Goal: Task Accomplishment & Management: Manage account settings

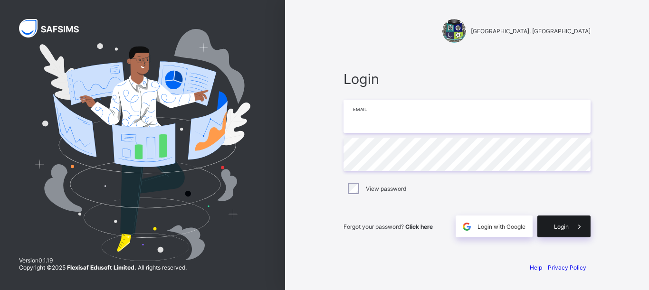
type input "**********"
click at [560, 234] on div "Login" at bounding box center [563, 227] width 53 height 22
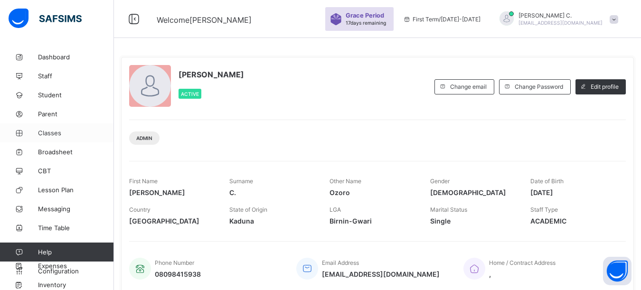
click at [43, 132] on span "Classes" at bounding box center [76, 133] width 76 height 8
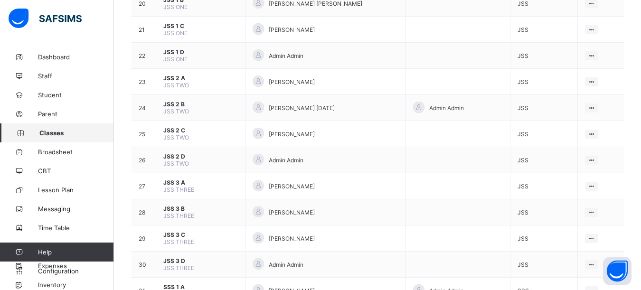
scroll to position [665, 0]
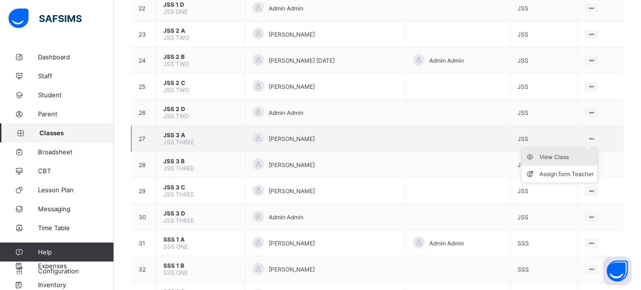
click at [567, 159] on div "View Class" at bounding box center [567, 158] width 54 height 10
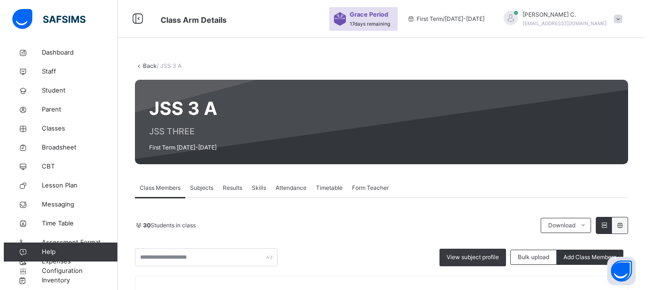
scroll to position [95, 0]
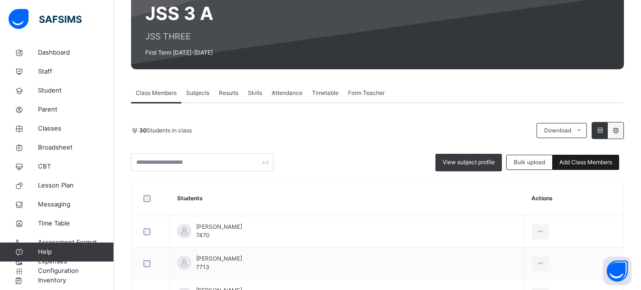
click at [597, 162] on span "Add Class Members" at bounding box center [586, 162] width 53 height 9
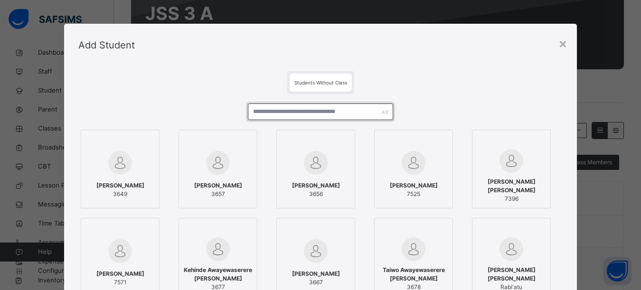
click at [254, 112] on input "text" at bounding box center [320, 112] width 145 height 17
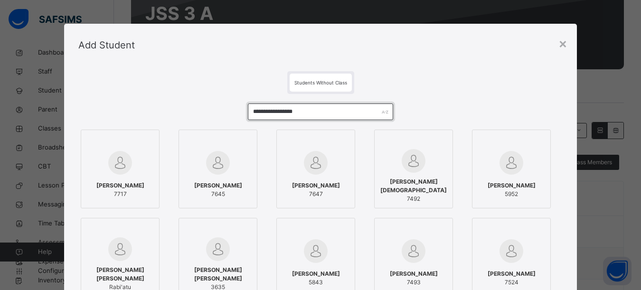
type input "**********"
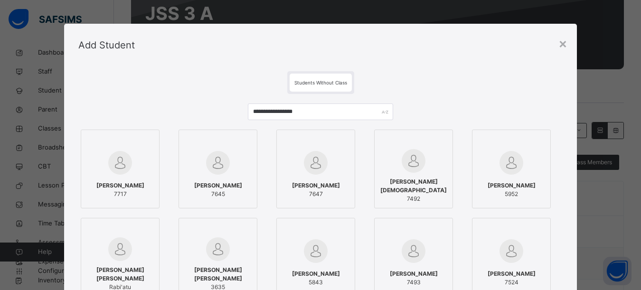
click at [446, 142] on div at bounding box center [414, 142] width 68 height 14
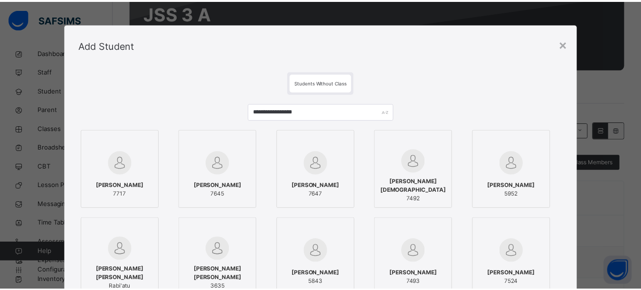
scroll to position [134, 0]
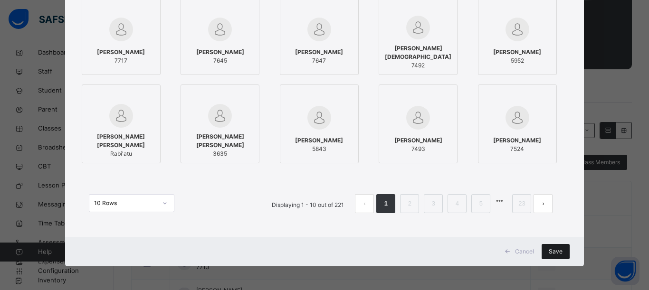
click at [550, 250] on span "Save" at bounding box center [556, 252] width 14 height 9
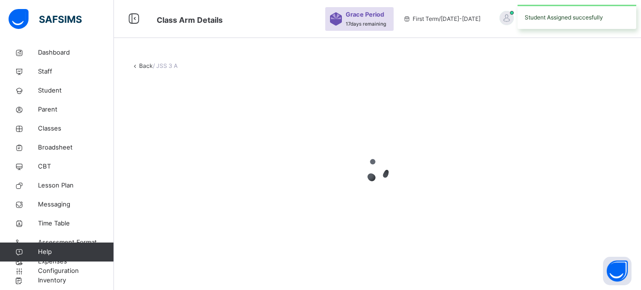
scroll to position [0, 0]
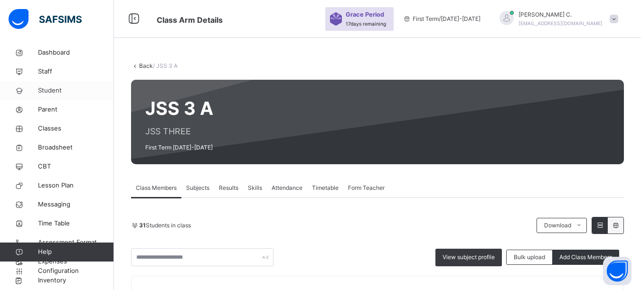
click at [43, 92] on span "Student" at bounding box center [76, 91] width 76 height 10
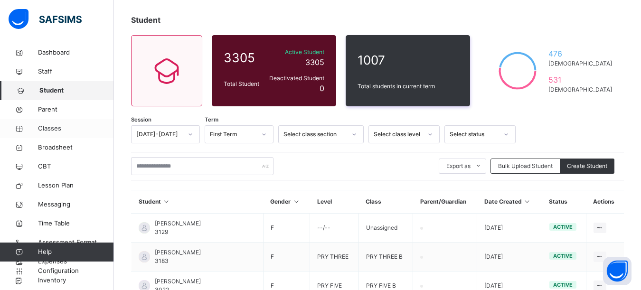
scroll to position [95, 0]
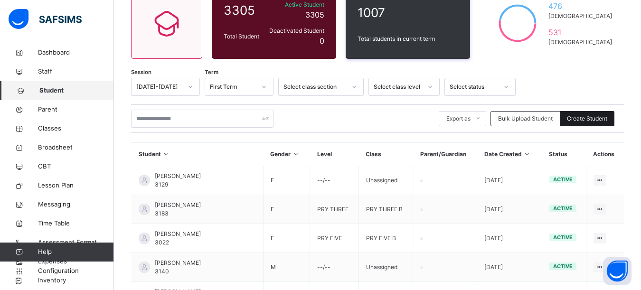
click at [591, 119] on span "Create Student" at bounding box center [587, 119] width 40 height 9
select select "**"
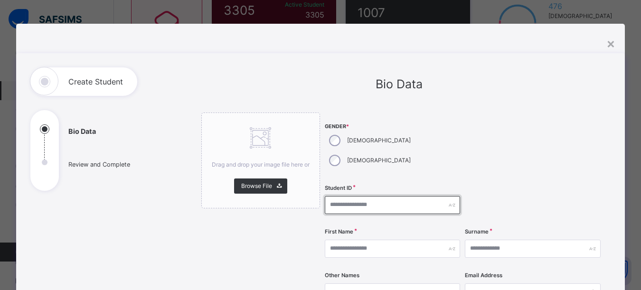
click at [330, 196] on input "text" at bounding box center [393, 205] width 136 height 18
type input "****"
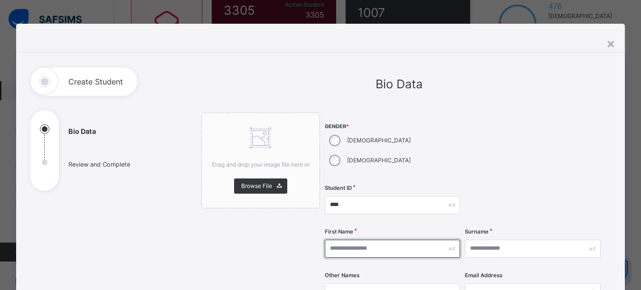
click at [329, 240] on input "text" at bounding box center [393, 249] width 136 height 18
type input "*******"
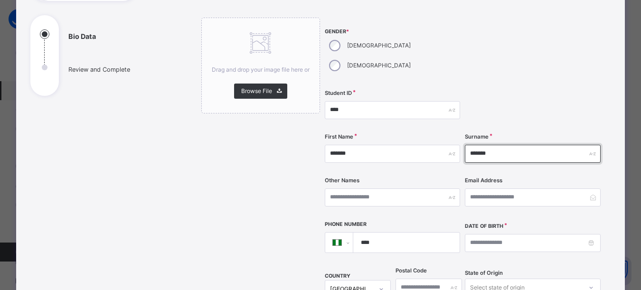
scroll to position [143, 0]
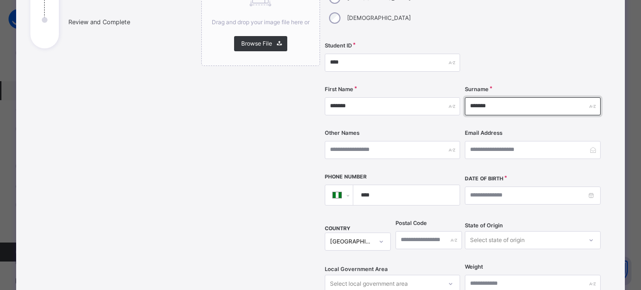
type input "*******"
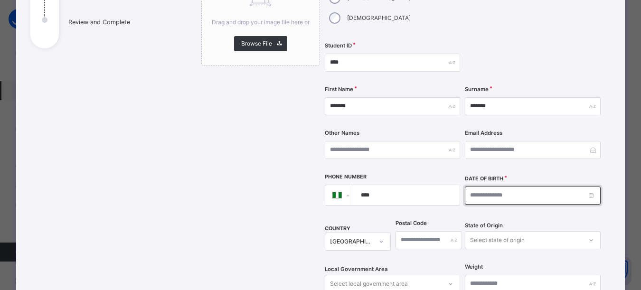
click at [472, 187] on input at bounding box center [533, 196] width 136 height 18
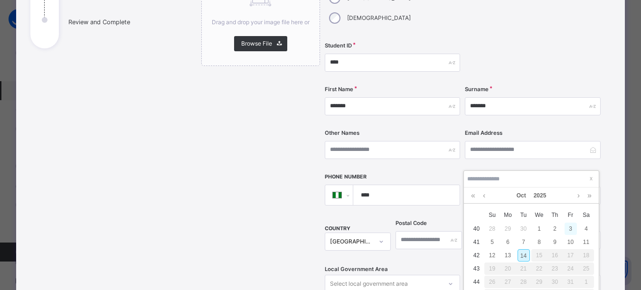
click at [567, 231] on div "3" at bounding box center [571, 229] width 12 height 12
type input "**********"
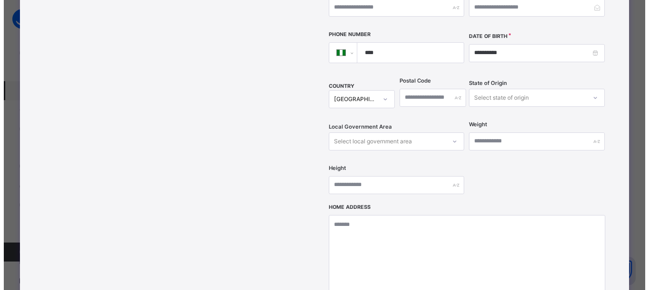
scroll to position [438, 0]
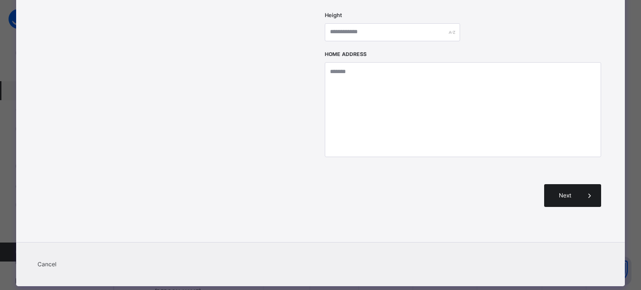
click at [568, 191] on span "Next" at bounding box center [565, 195] width 27 height 9
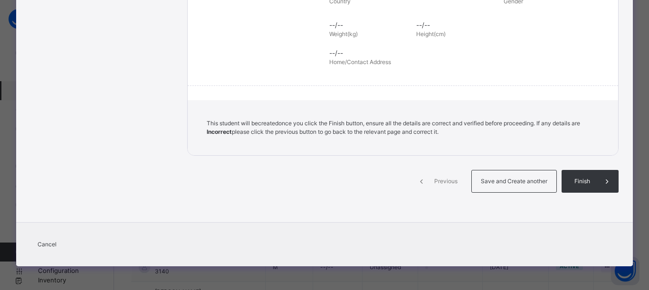
scroll to position [232, 0]
click at [528, 182] on span "Save and Create another" at bounding box center [514, 181] width 70 height 9
select select "**"
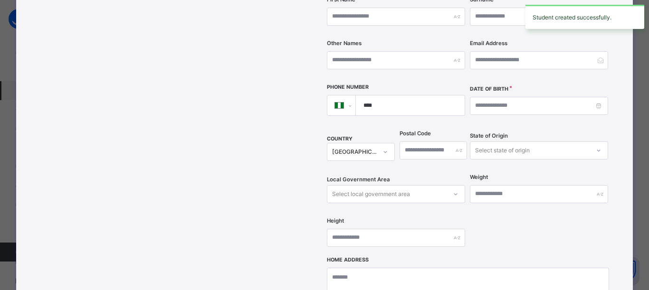
scroll to position [438, 0]
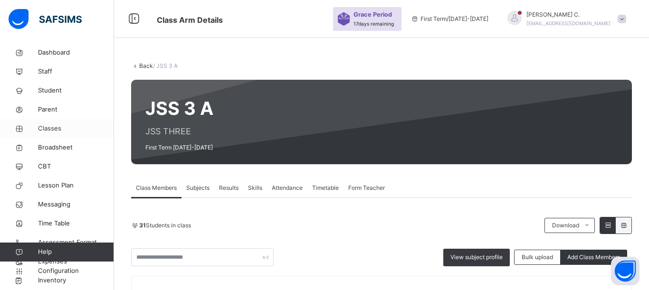
click at [45, 132] on span "Classes" at bounding box center [76, 129] width 76 height 10
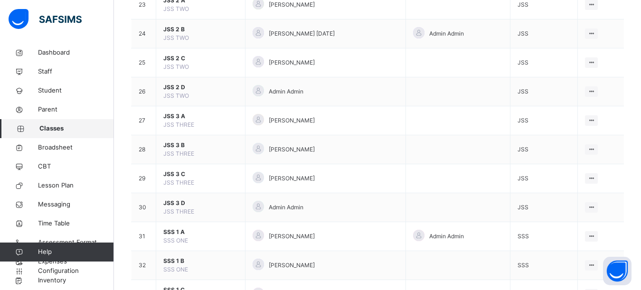
scroll to position [808, 0]
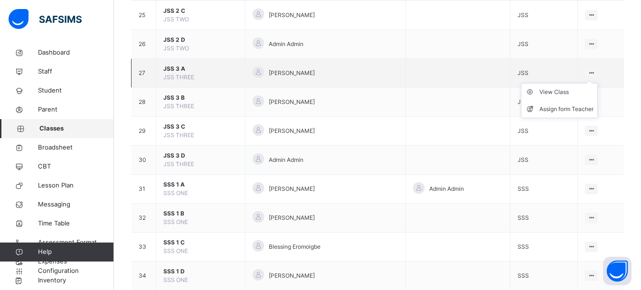
click at [596, 73] on icon at bounding box center [592, 72] width 8 height 7
click at [545, 91] on div "View Class" at bounding box center [567, 92] width 54 height 10
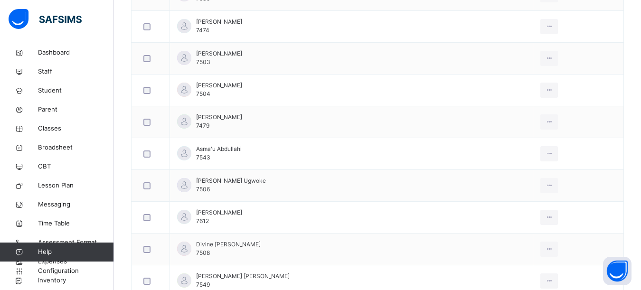
scroll to position [523, 0]
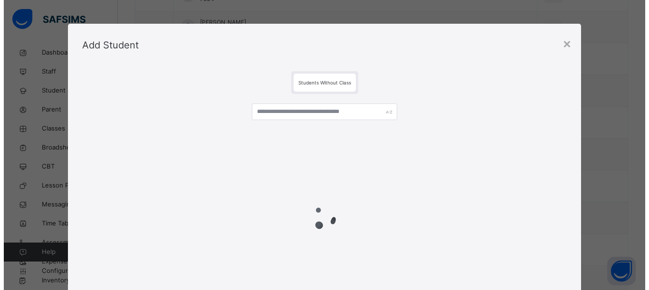
scroll to position [190, 0]
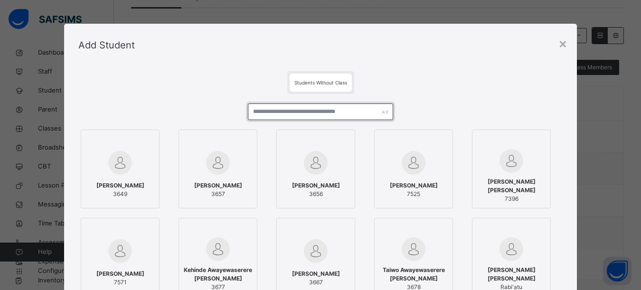
click at [253, 116] on input "text" at bounding box center [320, 112] width 145 height 17
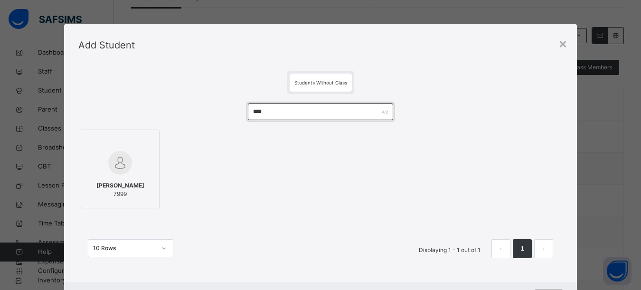
type input "****"
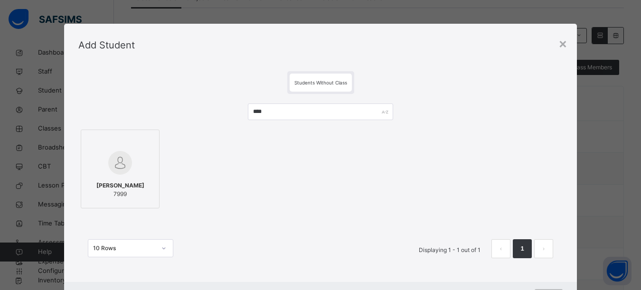
click at [86, 149] on div at bounding box center [120, 163] width 68 height 28
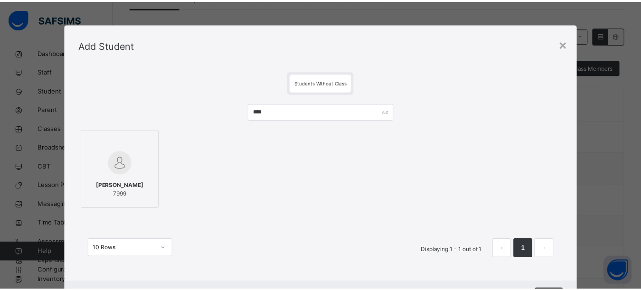
scroll to position [45, 0]
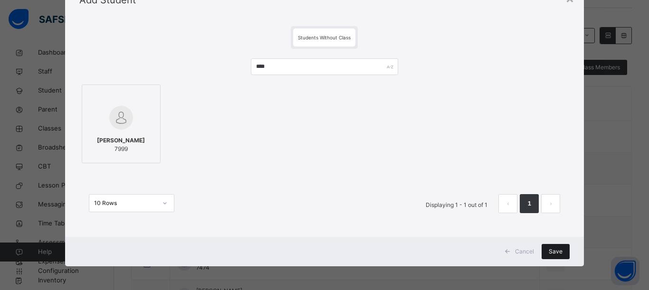
click at [553, 251] on span "Save" at bounding box center [556, 252] width 14 height 9
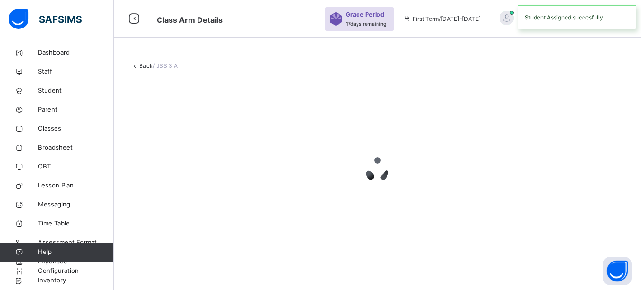
scroll to position [0, 0]
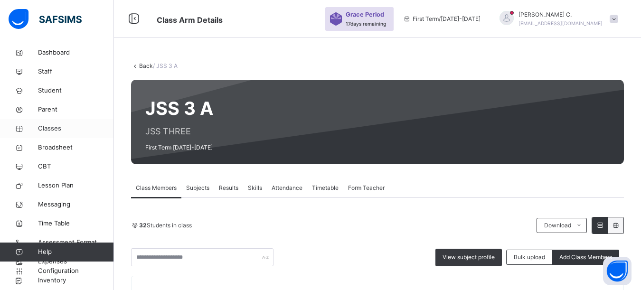
click at [51, 127] on span "Classes" at bounding box center [76, 129] width 76 height 10
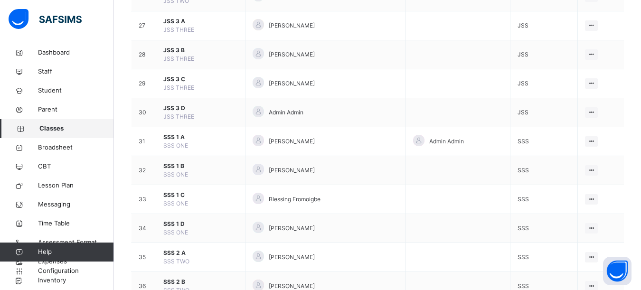
scroll to position [760, 0]
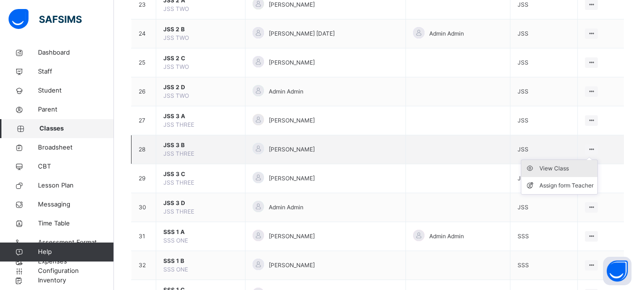
click at [571, 167] on div "View Class" at bounding box center [567, 169] width 54 height 10
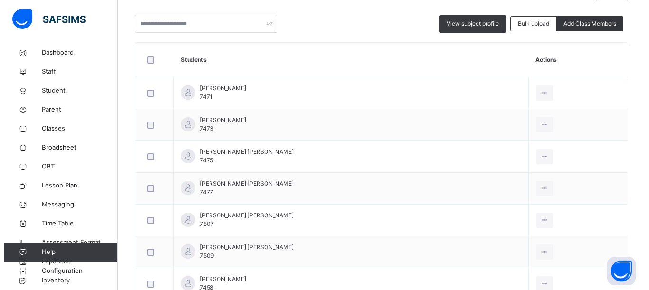
scroll to position [186, 0]
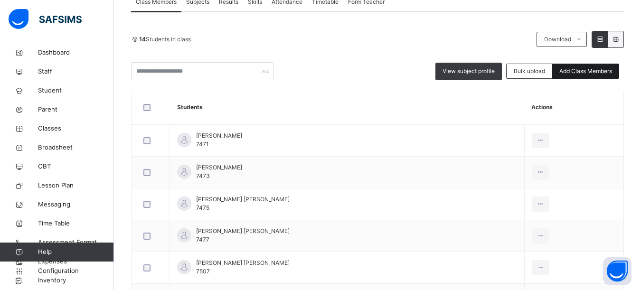
click at [573, 67] on span "Add Class Members" at bounding box center [586, 71] width 53 height 9
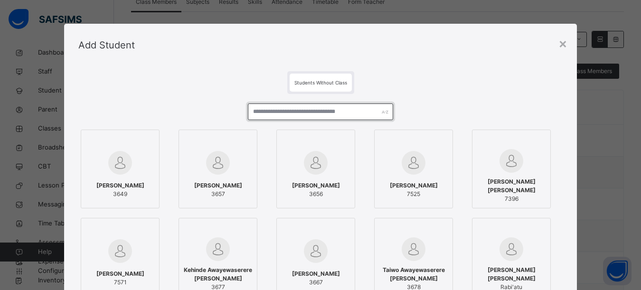
click at [258, 117] on input "text" at bounding box center [320, 112] width 145 height 17
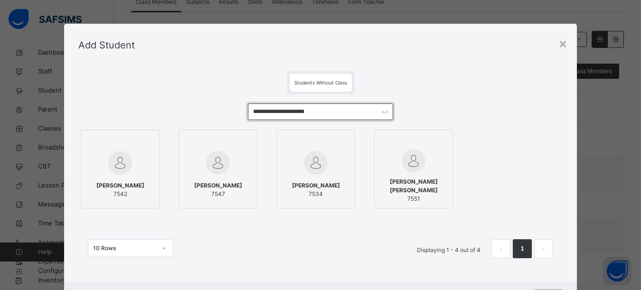
type input "**********"
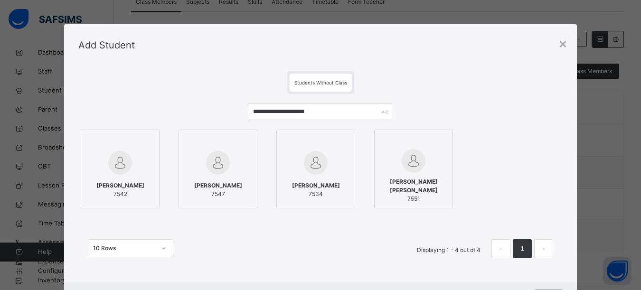
click at [145, 148] on div at bounding box center [120, 142] width 68 height 14
click at [251, 141] on div at bounding box center [220, 142] width 68 height 14
click at [340, 137] on div at bounding box center [319, 142] width 68 height 14
click at [439, 140] on div at bounding box center [418, 142] width 68 height 14
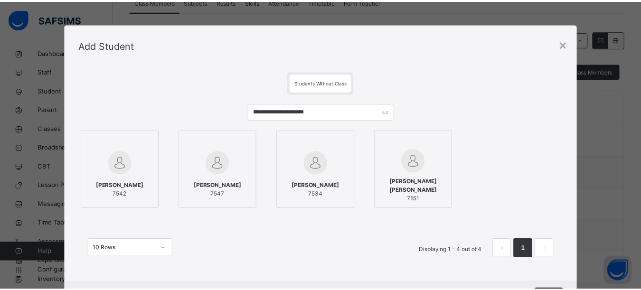
scroll to position [45, 0]
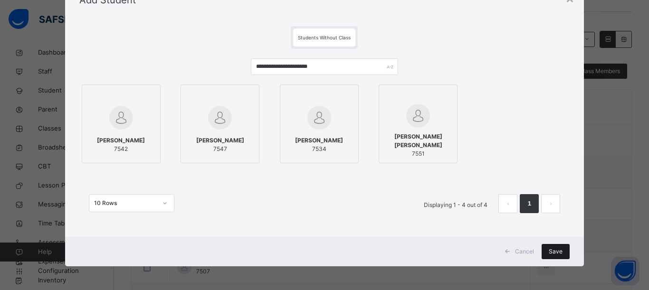
click at [549, 249] on span "Save" at bounding box center [556, 252] width 14 height 9
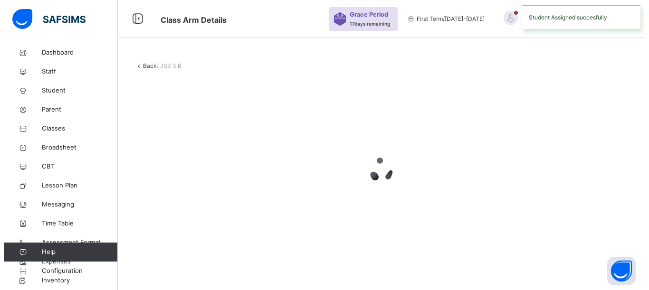
scroll to position [0, 0]
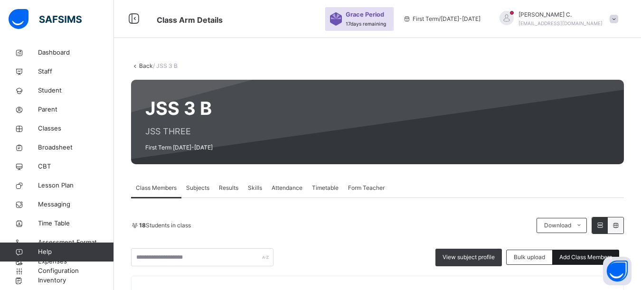
click at [572, 257] on span "Add Class Members" at bounding box center [586, 257] width 53 height 9
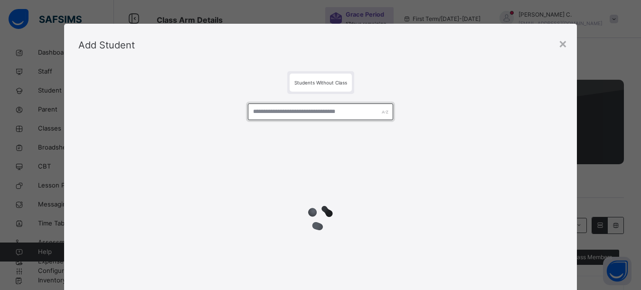
click at [256, 114] on input "text" at bounding box center [320, 112] width 145 height 17
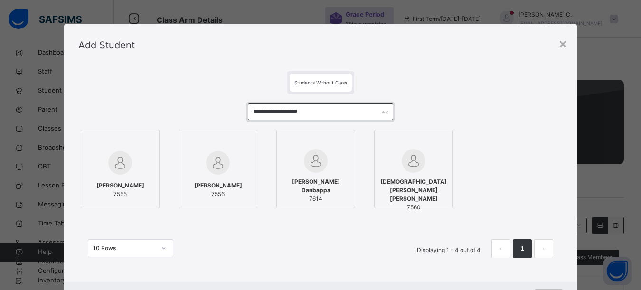
type input "**********"
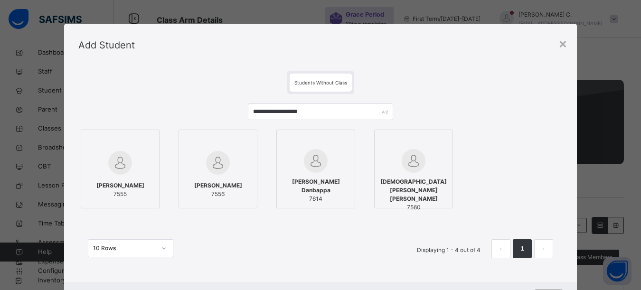
click at [147, 140] on div at bounding box center [120, 142] width 68 height 14
click at [249, 143] on div at bounding box center [220, 142] width 68 height 14
click at [344, 143] on div at bounding box center [319, 142] width 68 height 14
click at [442, 143] on div at bounding box center [418, 142] width 68 height 14
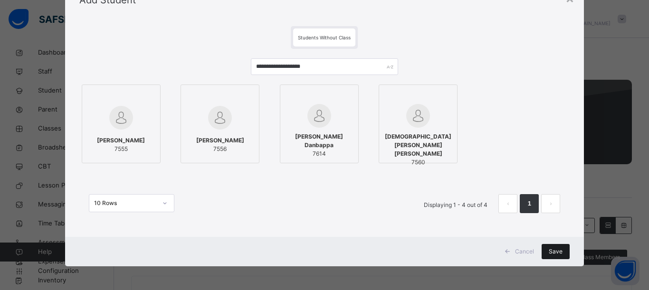
click at [547, 247] on div "Save" at bounding box center [556, 251] width 28 height 15
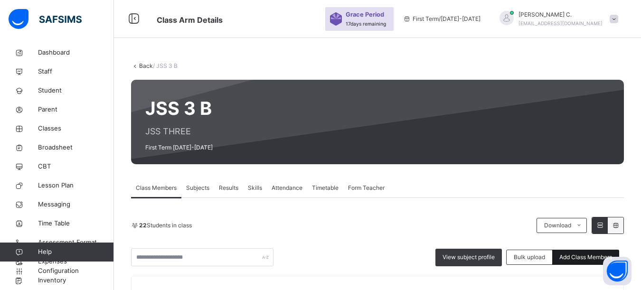
click at [584, 258] on span "Add Class Members" at bounding box center [586, 257] width 53 height 9
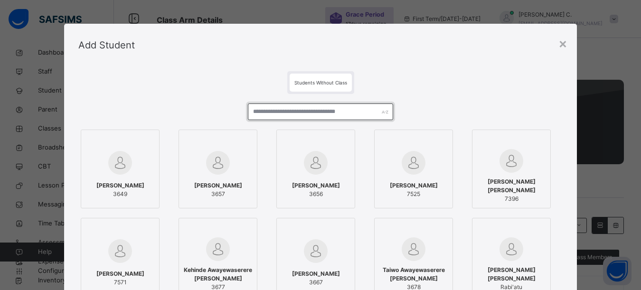
click at [252, 112] on input "text" at bounding box center [320, 112] width 145 height 17
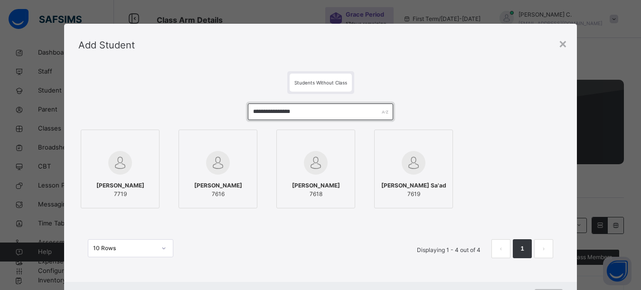
type input "**********"
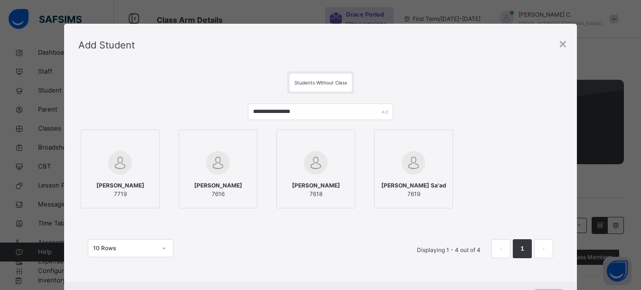
click at [239, 146] on div at bounding box center [218, 142] width 68 height 14
click at [346, 143] on div at bounding box center [319, 142] width 68 height 14
click at [151, 141] on div at bounding box center [121, 142] width 68 height 14
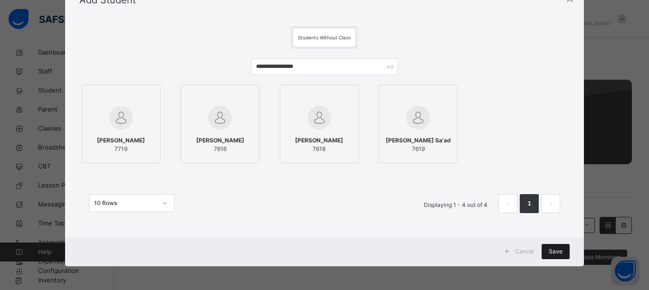
click at [553, 254] on span "Save" at bounding box center [556, 252] width 14 height 9
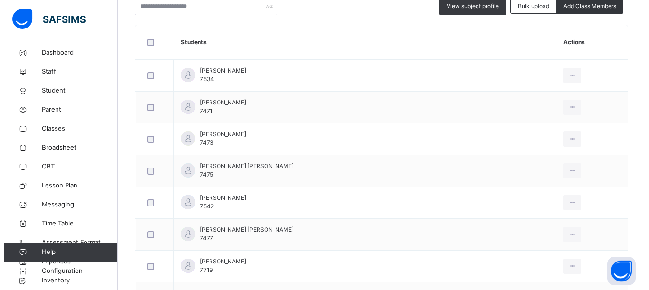
scroll to position [156, 0]
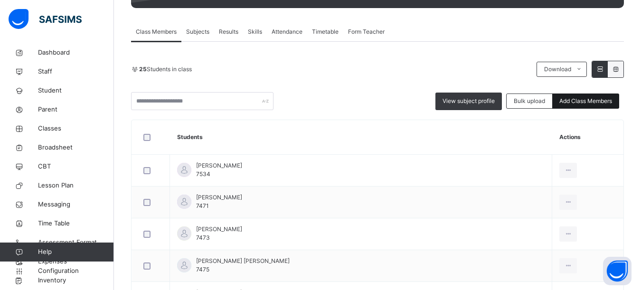
click at [575, 103] on span "Add Class Members" at bounding box center [586, 101] width 53 height 9
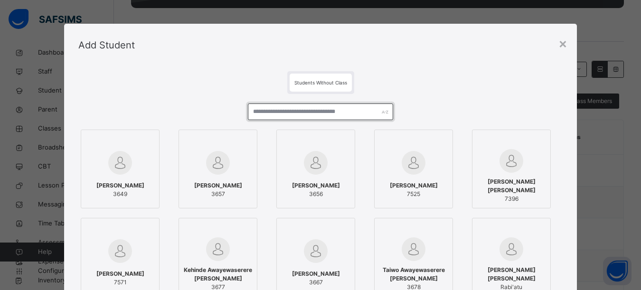
click at [257, 113] on input "text" at bounding box center [320, 112] width 145 height 17
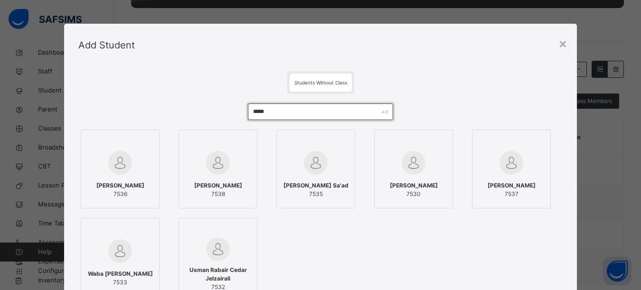
type input "*****"
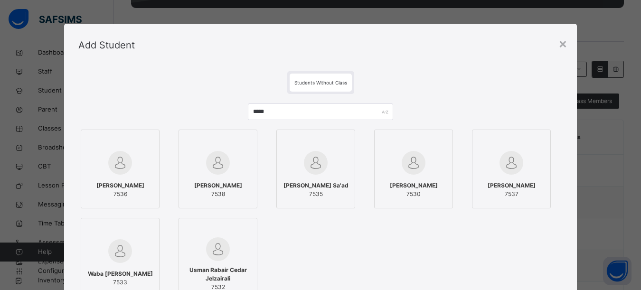
click at [148, 139] on div at bounding box center [120, 142] width 68 height 14
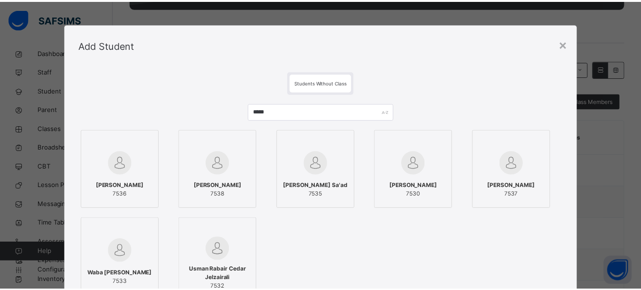
scroll to position [134, 0]
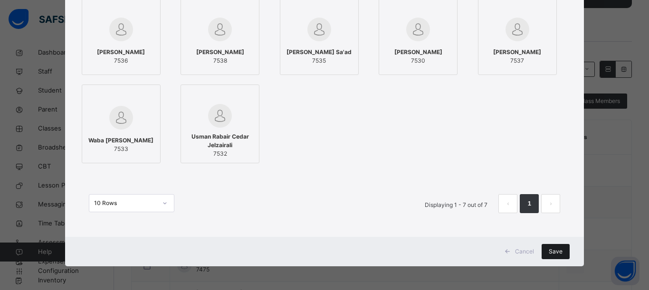
click at [550, 250] on span "Save" at bounding box center [556, 252] width 14 height 9
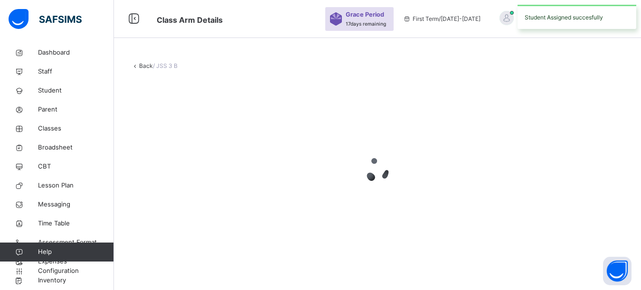
scroll to position [0, 0]
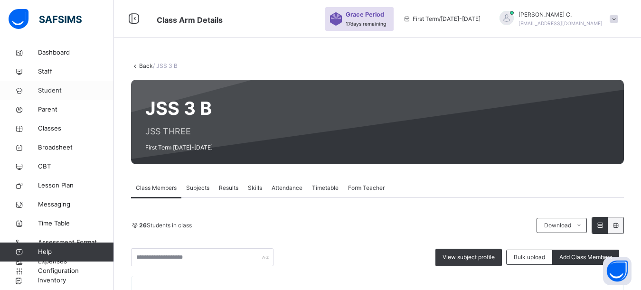
click at [48, 91] on span "Student" at bounding box center [76, 91] width 76 height 10
select select "**"
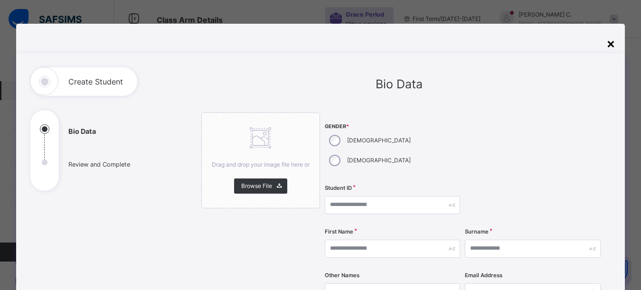
click at [613, 45] on div "×" at bounding box center [611, 43] width 9 height 20
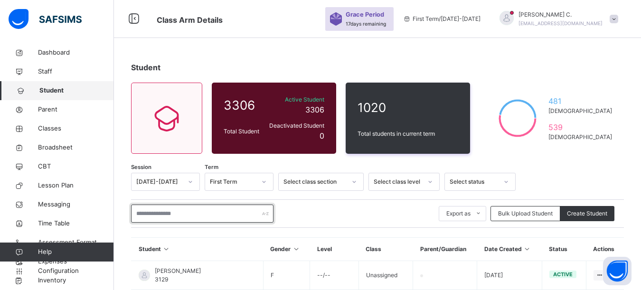
click at [145, 214] on input "text" at bounding box center [202, 214] width 143 height 18
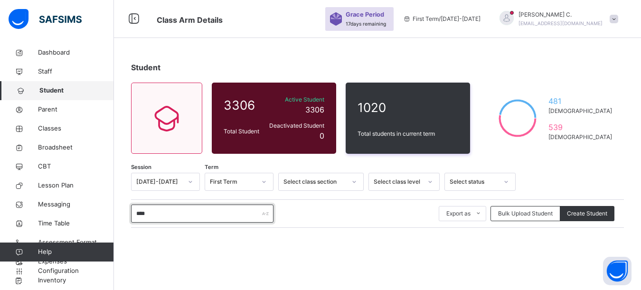
scroll to position [48, 0]
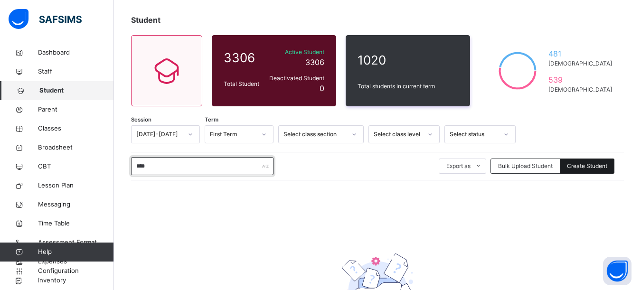
type input "****"
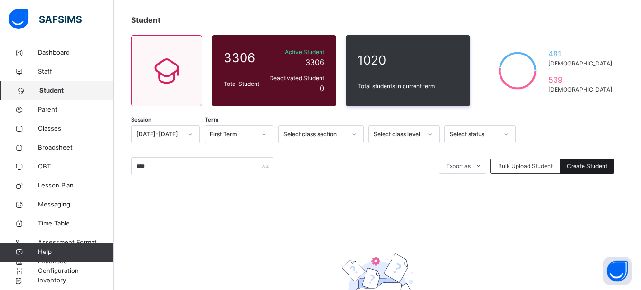
click at [577, 162] on span "Create Student" at bounding box center [587, 166] width 40 height 9
select select "**"
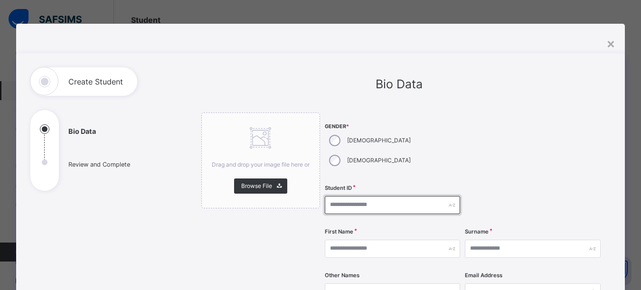
click at [331, 196] on input "text" at bounding box center [393, 205] width 136 height 18
type input "****"
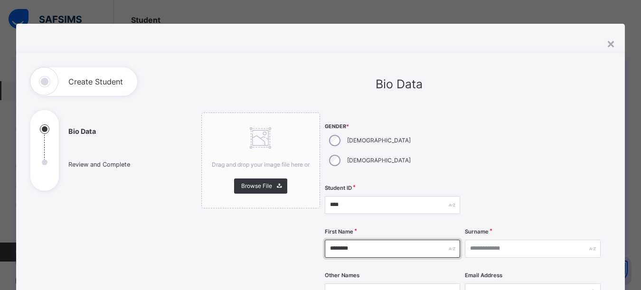
type input "*******"
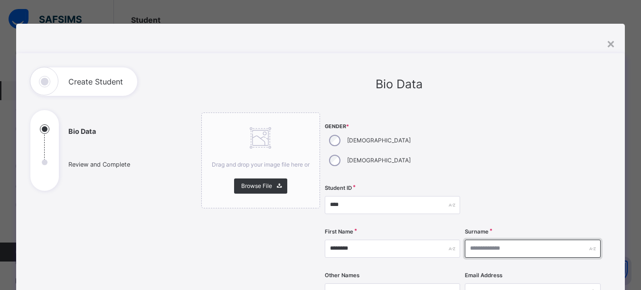
click at [477, 240] on input "text" at bounding box center [533, 249] width 136 height 18
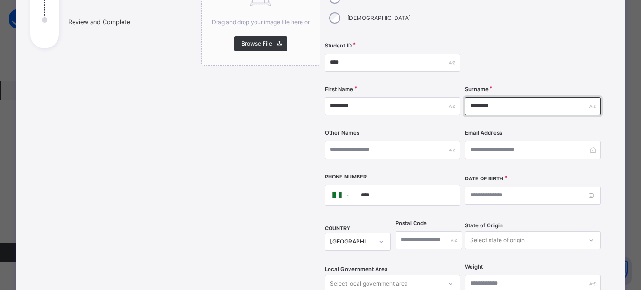
scroll to position [190, 0]
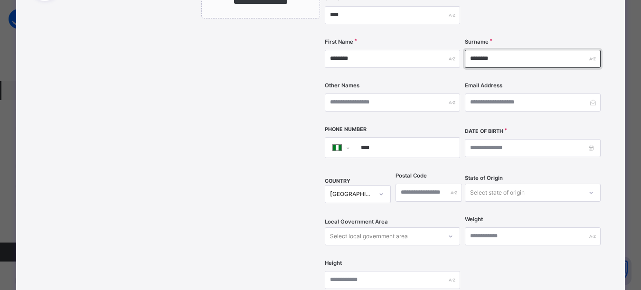
type input "********"
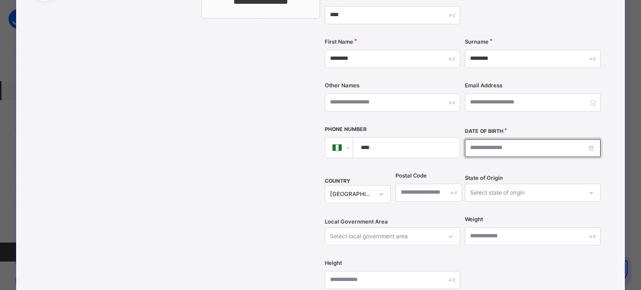
click at [467, 139] on input at bounding box center [533, 148] width 136 height 18
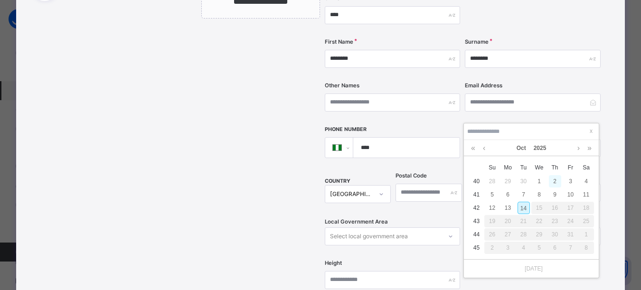
click at [555, 180] on div "2" at bounding box center [555, 181] width 12 height 12
type input "**********"
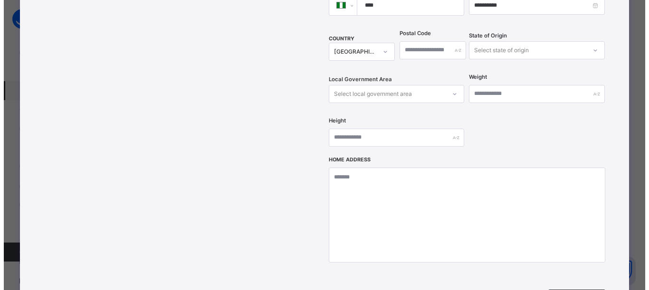
scroll to position [428, 0]
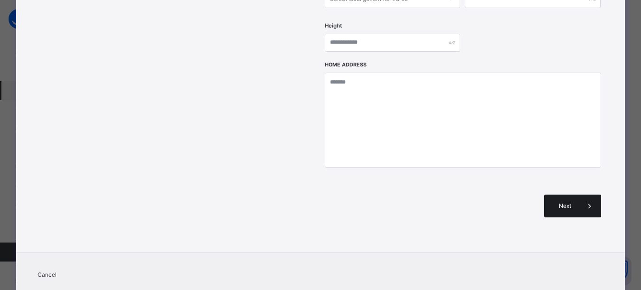
click at [579, 202] on span "Next" at bounding box center [565, 206] width 27 height 9
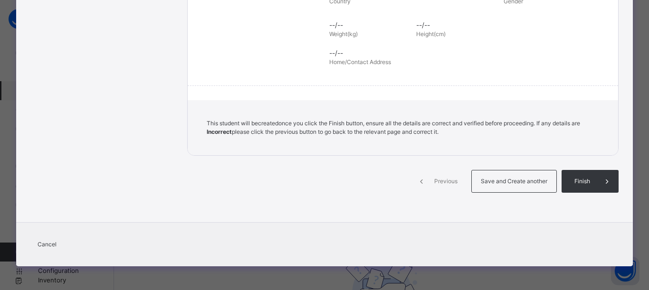
scroll to position [232, 0]
click at [516, 188] on div "Save and Create another" at bounding box center [514, 181] width 86 height 23
select select "**"
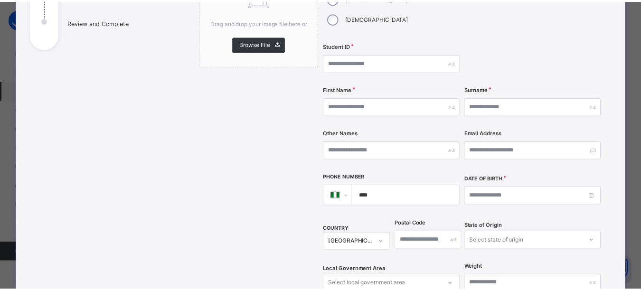
scroll to position [95, 0]
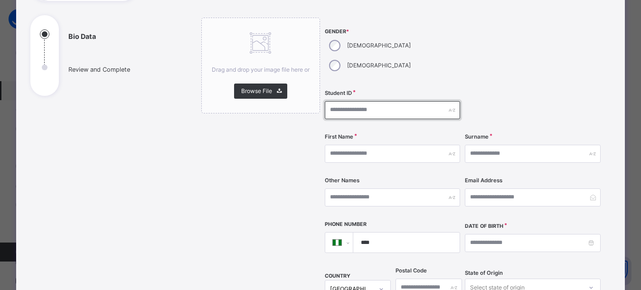
click at [335, 101] on input "text" at bounding box center [393, 110] width 136 height 18
type input "****"
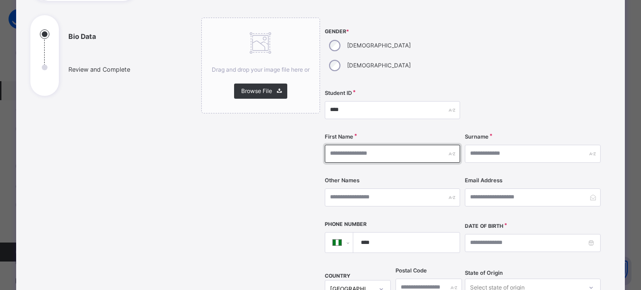
click at [342, 145] on input "text" at bounding box center [393, 154] width 136 height 18
type input "******"
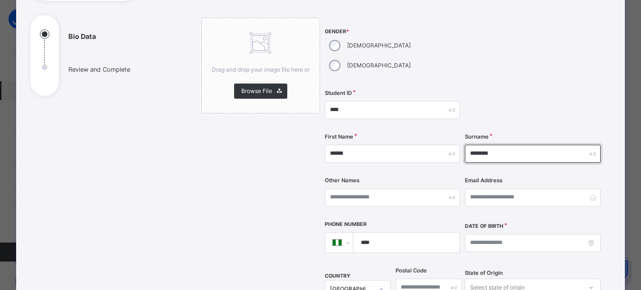
type input "********"
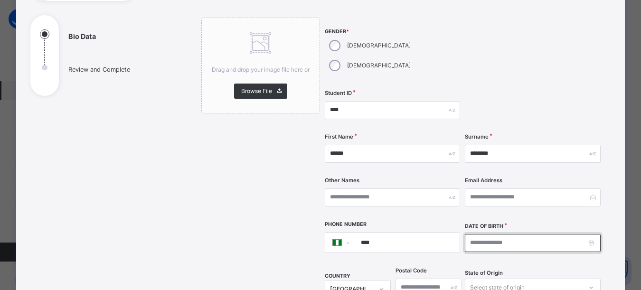
click at [475, 234] on input at bounding box center [533, 243] width 136 height 18
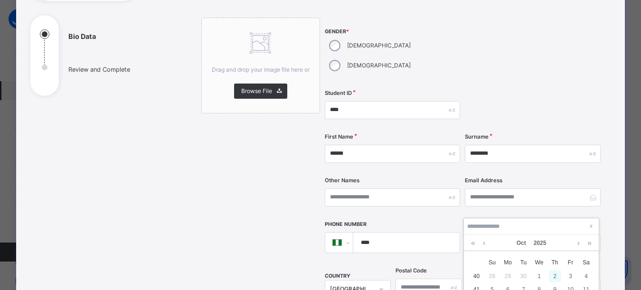
click at [555, 280] on div "2" at bounding box center [555, 276] width 12 height 12
type input "**********"
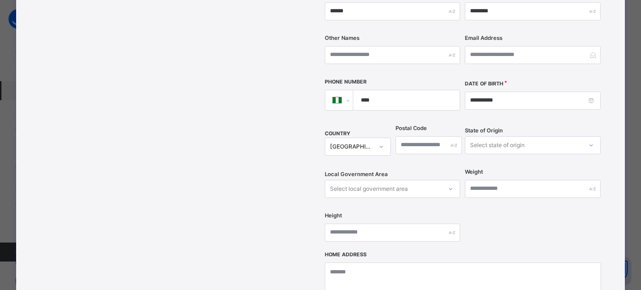
scroll to position [380, 0]
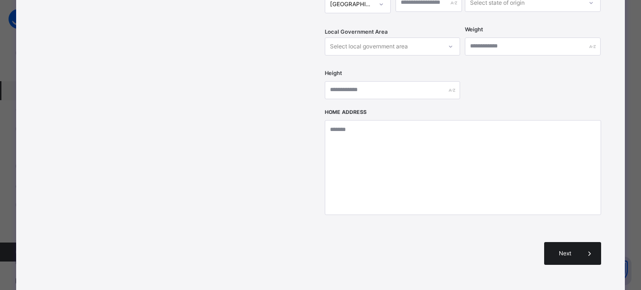
click at [577, 242] on div "Next" at bounding box center [572, 253] width 57 height 23
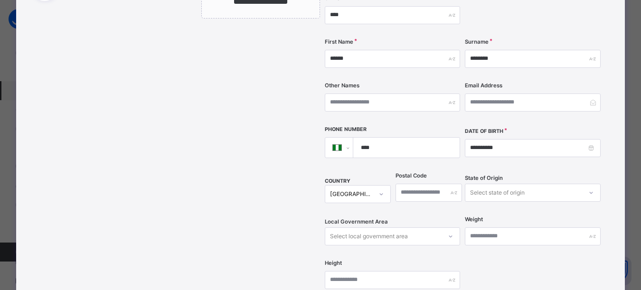
scroll to position [143, 0]
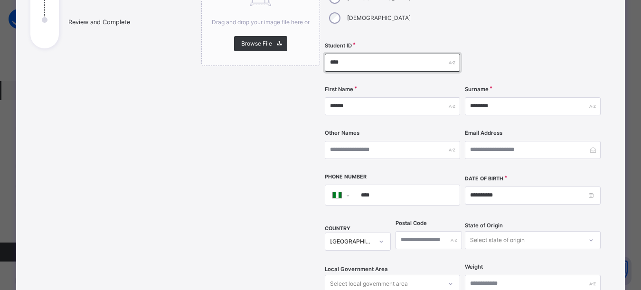
click at [344, 54] on input "****" at bounding box center [393, 63] width 136 height 18
type input "*"
type input "****"
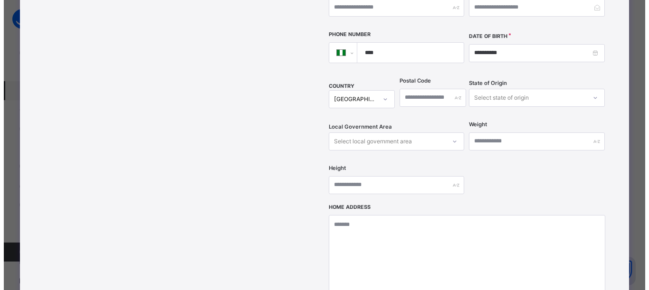
scroll to position [428, 0]
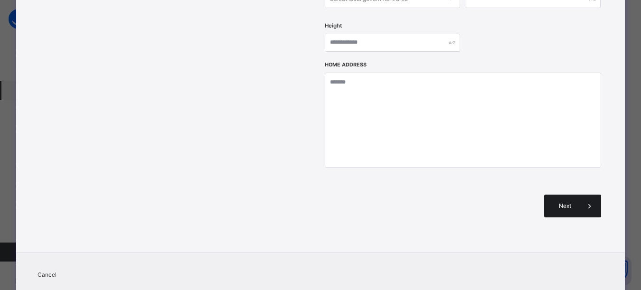
click at [562, 202] on span "Next" at bounding box center [565, 206] width 27 height 9
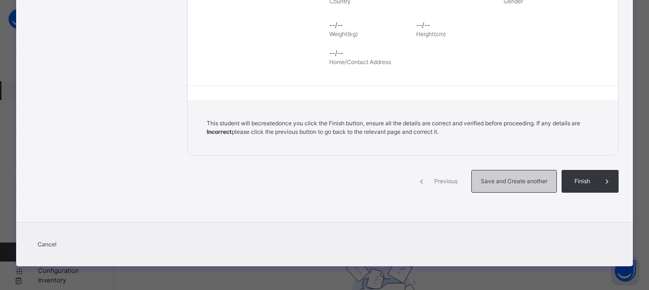
click at [512, 183] on span "Save and Create another" at bounding box center [514, 181] width 70 height 9
select select "**"
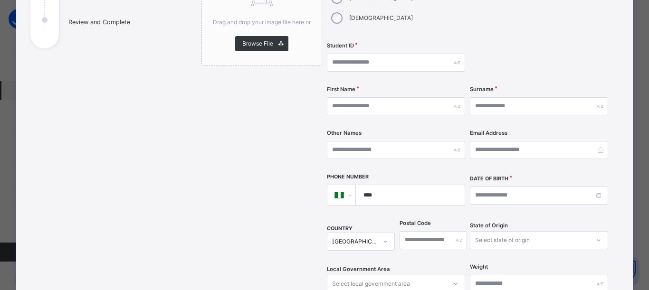
scroll to position [48, 0]
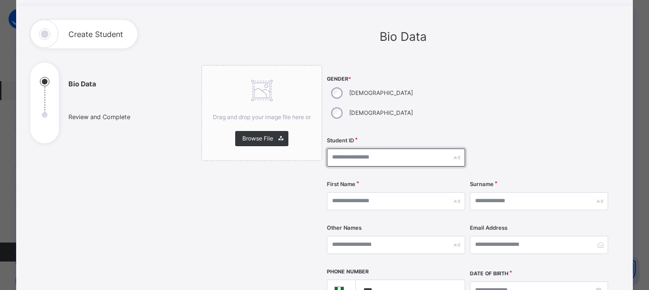
click at [335, 149] on input "text" at bounding box center [396, 158] width 138 height 18
click at [383, 149] on input "**********" at bounding box center [396, 158] width 138 height 18
type input "*"
type input "****"
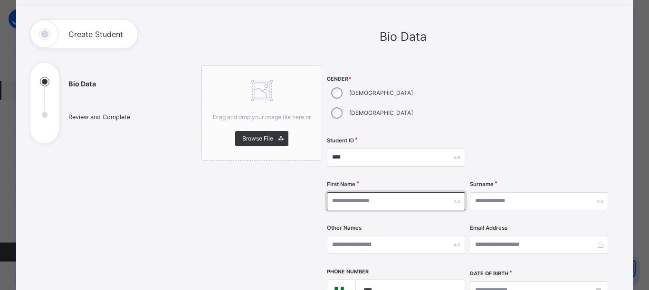
click at [338, 192] on input "text" at bounding box center [396, 201] width 138 height 18
type input "********"
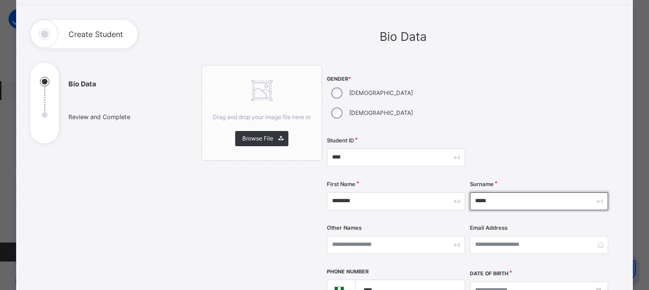
type input "*****"
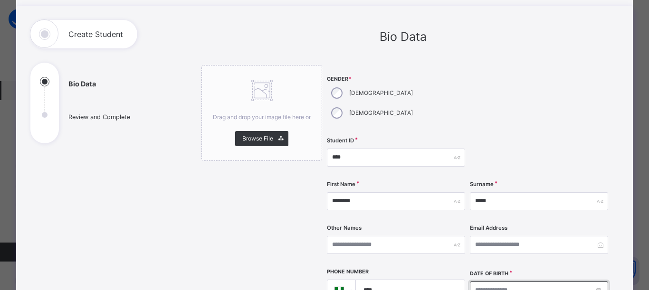
click at [474, 282] on input at bounding box center [539, 291] width 138 height 18
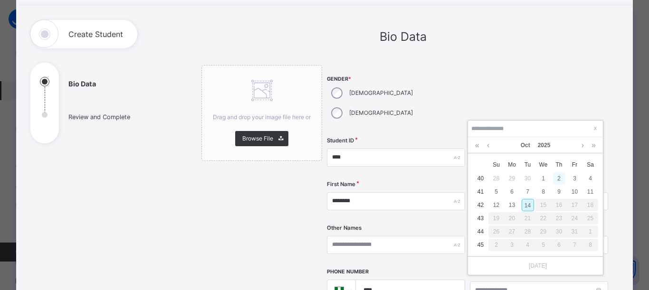
click at [558, 175] on div "2" at bounding box center [559, 178] width 12 height 12
type input "**********"
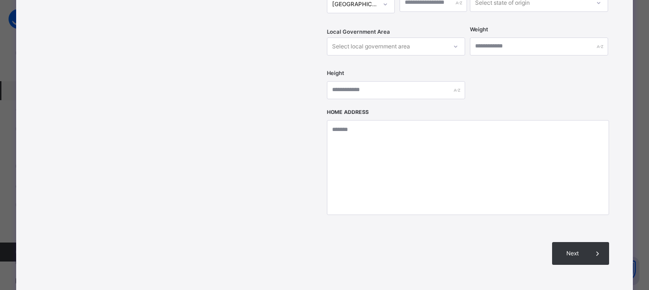
scroll to position [428, 0]
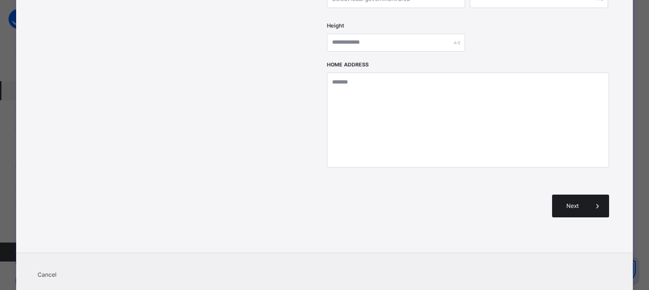
click at [565, 202] on span "Next" at bounding box center [572, 206] width 27 height 9
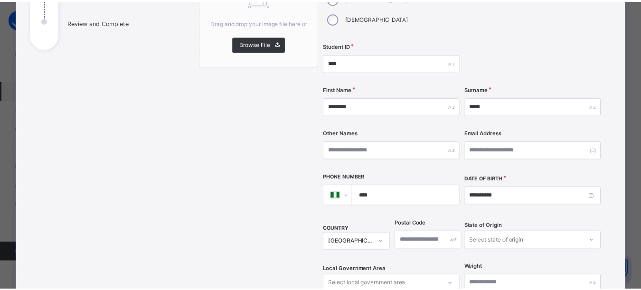
scroll to position [0, 0]
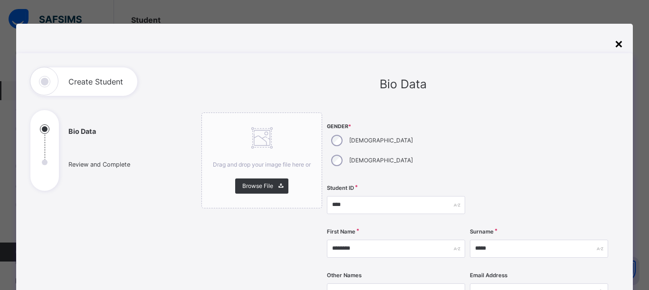
click at [616, 40] on div "×" at bounding box center [618, 43] width 9 height 20
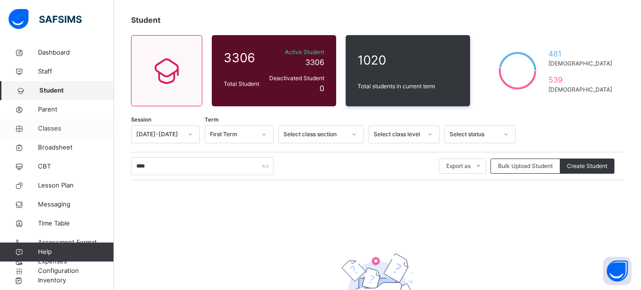
click at [48, 131] on span "Classes" at bounding box center [76, 129] width 76 height 10
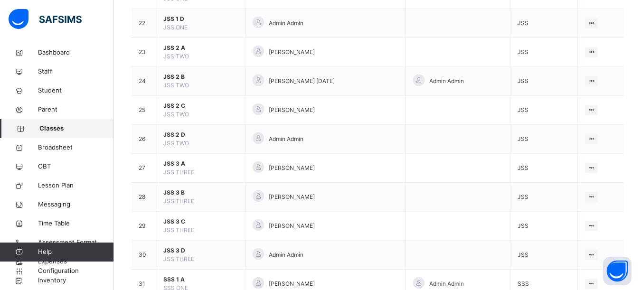
scroll to position [808, 0]
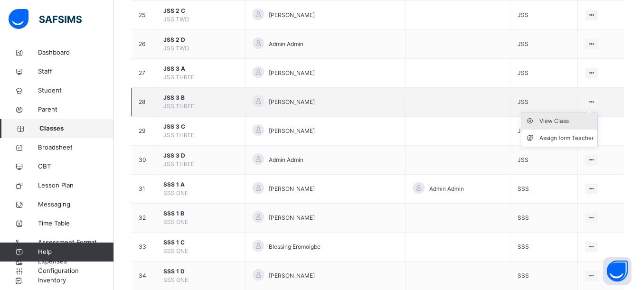
click at [572, 119] on div "View Class" at bounding box center [567, 121] width 54 height 10
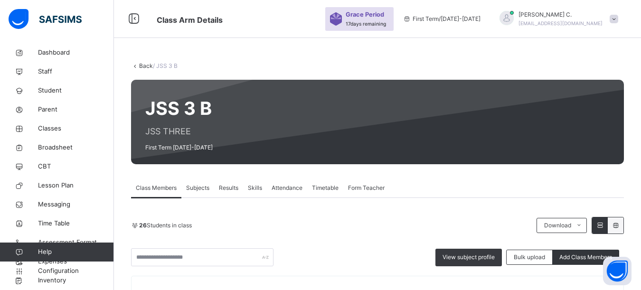
scroll to position [190, 0]
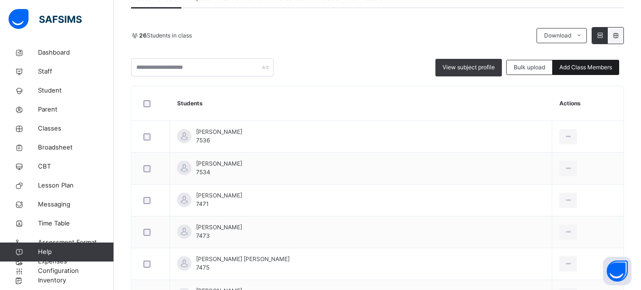
click at [586, 68] on span "Add Class Members" at bounding box center [586, 67] width 53 height 9
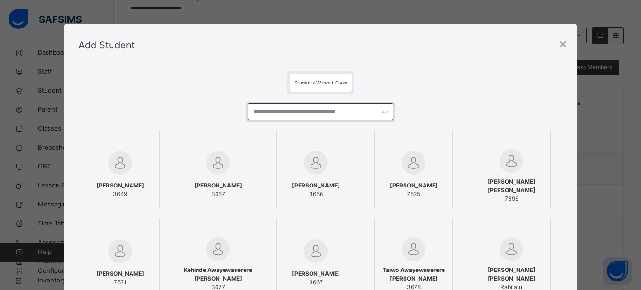
click at [254, 110] on input "text" at bounding box center [320, 112] width 145 height 17
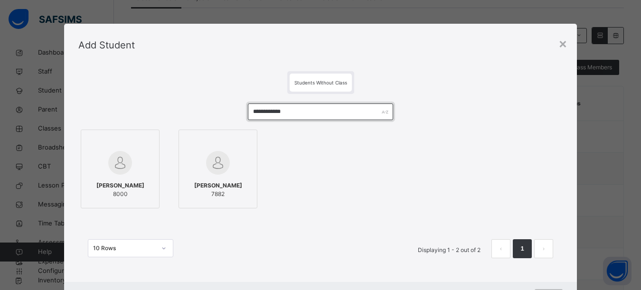
scroll to position [45, 0]
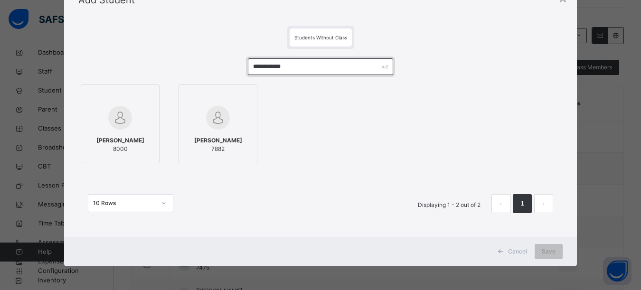
type input "**********"
click at [140, 91] on div at bounding box center [120, 97] width 68 height 14
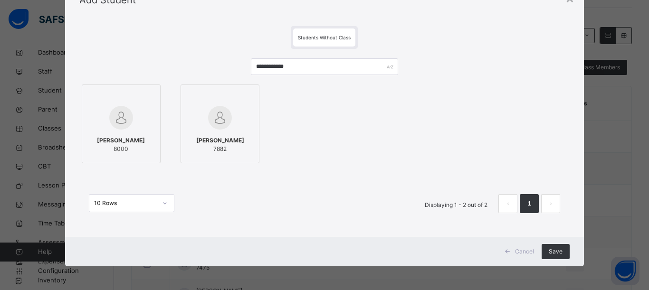
click at [239, 98] on div at bounding box center [220, 97] width 68 height 14
click at [550, 254] on span "Save" at bounding box center [556, 252] width 14 height 9
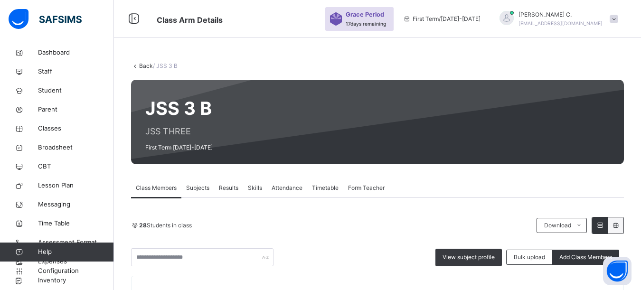
scroll to position [190, 0]
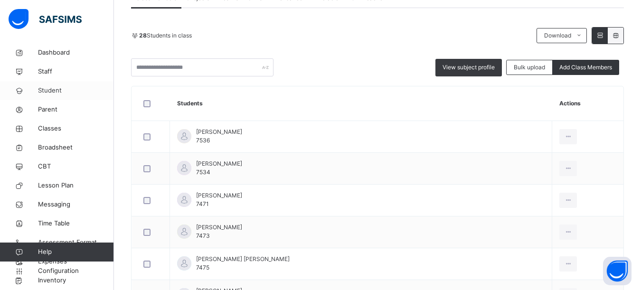
click at [43, 89] on span "Student" at bounding box center [76, 91] width 76 height 10
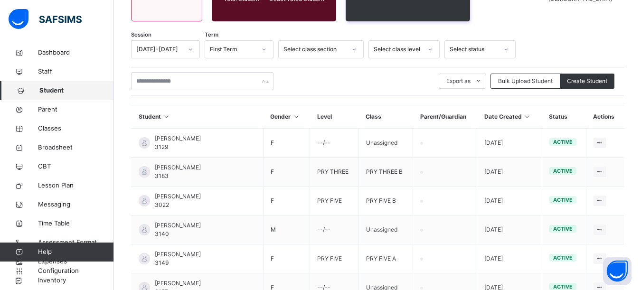
scroll to position [190, 0]
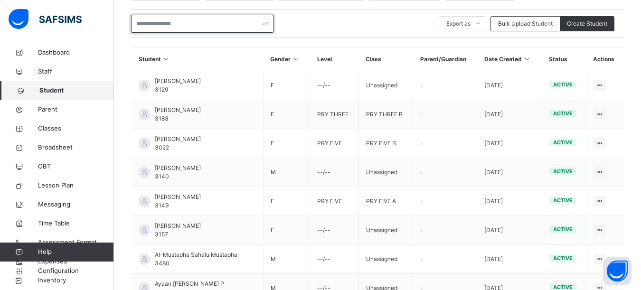
click at [135, 23] on input "text" at bounding box center [202, 24] width 143 height 18
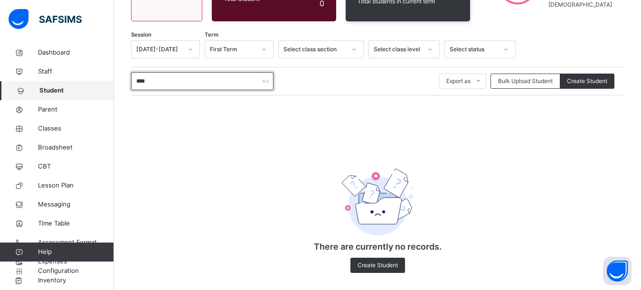
scroll to position [140, 0]
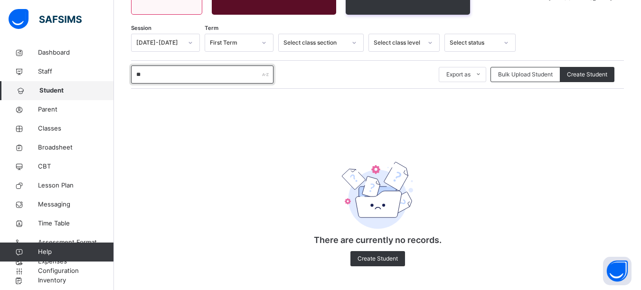
type input "*"
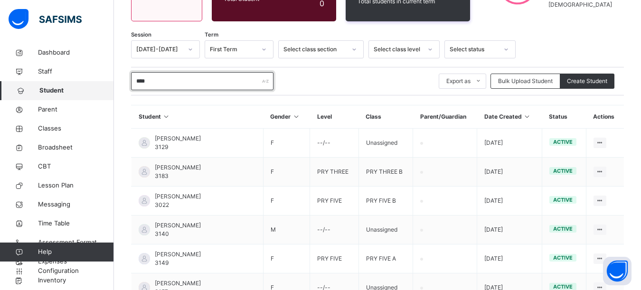
scroll to position [190, 0]
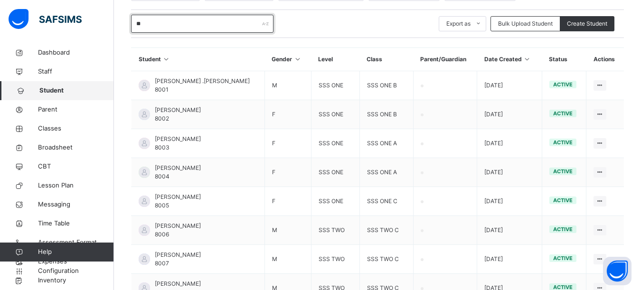
type input "*"
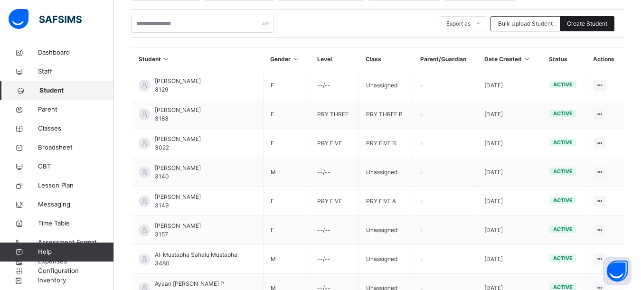
click at [578, 26] on span "Create Student" at bounding box center [587, 23] width 40 height 9
select select "**"
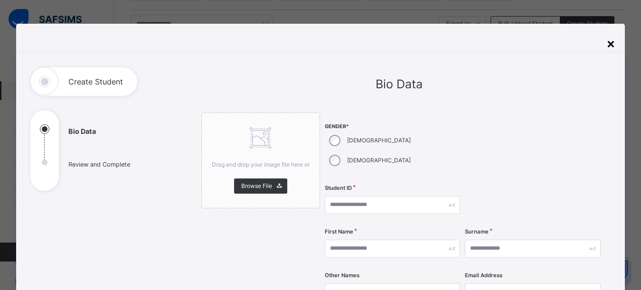
click at [613, 48] on div "×" at bounding box center [611, 43] width 9 height 20
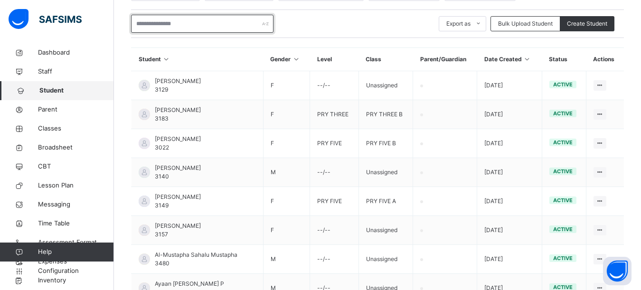
click at [142, 30] on input "text" at bounding box center [202, 24] width 143 height 18
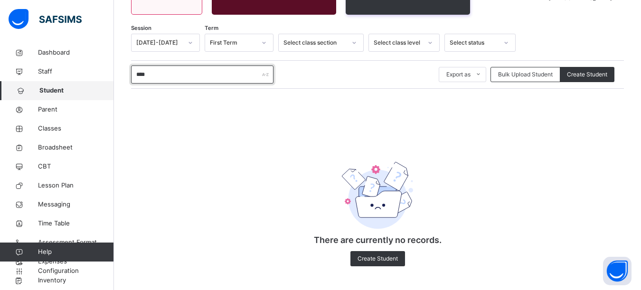
scroll to position [140, 0]
type input "*"
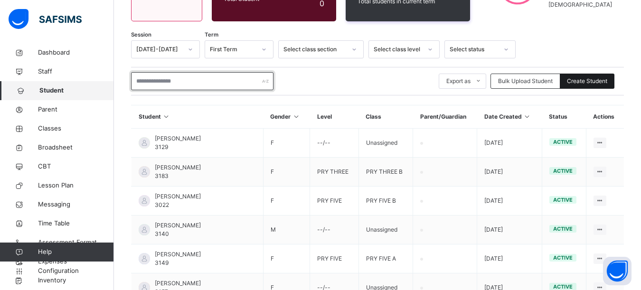
scroll to position [190, 0]
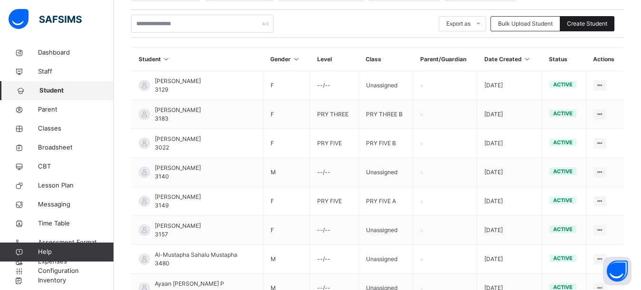
click at [585, 83] on td "active" at bounding box center [564, 85] width 44 height 29
click at [586, 23] on span "Create Student" at bounding box center [587, 23] width 40 height 9
select select "**"
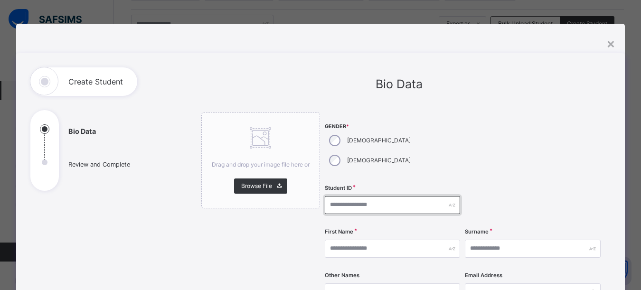
click at [333, 196] on input "text" at bounding box center [393, 205] width 136 height 18
type input "****"
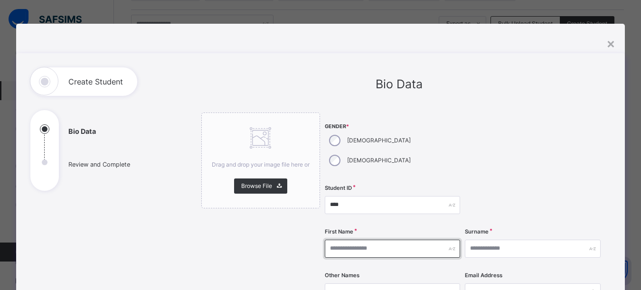
click at [336, 240] on input "text" at bounding box center [393, 249] width 136 height 18
type input "******"
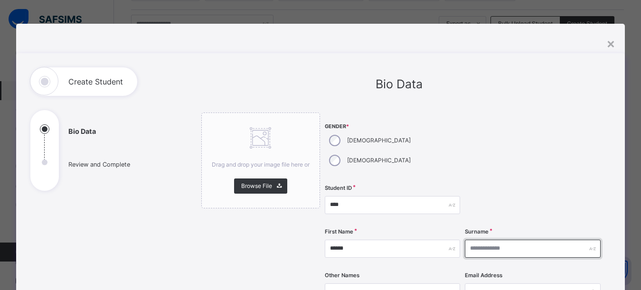
click at [480, 240] on input "text" at bounding box center [533, 249] width 136 height 18
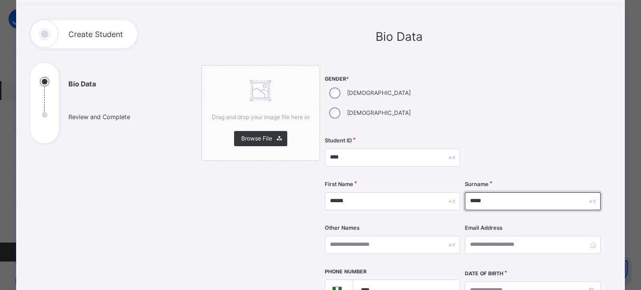
scroll to position [95, 0]
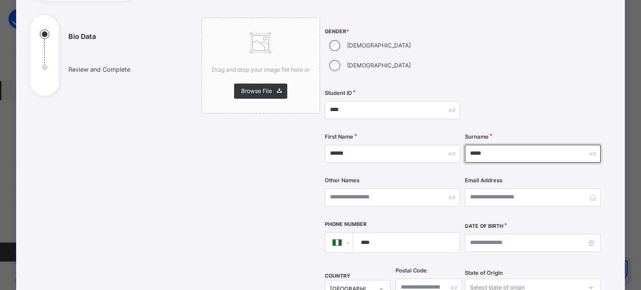
type input "*****"
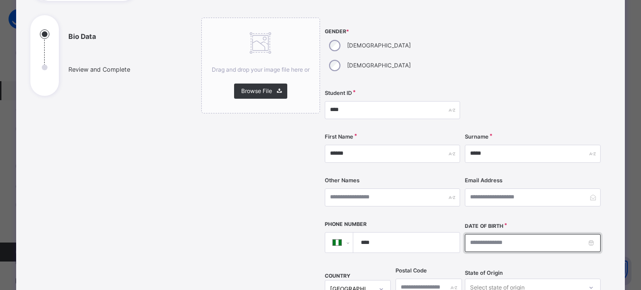
click at [471, 234] on input at bounding box center [533, 243] width 136 height 18
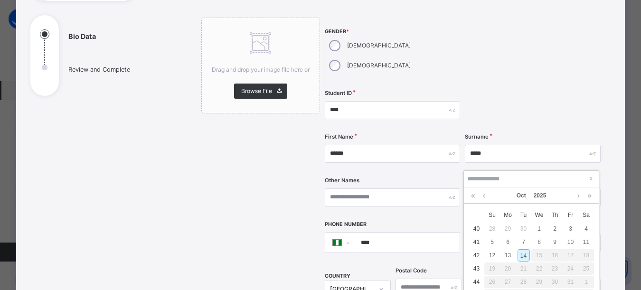
scroll to position [285, 0]
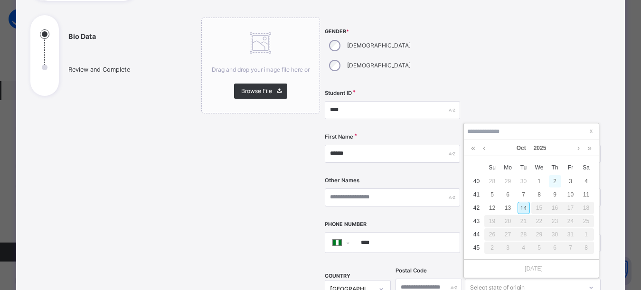
click at [553, 181] on div "2" at bounding box center [555, 181] width 12 height 12
type input "**********"
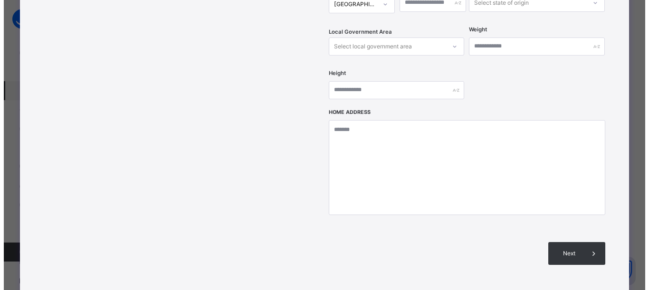
scroll to position [428, 0]
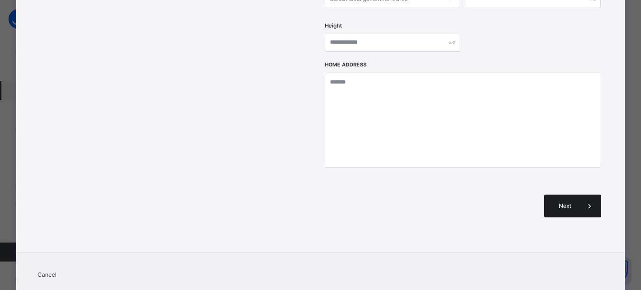
click at [568, 202] on span "Next" at bounding box center [565, 206] width 27 height 9
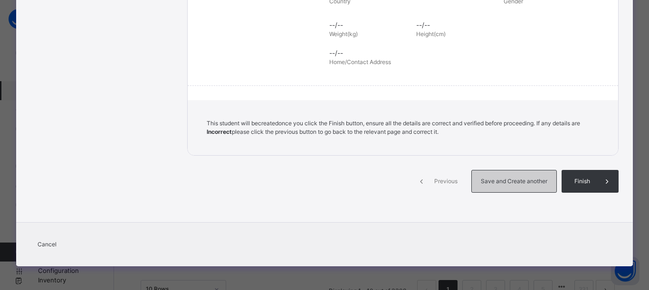
click at [534, 181] on span "Save and Create another" at bounding box center [514, 181] width 70 height 9
select select "**"
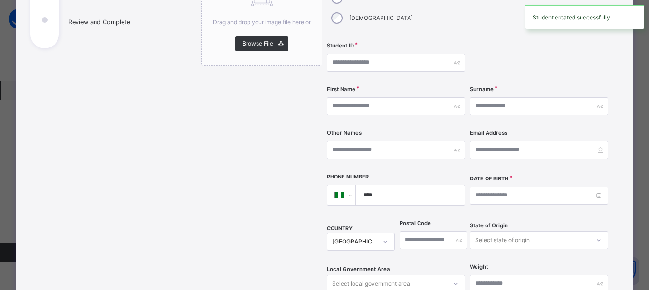
scroll to position [95, 0]
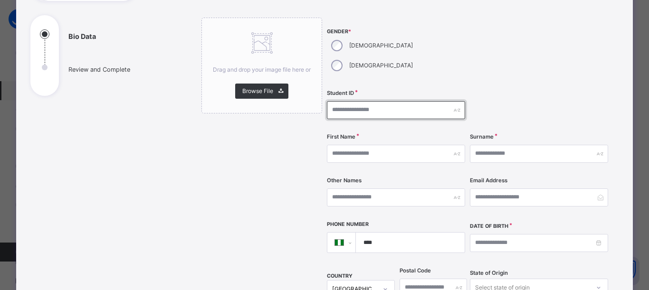
click at [337, 101] on input "text" at bounding box center [396, 110] width 138 height 18
type input "******"
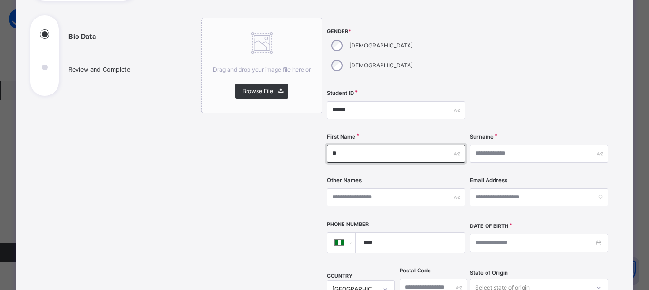
type input "*"
type input "******"
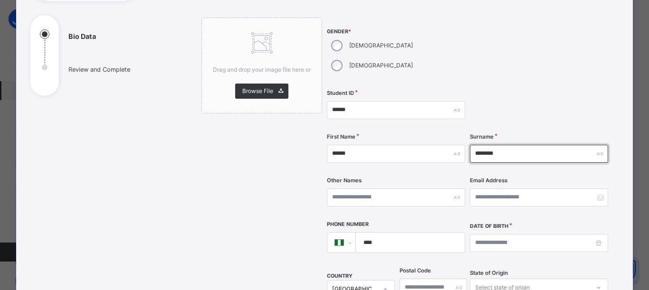
type input "********"
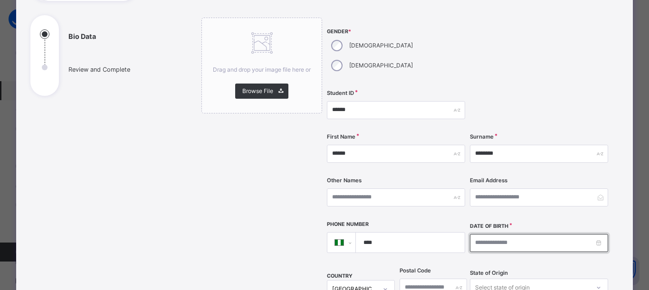
click at [475, 234] on input at bounding box center [539, 243] width 138 height 18
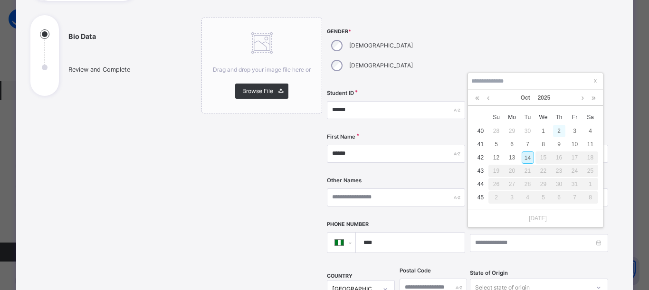
click at [557, 131] on div "2" at bounding box center [559, 131] width 12 height 12
type input "**********"
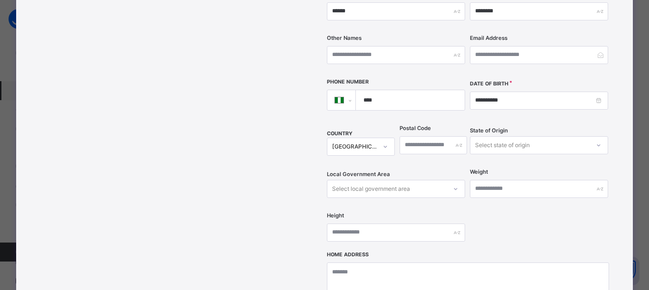
scroll to position [380, 0]
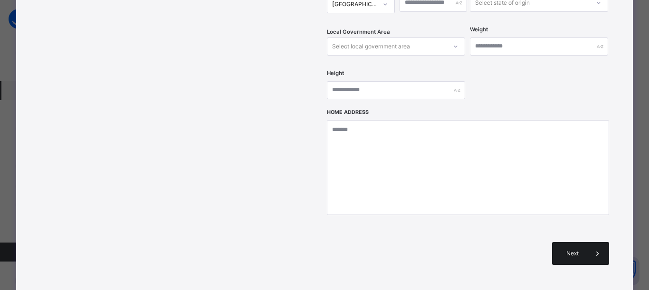
click at [573, 242] on div "Next" at bounding box center [580, 253] width 57 height 23
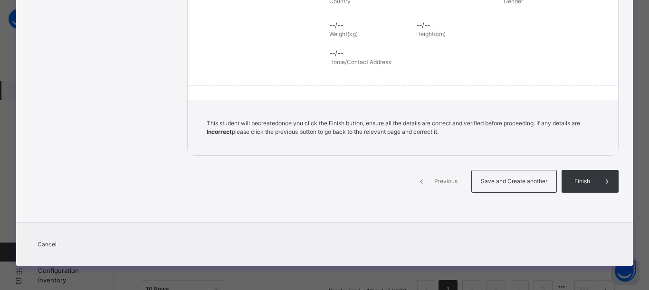
scroll to position [232, 0]
click at [509, 186] on div "Save and Create another" at bounding box center [514, 181] width 86 height 23
select select "**"
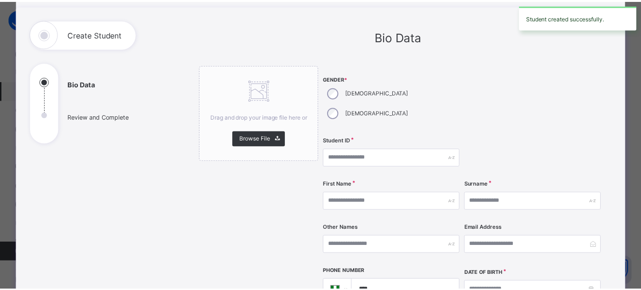
scroll to position [0, 0]
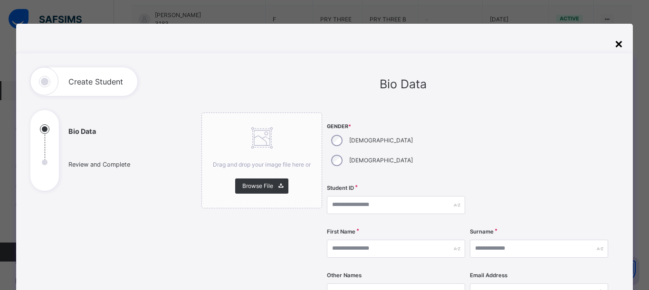
click at [615, 43] on div "×" at bounding box center [618, 43] width 9 height 20
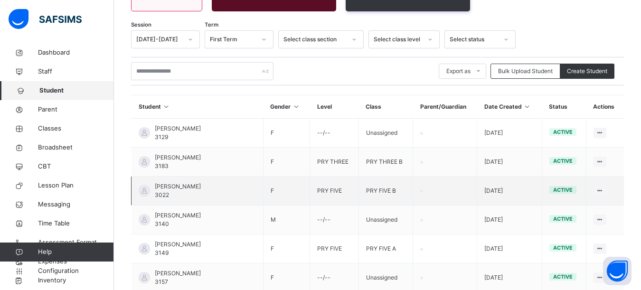
scroll to position [95, 0]
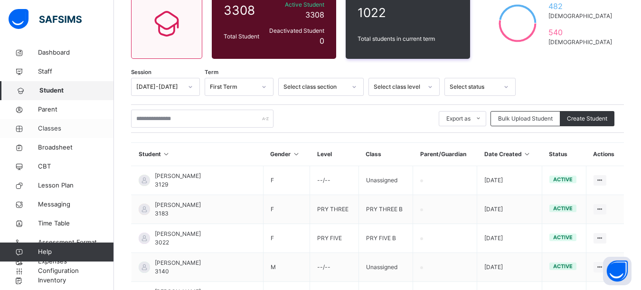
click at [47, 127] on span "Classes" at bounding box center [76, 129] width 76 height 10
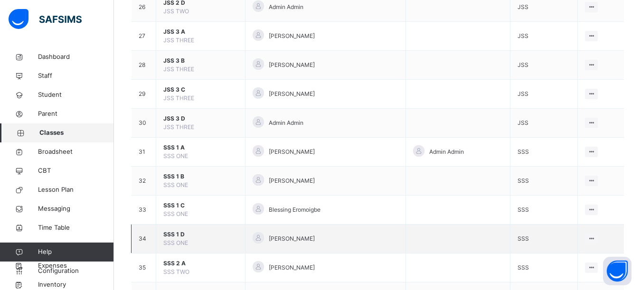
scroll to position [797, 0]
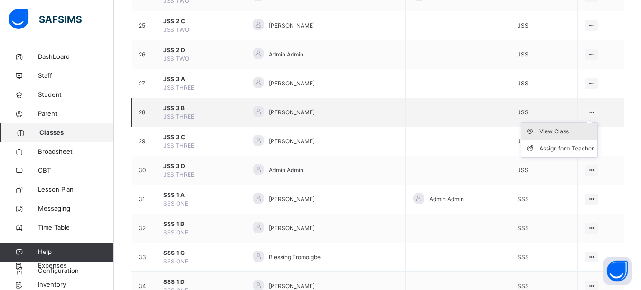
click at [545, 135] on div "View Class" at bounding box center [567, 132] width 54 height 10
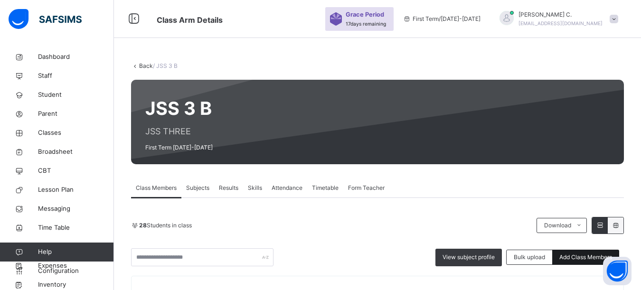
click at [590, 254] on span "Add Class Members" at bounding box center [586, 257] width 53 height 9
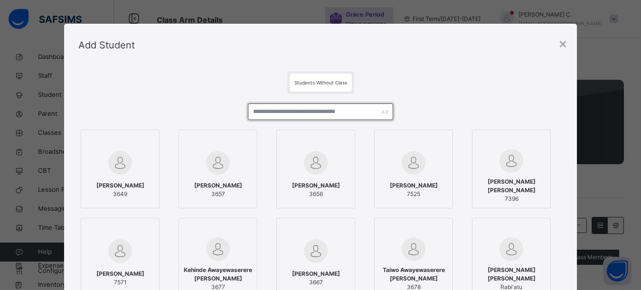
click at [255, 110] on input "text" at bounding box center [320, 112] width 145 height 17
type input "*"
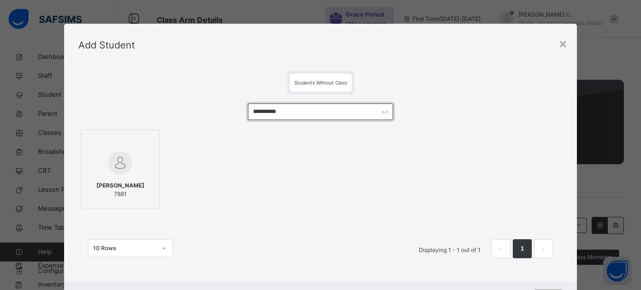
scroll to position [45, 0]
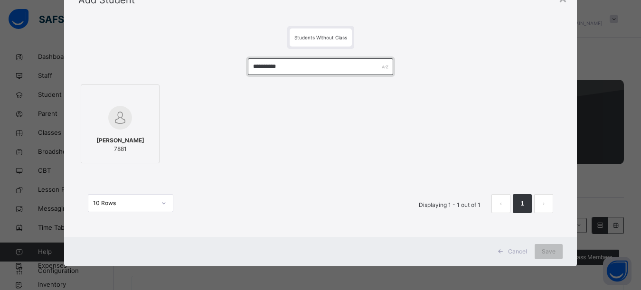
type input "**********"
click at [100, 100] on div at bounding box center [120, 97] width 68 height 14
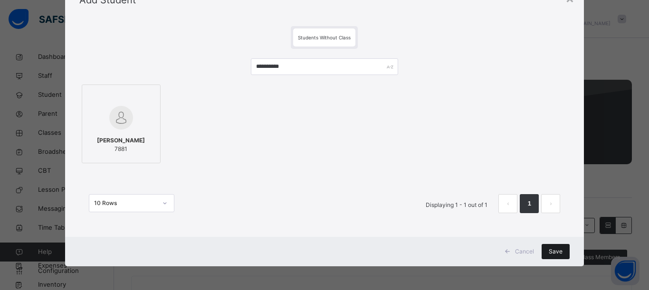
click at [556, 248] on span "Save" at bounding box center [556, 252] width 14 height 9
click at [555, 253] on span "Save" at bounding box center [549, 252] width 14 height 9
click at [541, 257] on div "Save" at bounding box center [549, 251] width 28 height 15
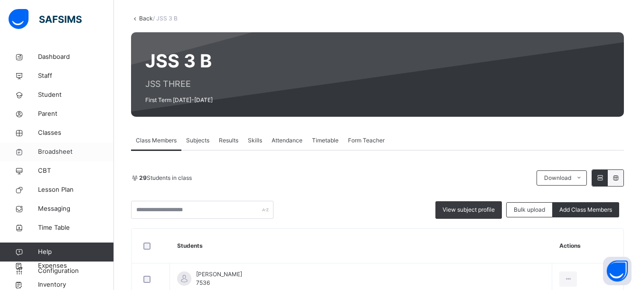
scroll to position [143, 0]
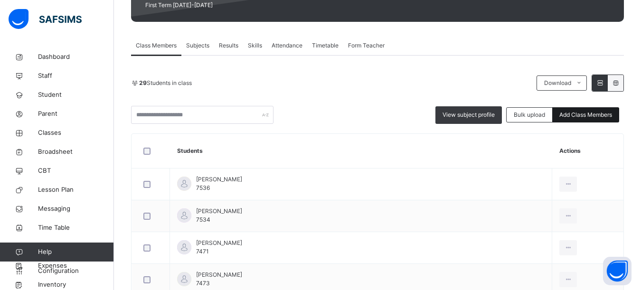
click at [584, 118] on span "Add Class Members" at bounding box center [586, 115] width 53 height 9
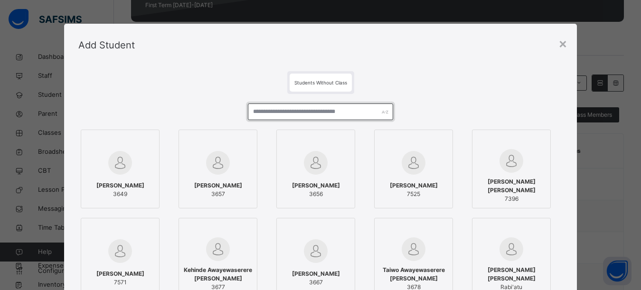
click at [264, 111] on input "text" at bounding box center [320, 112] width 145 height 17
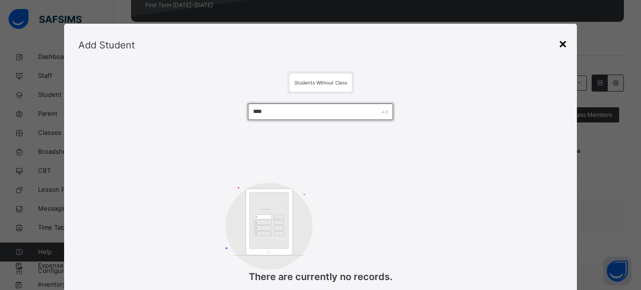
type input "****"
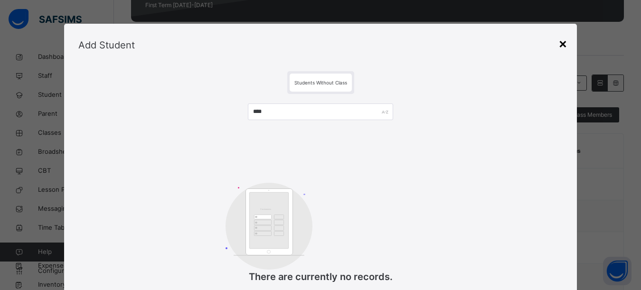
click at [563, 44] on div "×" at bounding box center [563, 43] width 9 height 20
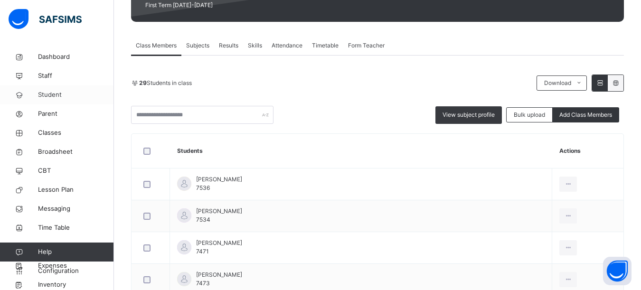
click at [53, 97] on span "Student" at bounding box center [76, 95] width 76 height 10
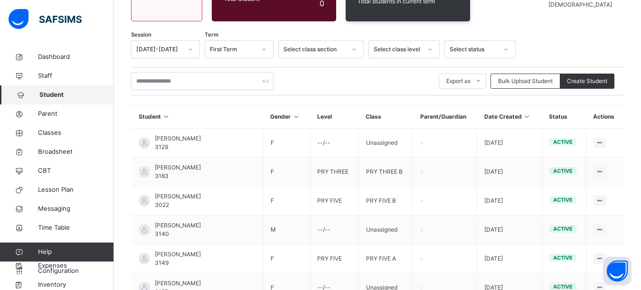
scroll to position [143, 0]
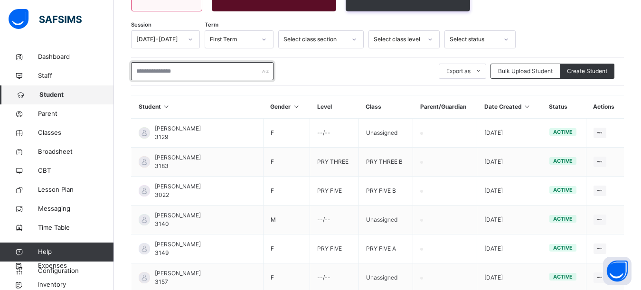
click at [143, 71] on input "text" at bounding box center [202, 71] width 143 height 18
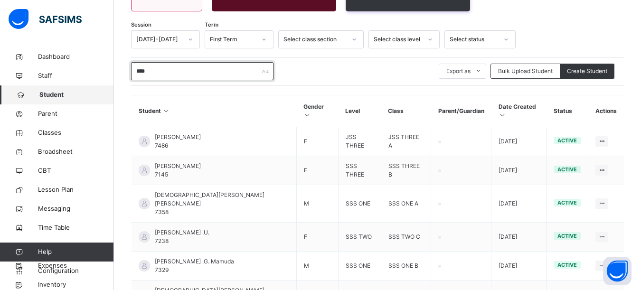
scroll to position [140, 0]
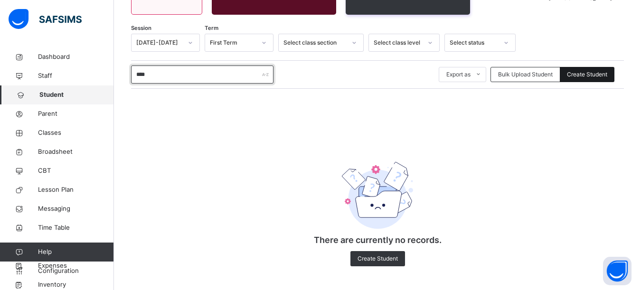
type input "****"
click at [576, 72] on span "Create Student" at bounding box center [587, 74] width 40 height 9
select select "**"
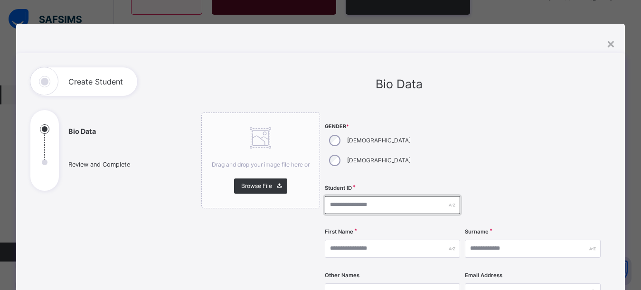
click at [334, 196] on input "text" at bounding box center [393, 205] width 136 height 18
type input "****"
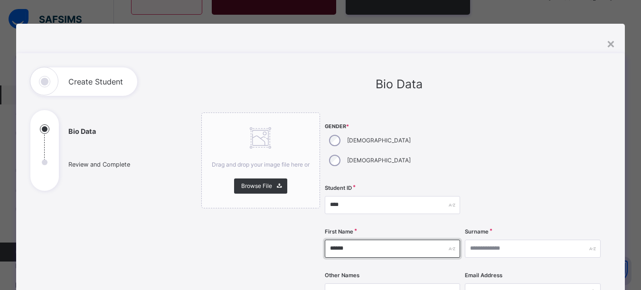
type input "******"
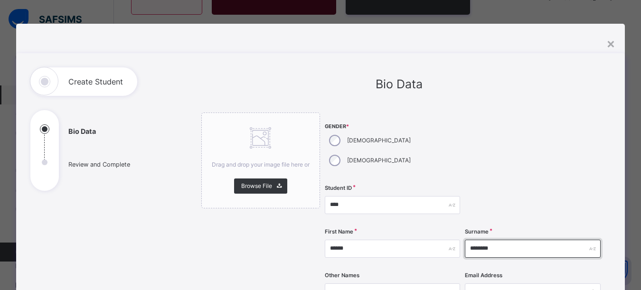
scroll to position [190, 0]
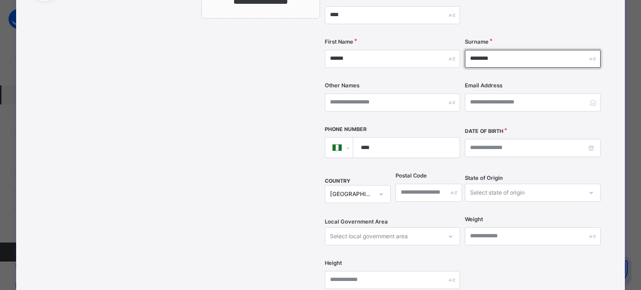
type input "********"
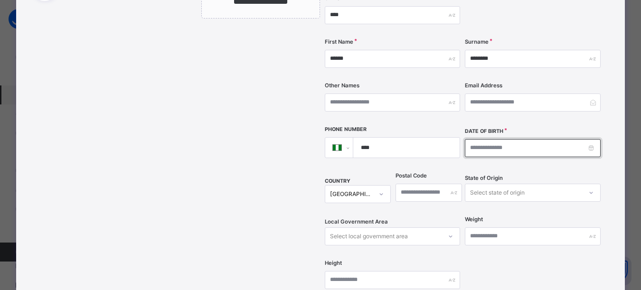
click at [475, 139] on input at bounding box center [533, 148] width 136 height 18
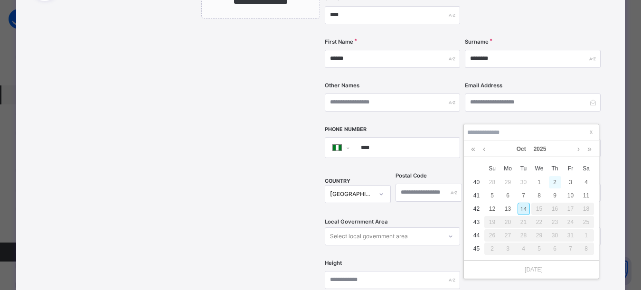
click at [553, 183] on div "2" at bounding box center [555, 182] width 12 height 12
type input "**********"
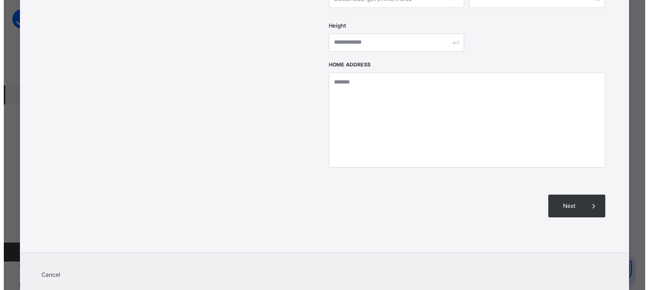
scroll to position [438, 0]
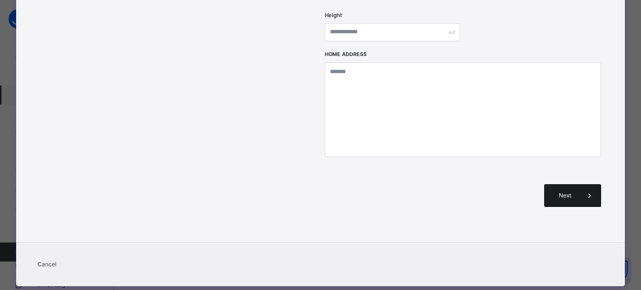
click at [555, 184] on div "Next" at bounding box center [572, 195] width 57 height 23
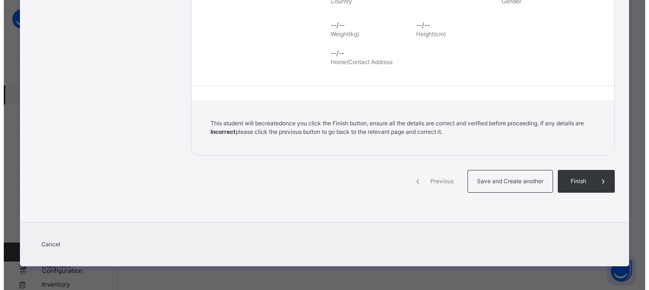
scroll to position [232, 0]
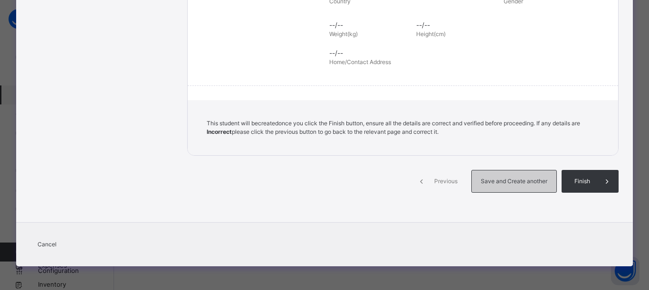
click at [534, 182] on span "Save and Create another" at bounding box center [514, 181] width 70 height 9
select select "**"
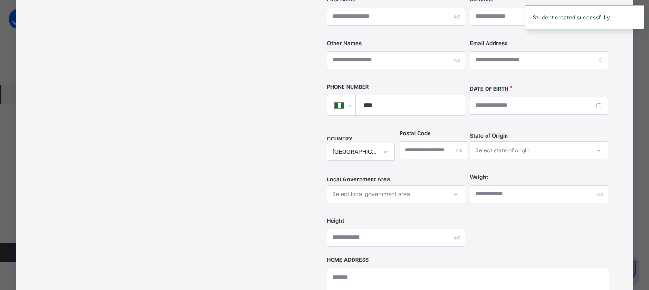
scroll to position [438, 0]
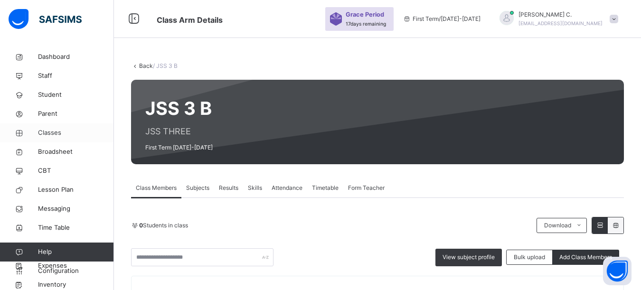
click at [56, 132] on span "Classes" at bounding box center [76, 133] width 76 height 10
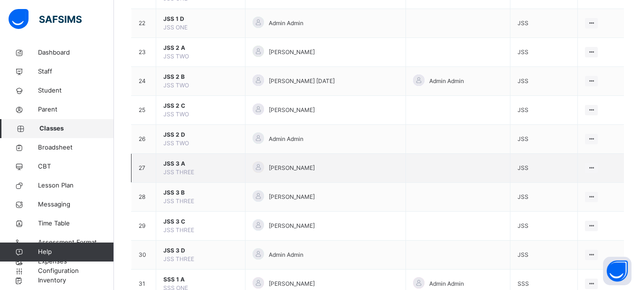
scroll to position [760, 0]
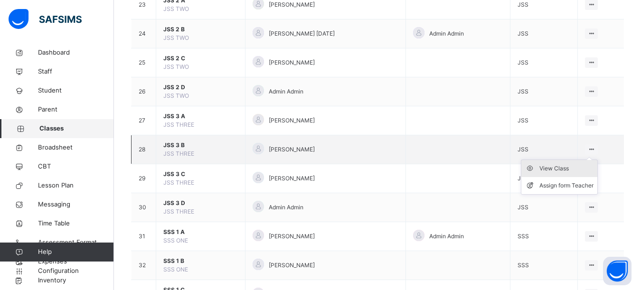
click at [537, 166] on icon at bounding box center [532, 169] width 14 height 10
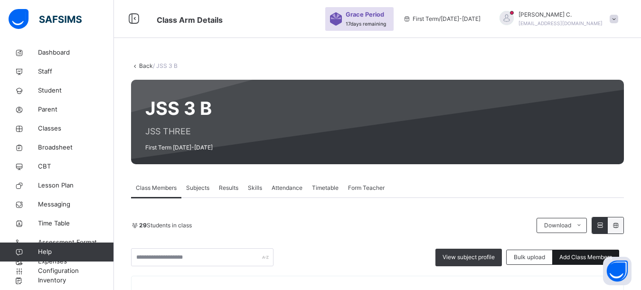
click at [581, 259] on span "Add Class Members" at bounding box center [586, 257] width 53 height 9
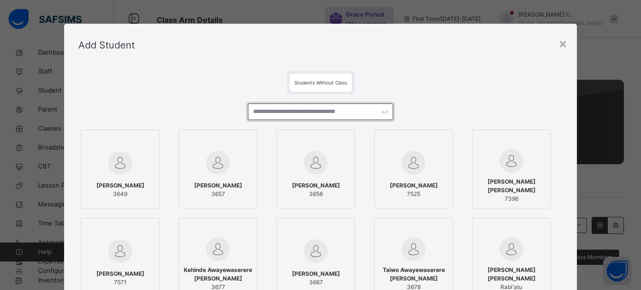
click at [250, 112] on input "text" at bounding box center [320, 112] width 145 height 17
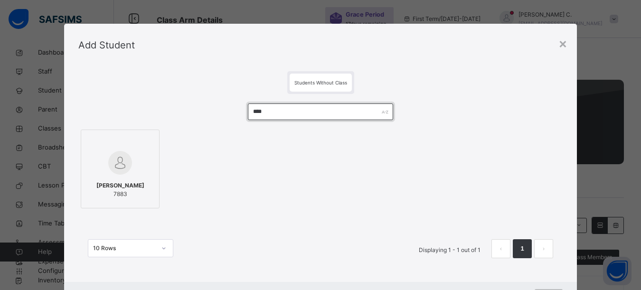
type input "****"
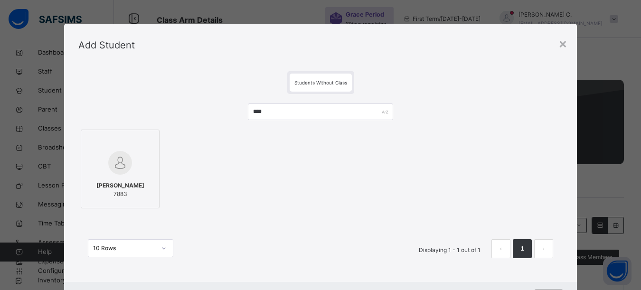
click at [144, 139] on div at bounding box center [120, 142] width 68 height 14
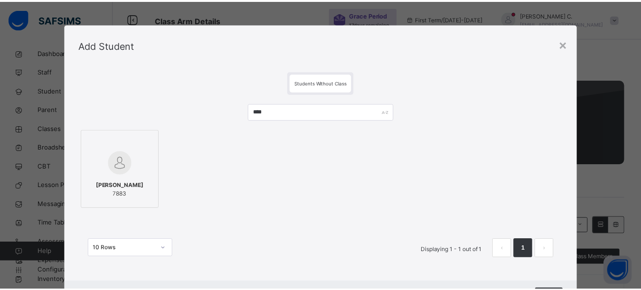
scroll to position [45, 0]
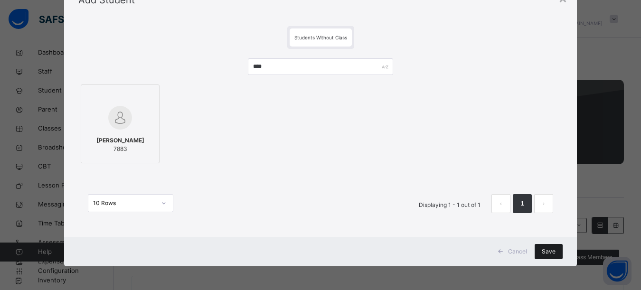
click at [543, 249] on span "Save" at bounding box center [549, 252] width 14 height 9
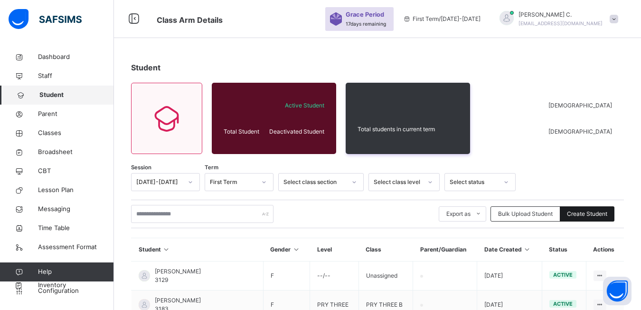
click at [579, 217] on span "Create Student" at bounding box center [587, 214] width 40 height 9
select select "**"
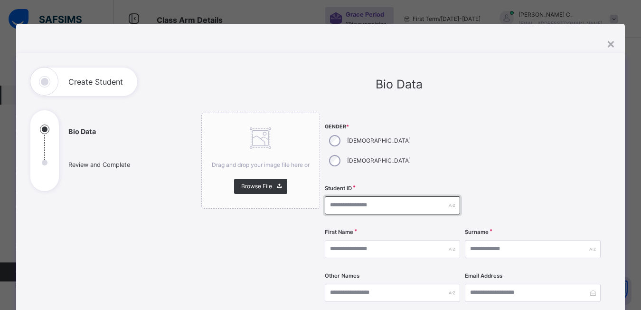
click at [329, 196] on input "text" at bounding box center [393, 205] width 136 height 18
type input "****"
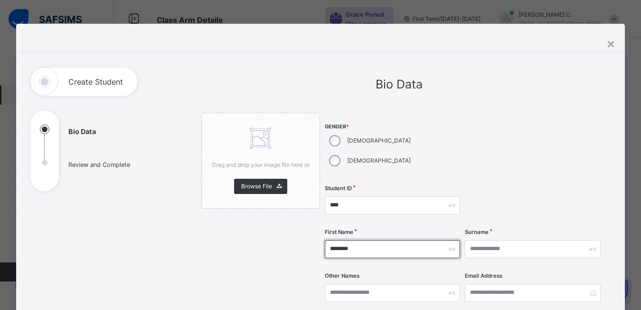
type input "********"
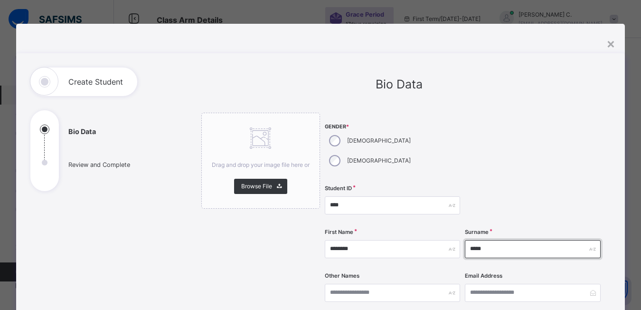
scroll to position [95, 0]
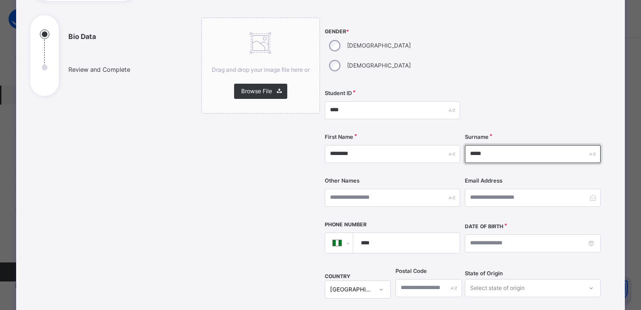
type input "*****"
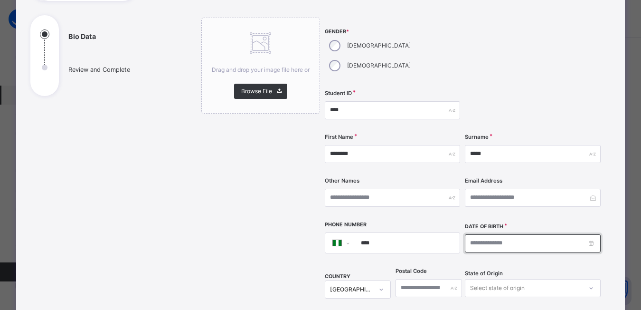
click at [468, 234] on input at bounding box center [533, 243] width 136 height 18
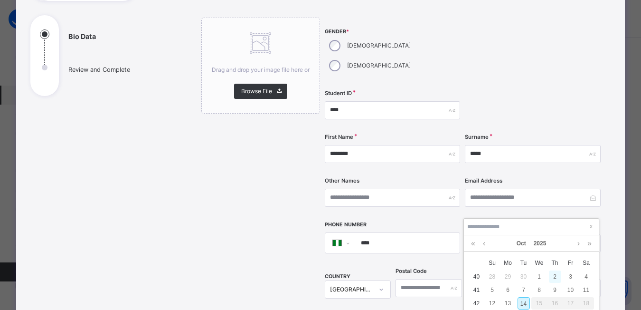
click at [556, 276] on div "2" at bounding box center [555, 276] width 12 height 12
type input "**********"
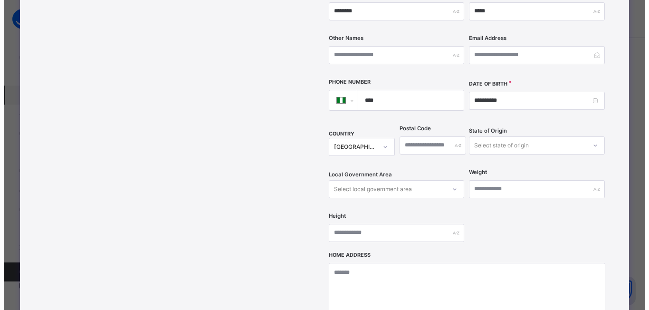
scroll to position [333, 0]
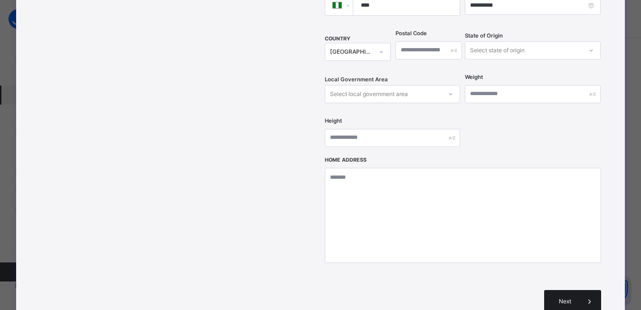
click at [578, 297] on span "Next" at bounding box center [565, 301] width 27 height 9
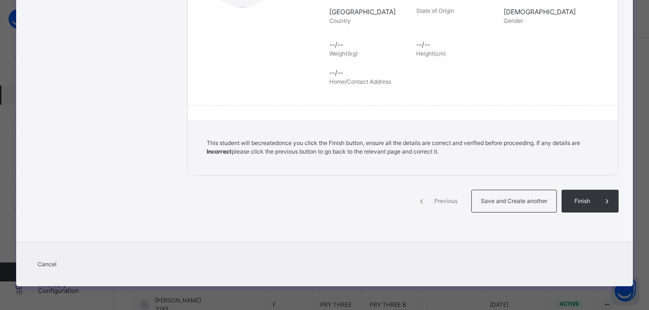
scroll to position [213, 0]
click at [481, 203] on span "Save and Create another" at bounding box center [514, 201] width 70 height 9
select select "**"
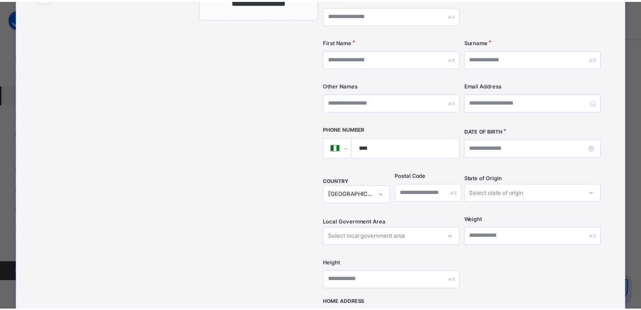
scroll to position [0, 0]
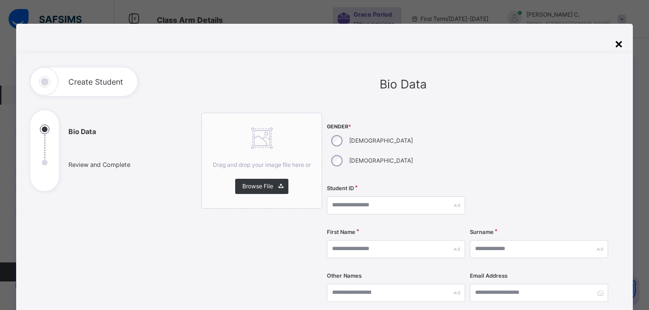
click at [614, 46] on div "×" at bounding box center [618, 43] width 9 height 20
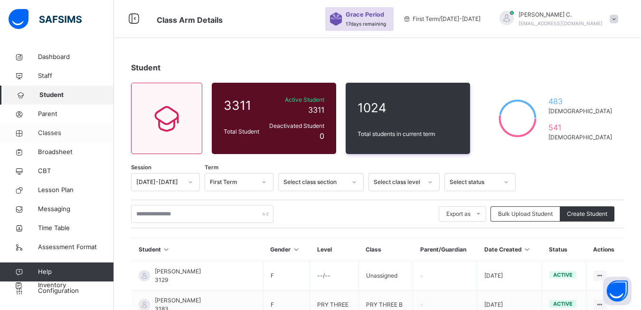
click at [46, 133] on span "Classes" at bounding box center [76, 133] width 76 height 10
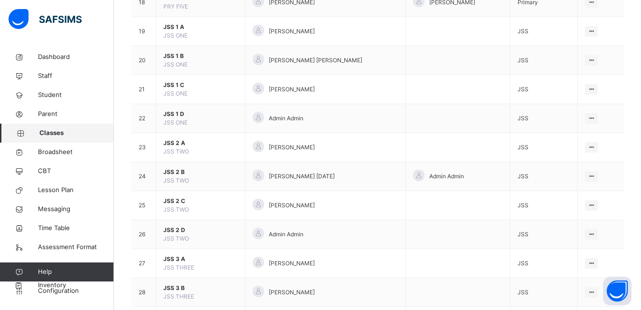
scroll to position [760, 0]
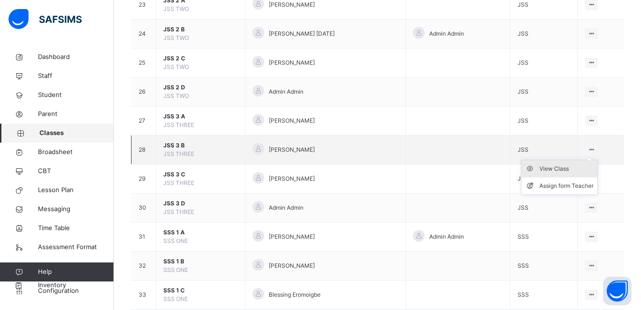
click at [562, 171] on div "View Class" at bounding box center [567, 169] width 54 height 10
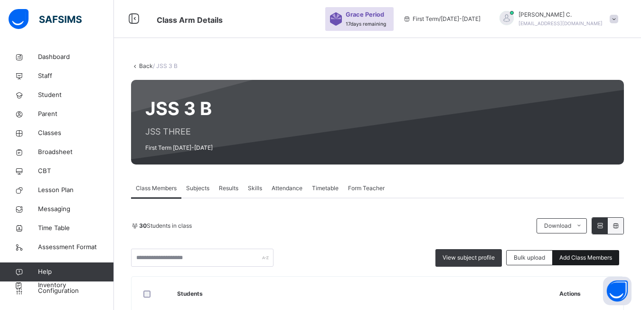
click at [587, 253] on span "Add Class Members" at bounding box center [586, 257] width 53 height 9
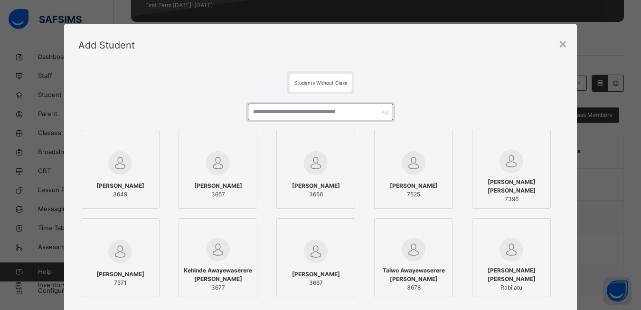
click at [253, 115] on input "text" at bounding box center [320, 112] width 145 height 17
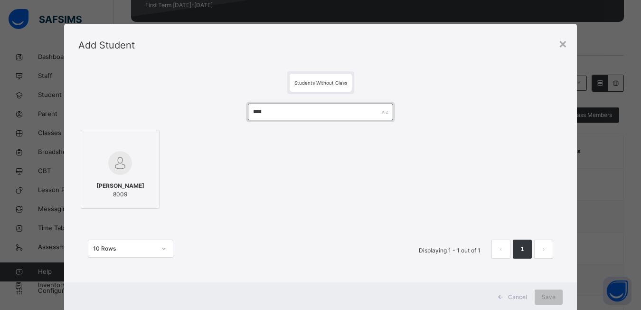
type input "****"
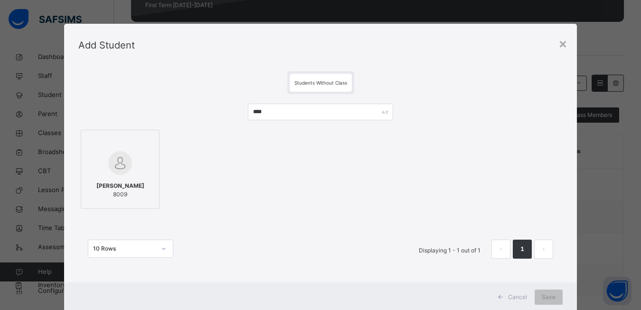
click at [146, 135] on div at bounding box center [120, 142] width 68 height 14
click at [557, 297] on span "Save" at bounding box center [556, 297] width 14 height 9
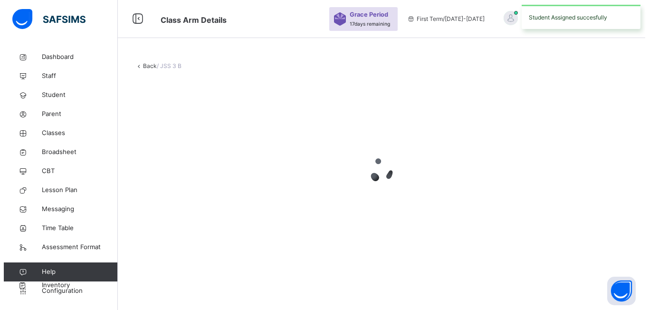
scroll to position [0, 0]
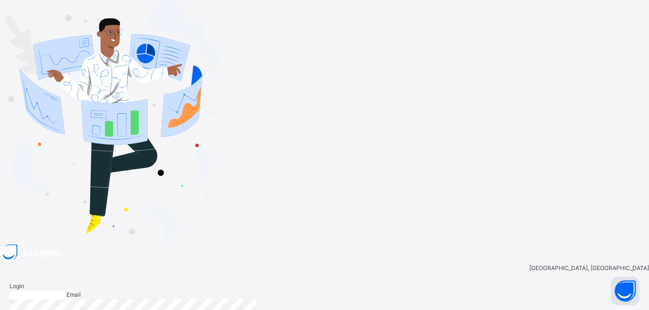
type input "**********"
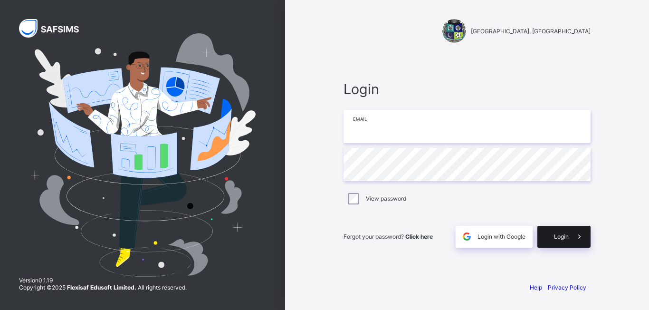
type input "**********"
click at [564, 243] on div "Login" at bounding box center [563, 237] width 53 height 22
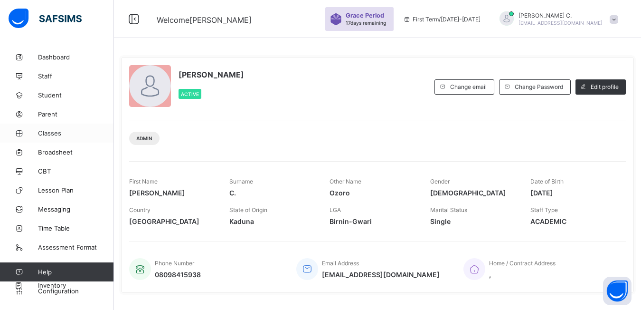
click at [49, 134] on span "Classes" at bounding box center [76, 133] width 76 height 8
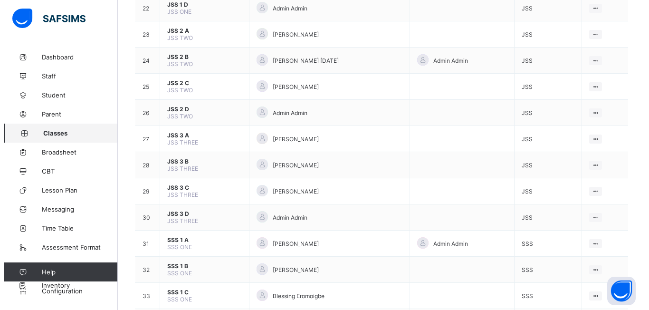
scroll to position [713, 0]
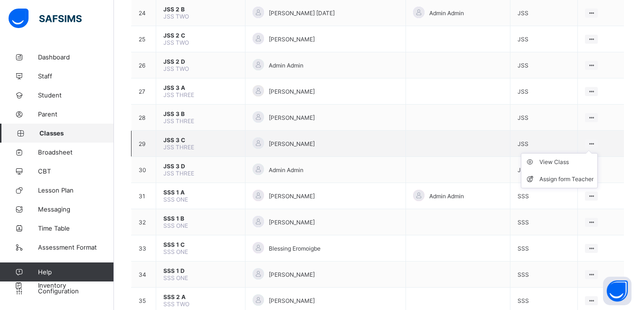
click at [590, 153] on ul "View Class Assign form Teacher" at bounding box center [559, 170] width 77 height 35
click at [559, 181] on div "Assign form Teacher" at bounding box center [567, 179] width 54 height 10
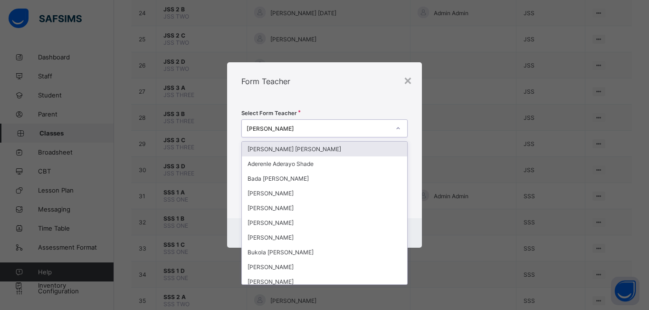
click at [396, 132] on icon at bounding box center [398, 129] width 6 height 10
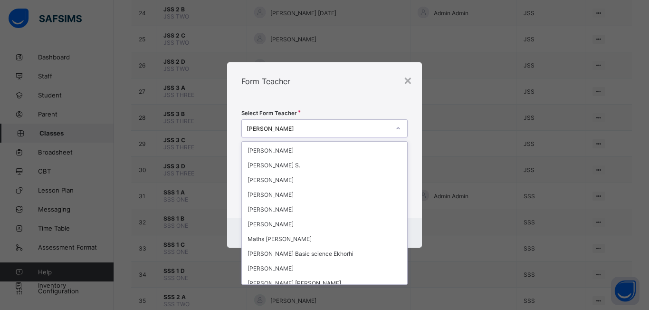
scroll to position [798, 0]
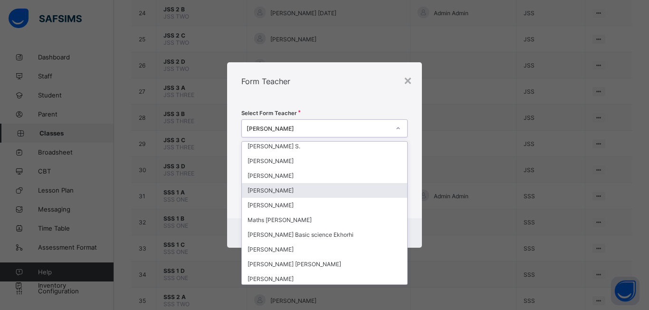
click at [280, 190] on div "Abdullah Ayyub Adam" at bounding box center [324, 190] width 165 height 15
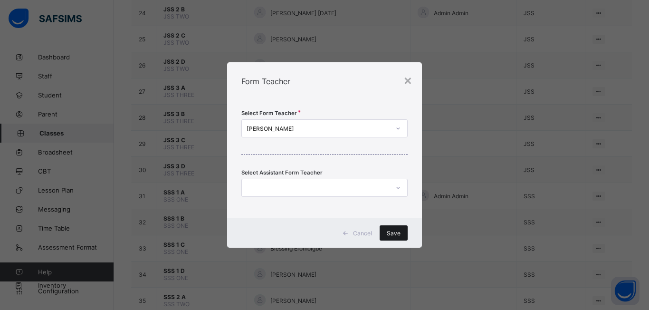
click at [392, 235] on span "Save" at bounding box center [394, 232] width 14 height 7
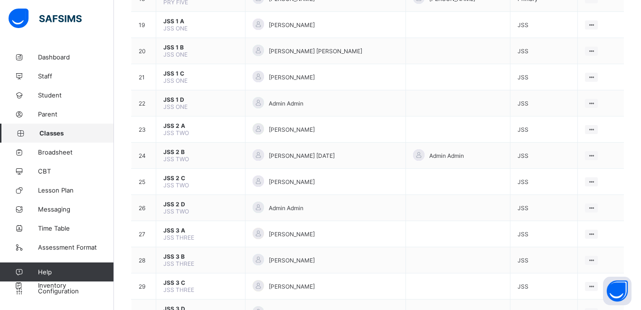
scroll to position [618, 0]
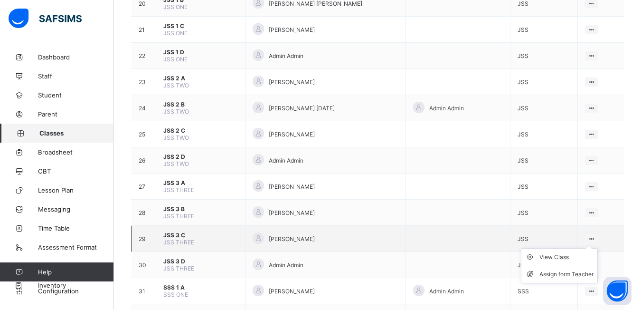
click at [591, 248] on ul "View Class Assign form Teacher" at bounding box center [559, 265] width 77 height 35
click at [540, 260] on icon at bounding box center [532, 257] width 14 height 10
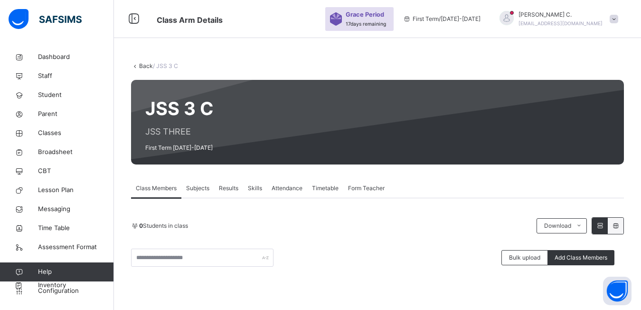
scroll to position [95, 0]
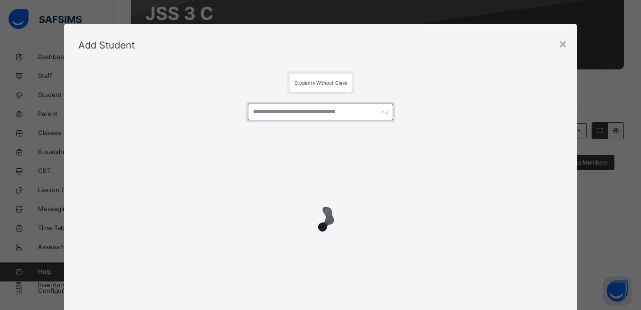
click at [251, 114] on input "text" at bounding box center [320, 112] width 145 height 17
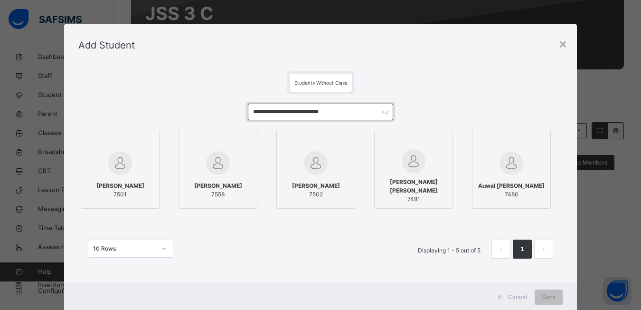
type input "**********"
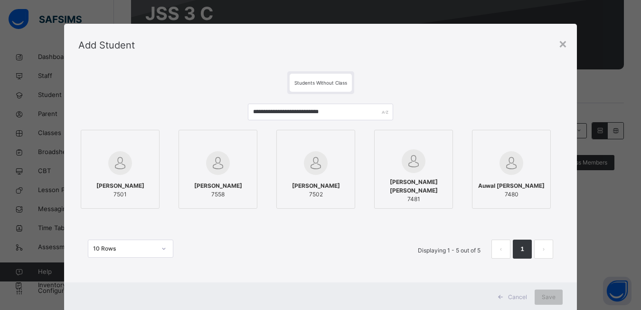
click at [133, 147] on div at bounding box center [120, 142] width 68 height 14
click at [242, 143] on div at bounding box center [220, 142] width 68 height 14
click at [345, 141] on div at bounding box center [319, 142] width 68 height 14
click at [433, 145] on div at bounding box center [418, 142] width 68 height 14
click at [528, 152] on div at bounding box center [517, 163] width 68 height 28
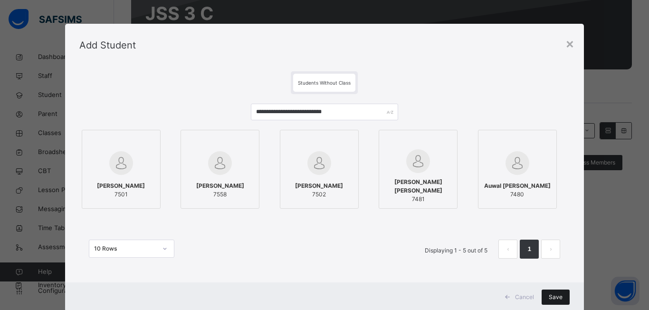
click at [547, 301] on div "Save" at bounding box center [556, 296] width 28 height 15
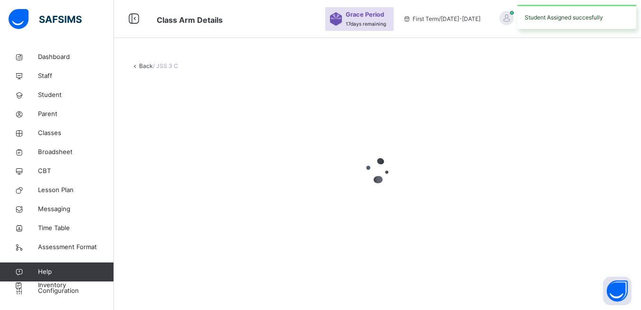
scroll to position [0, 0]
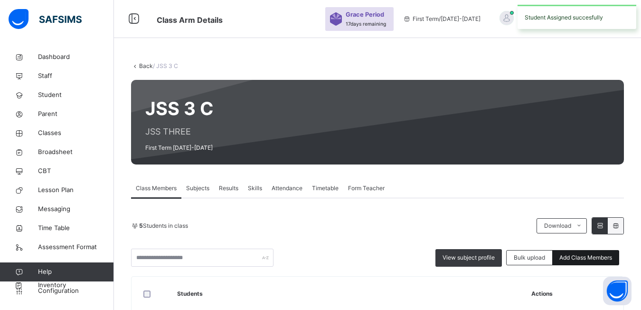
click at [596, 259] on span "Add Class Members" at bounding box center [586, 257] width 53 height 9
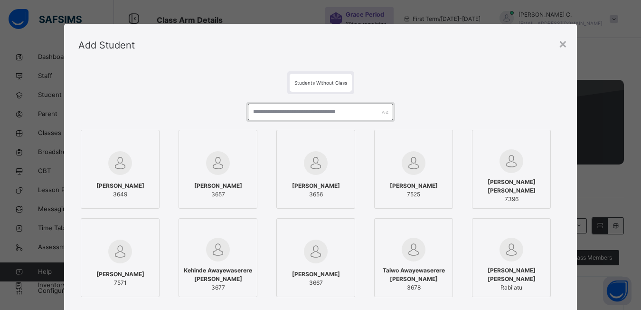
click at [250, 111] on input "text" at bounding box center [320, 112] width 145 height 17
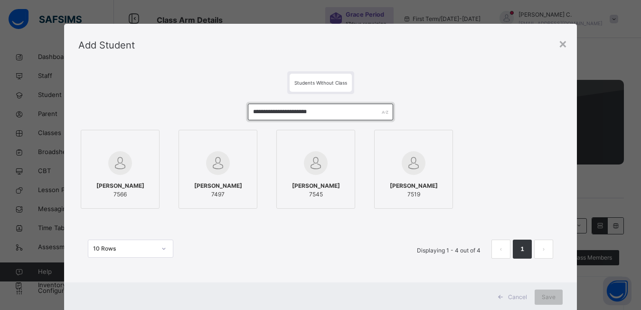
type input "**********"
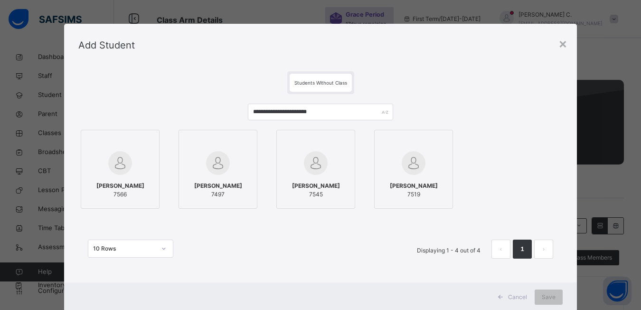
click at [144, 141] on div at bounding box center [120, 142] width 68 height 14
click at [254, 146] on label "Sadiq Gashash 7497" at bounding box center [220, 169] width 79 height 79
click at [345, 148] on div at bounding box center [319, 142] width 68 height 14
click at [441, 143] on div at bounding box center [418, 142] width 68 height 14
click at [549, 295] on span "Save" at bounding box center [556, 297] width 14 height 9
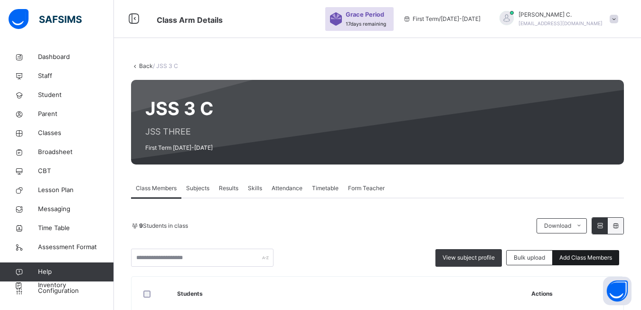
click at [607, 258] on span "Add Class Members" at bounding box center [586, 257] width 53 height 9
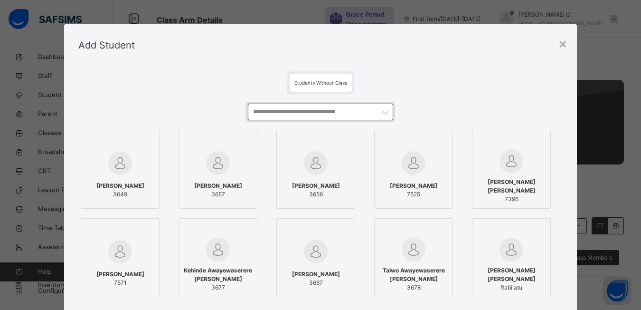
click at [258, 114] on input "text" at bounding box center [320, 112] width 145 height 17
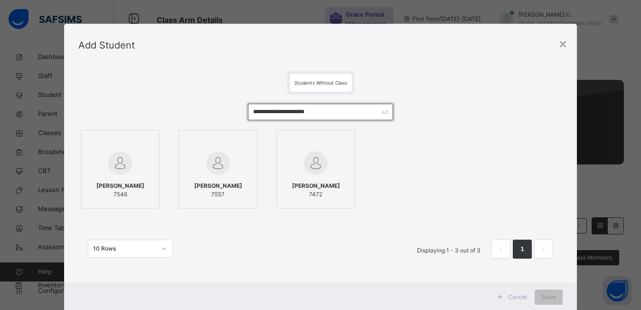
type input "**********"
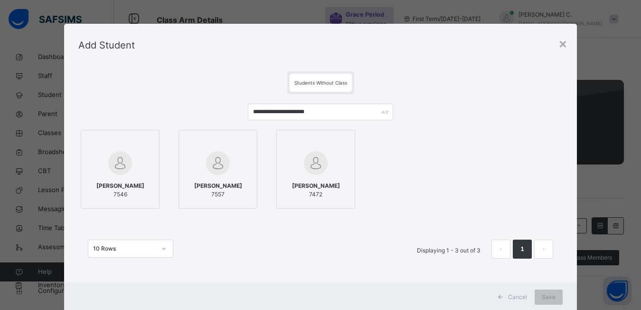
click at [137, 140] on div at bounding box center [120, 142] width 68 height 14
click at [246, 152] on div at bounding box center [220, 163] width 68 height 28
click at [344, 143] on div at bounding box center [319, 142] width 68 height 14
click at [552, 299] on span "Save" at bounding box center [556, 297] width 14 height 9
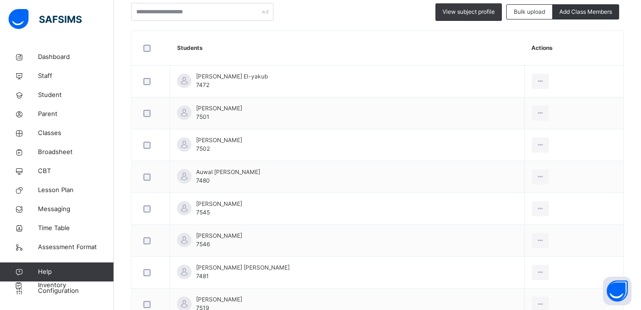
scroll to position [198, 0]
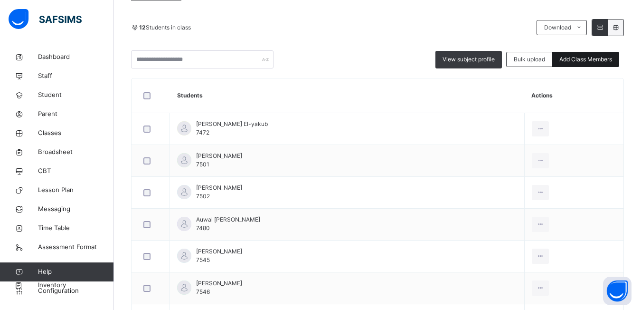
click at [577, 62] on span "Add Class Members" at bounding box center [586, 59] width 53 height 9
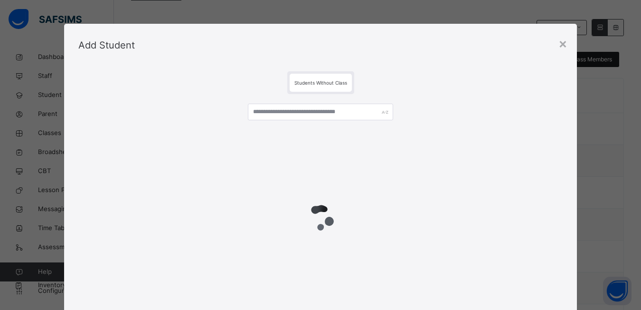
click at [577, 62] on div "Add Student" at bounding box center [320, 45] width 513 height 43
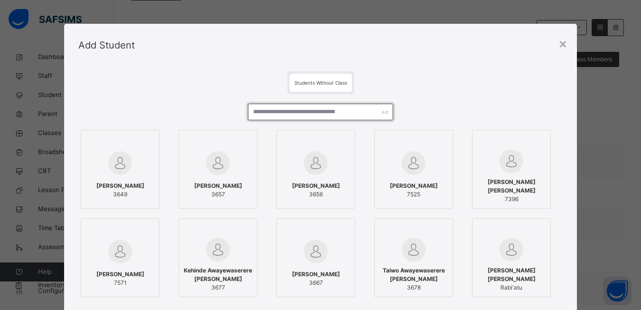
click at [254, 111] on input "text" at bounding box center [320, 112] width 145 height 17
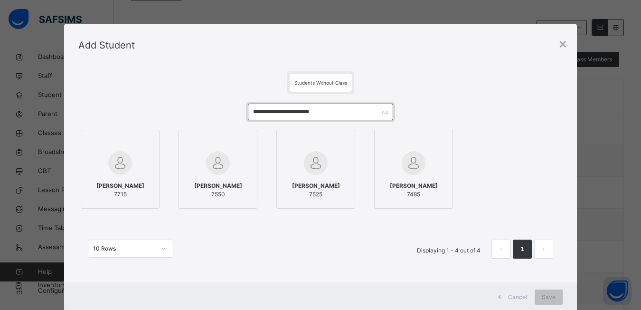
type input "**********"
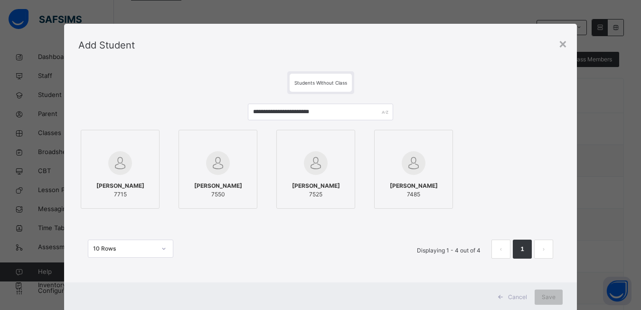
click at [141, 142] on div at bounding box center [120, 142] width 68 height 14
click at [245, 136] on div at bounding box center [220, 142] width 68 height 14
click at [341, 151] on div at bounding box center [319, 163] width 68 height 28
click at [430, 149] on div at bounding box center [418, 142] width 68 height 14
click at [550, 297] on span "Save" at bounding box center [556, 297] width 14 height 9
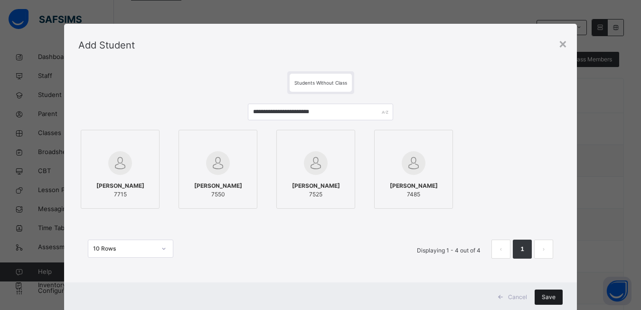
click at [550, 297] on span "Save" at bounding box center [549, 297] width 14 height 9
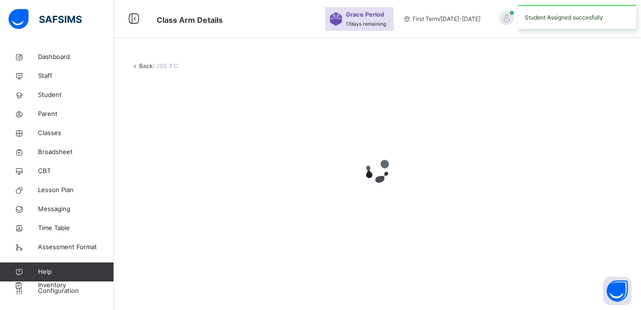
scroll to position [0, 0]
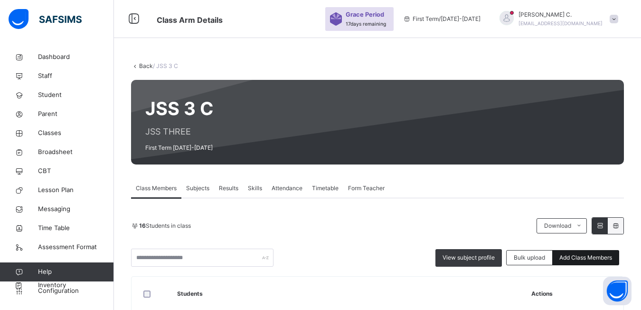
click at [577, 262] on div "Add Class Members" at bounding box center [586, 257] width 67 height 15
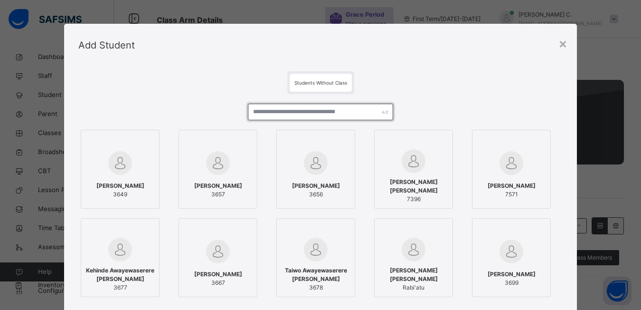
click at [251, 115] on input "text" at bounding box center [320, 112] width 145 height 17
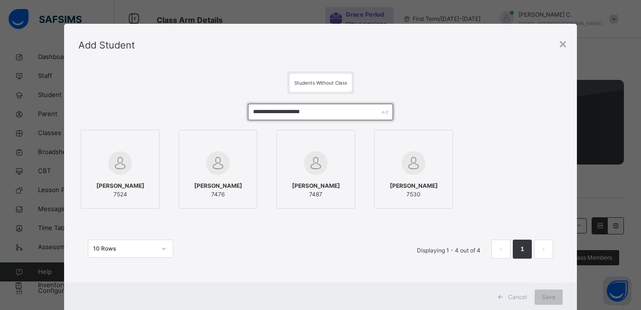
type input "**********"
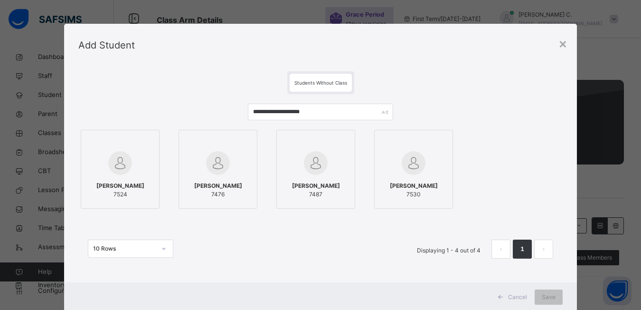
click at [152, 147] on label "Muhammad Buhari 7524" at bounding box center [120, 169] width 79 height 79
click at [244, 143] on div at bounding box center [220, 142] width 68 height 14
click at [340, 142] on div at bounding box center [319, 142] width 68 height 14
click at [428, 147] on div at bounding box center [418, 142] width 68 height 14
click at [551, 297] on span "Save" at bounding box center [556, 297] width 14 height 9
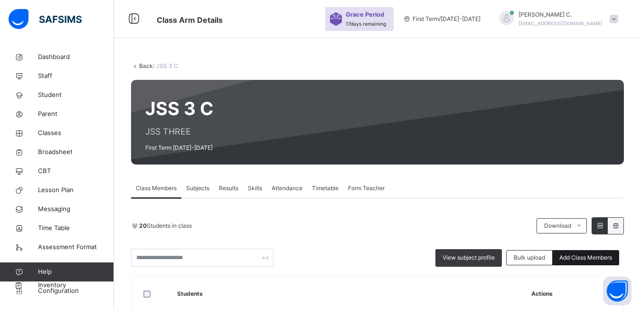
click at [586, 259] on span "Add Class Members" at bounding box center [586, 257] width 53 height 9
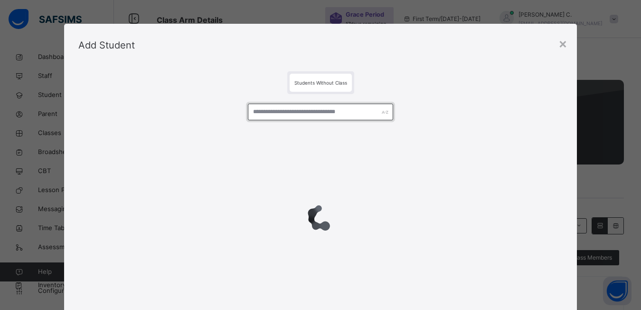
click at [262, 115] on input "text" at bounding box center [320, 112] width 145 height 17
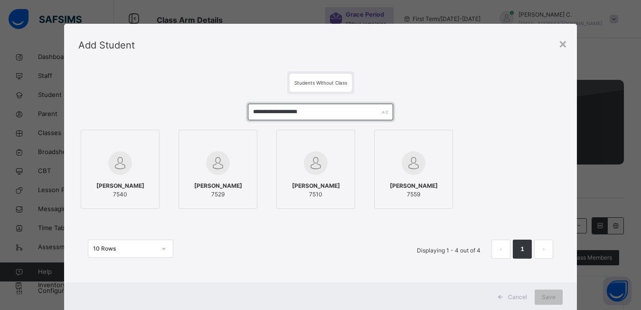
type input "**********"
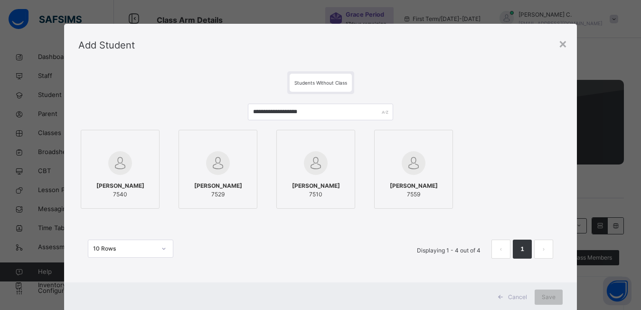
click at [148, 139] on div at bounding box center [120, 142] width 68 height 14
click at [243, 139] on div at bounding box center [220, 142] width 68 height 14
click at [352, 138] on label "Fatima Uba Muhammad 7510" at bounding box center [319, 169] width 79 height 79
click at [446, 137] on div at bounding box center [418, 142] width 68 height 14
click at [545, 299] on div "Save" at bounding box center [556, 296] width 28 height 15
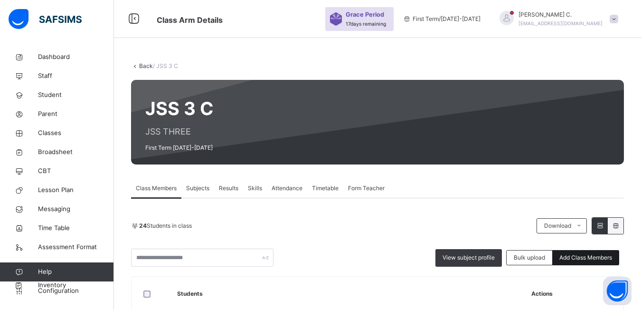
click at [570, 261] on span "Add Class Members" at bounding box center [586, 257] width 53 height 9
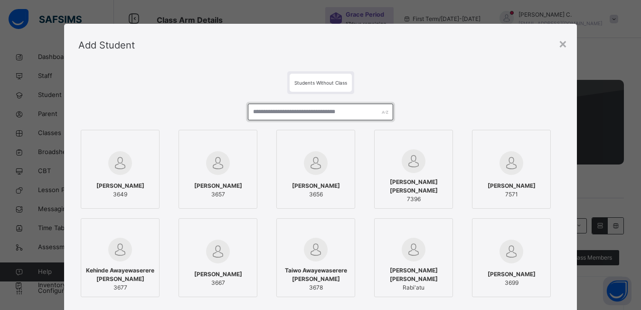
click at [259, 111] on input "text" at bounding box center [320, 112] width 145 height 17
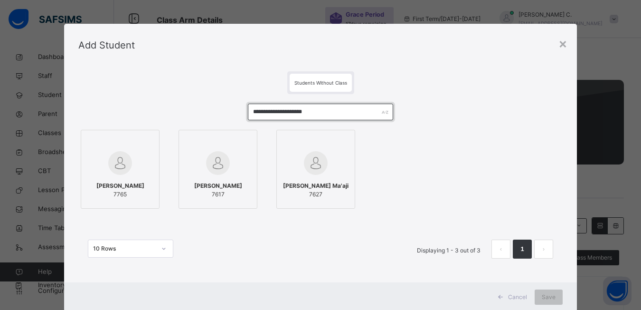
type input "**********"
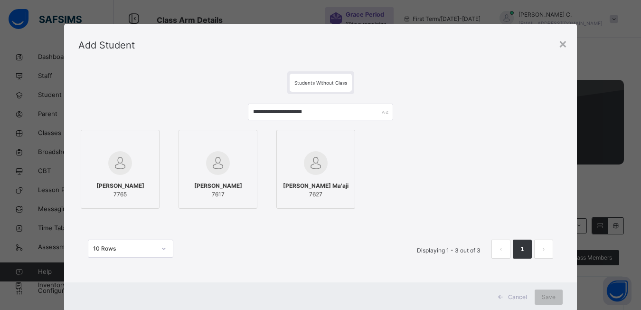
click at [134, 136] on div at bounding box center [120, 142] width 68 height 14
click at [240, 143] on div at bounding box center [220, 142] width 68 height 14
click at [345, 138] on div at bounding box center [319, 142] width 68 height 14
click at [552, 294] on span "Save" at bounding box center [556, 297] width 14 height 9
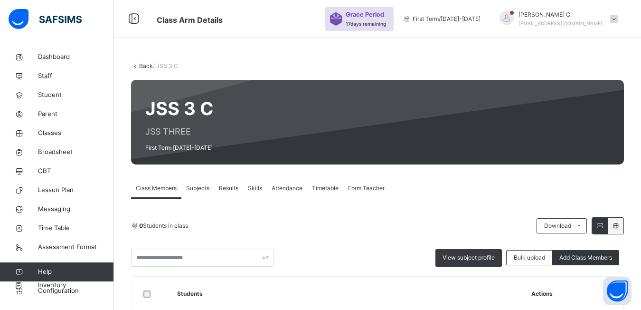
scroll to position [95, 0]
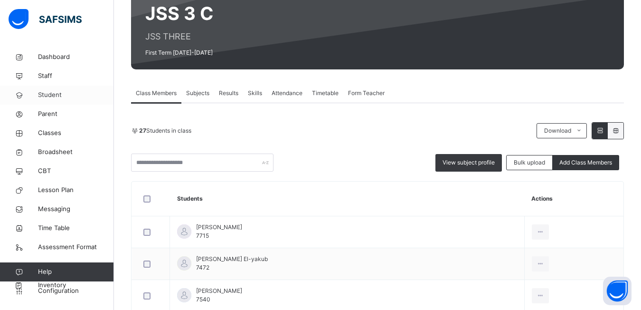
click at [48, 94] on span "Student" at bounding box center [76, 95] width 76 height 10
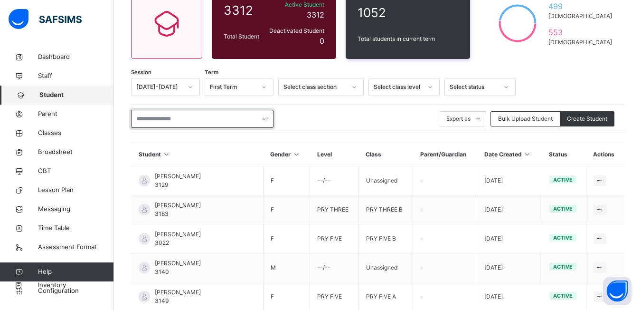
click at [152, 121] on input "text" at bounding box center [202, 119] width 143 height 18
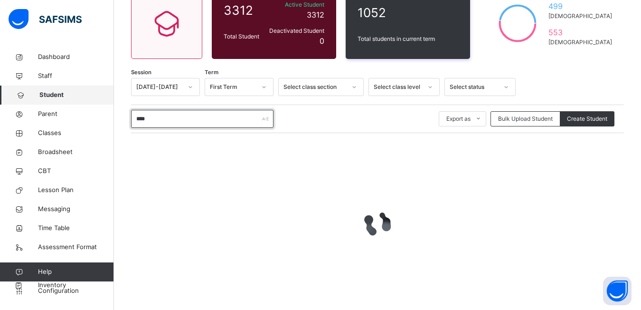
scroll to position [38, 0]
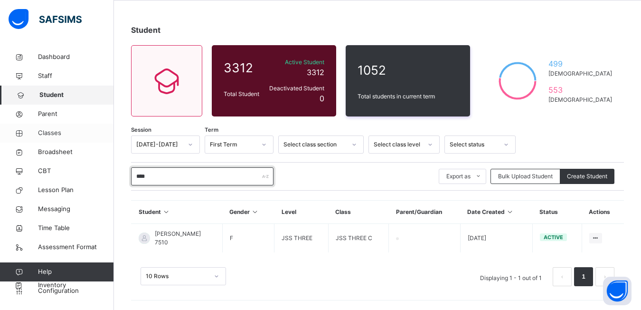
type input "****"
click at [50, 135] on span "Classes" at bounding box center [76, 133] width 76 height 10
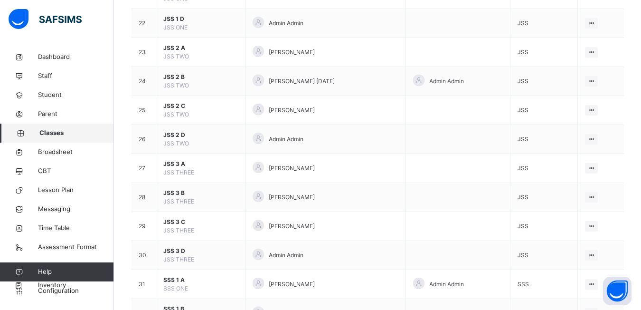
scroll to position [760, 0]
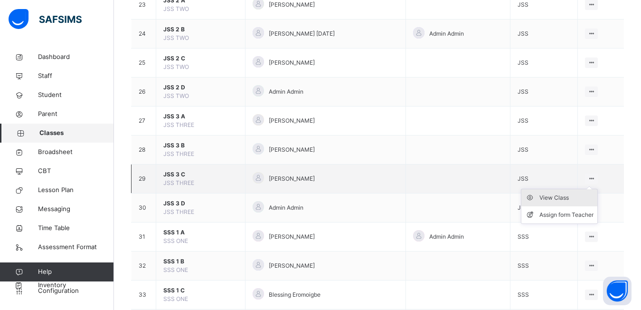
click at [559, 198] on div "View Class" at bounding box center [567, 198] width 54 height 10
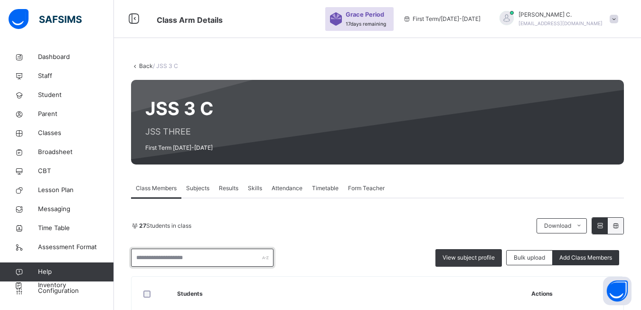
click at [165, 259] on input "text" at bounding box center [202, 257] width 143 height 18
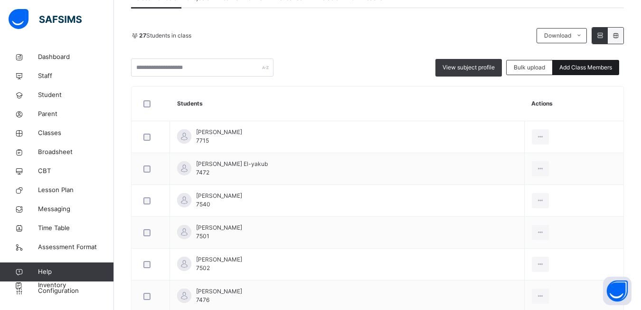
click at [591, 65] on span "Add Class Members" at bounding box center [586, 67] width 53 height 9
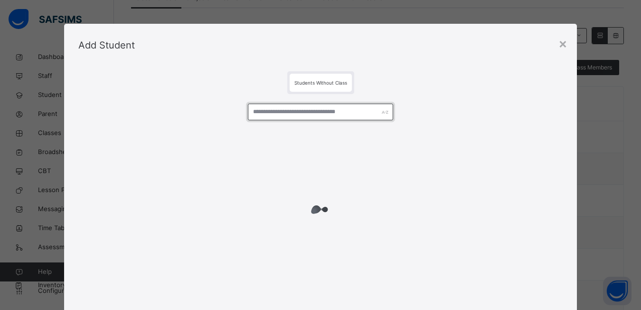
click at [255, 115] on input "text" at bounding box center [320, 112] width 145 height 17
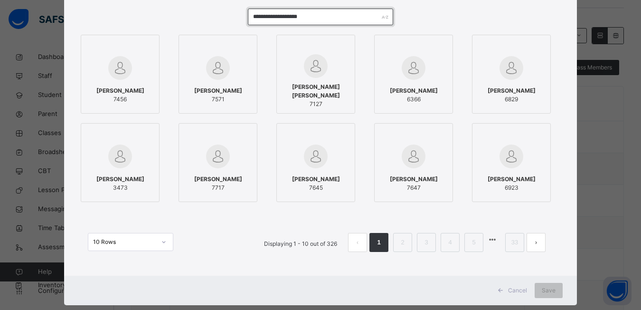
scroll to position [0, 0]
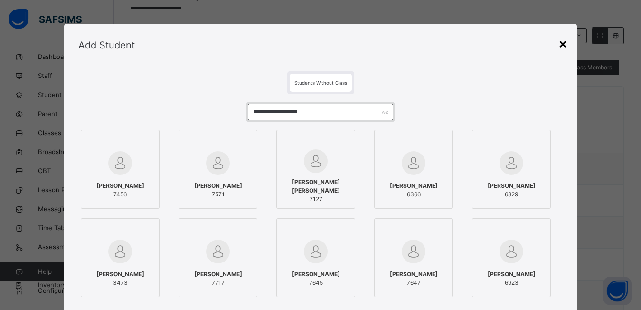
type input "**********"
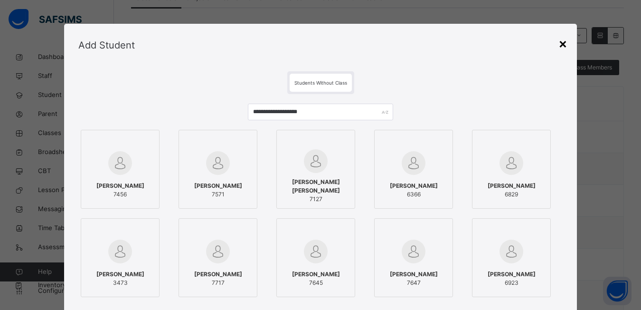
click at [561, 42] on div "×" at bounding box center [563, 43] width 9 height 20
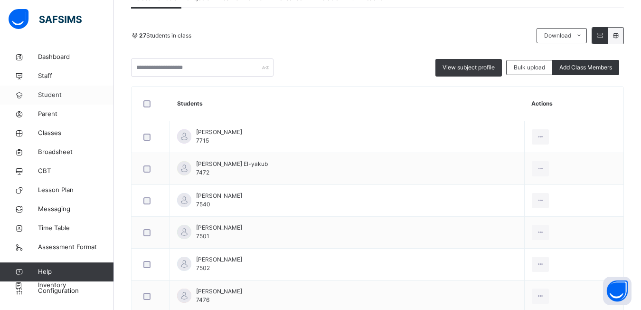
click at [47, 97] on span "Student" at bounding box center [76, 95] width 76 height 10
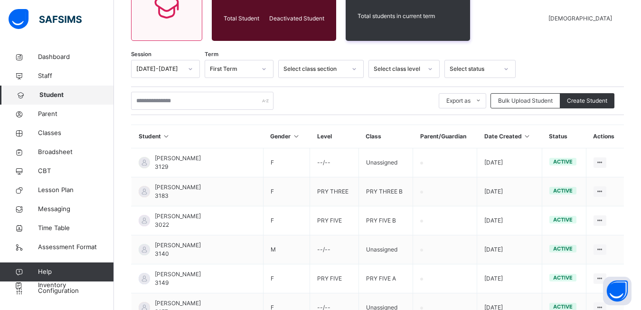
scroll to position [190, 0]
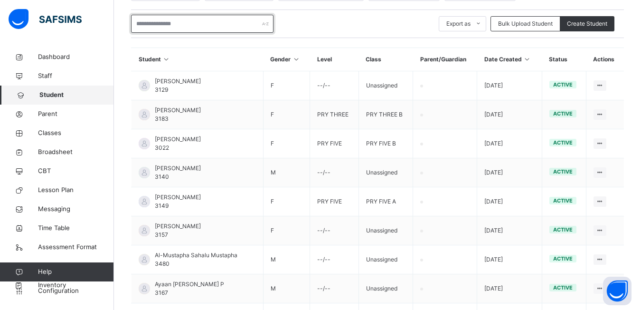
click at [141, 23] on input "text" at bounding box center [202, 24] width 143 height 18
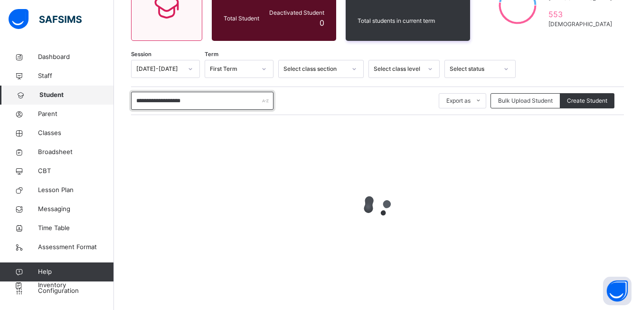
scroll to position [121, 0]
type input "*"
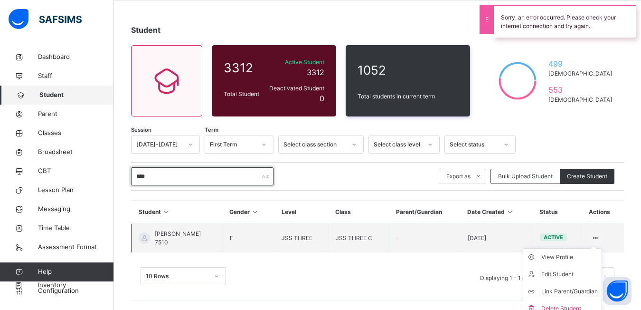
scroll to position [45, 0]
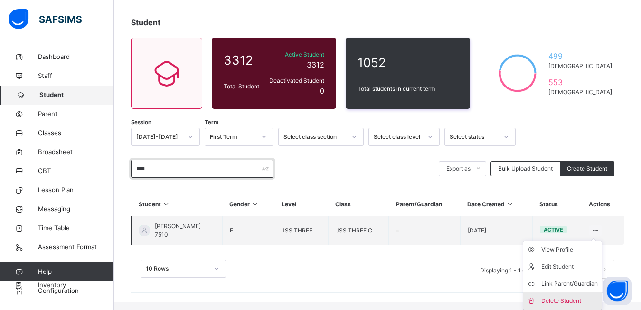
type input "****"
click at [564, 299] on div "Delete Student" at bounding box center [570, 301] width 57 height 10
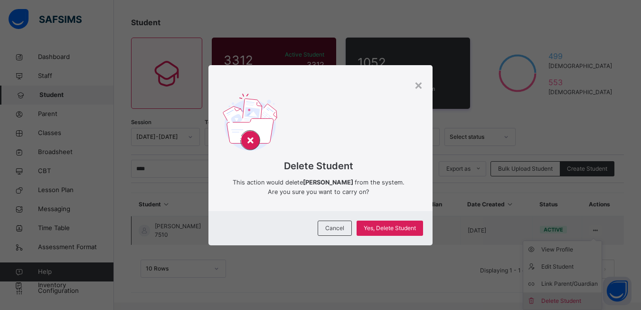
scroll to position [38, 0]
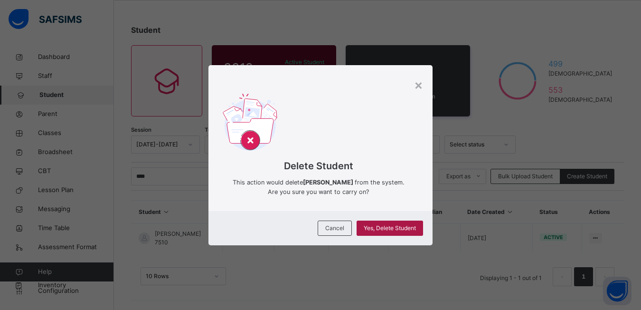
click at [396, 231] on span "Yes, Delete Student" at bounding box center [390, 228] width 52 height 9
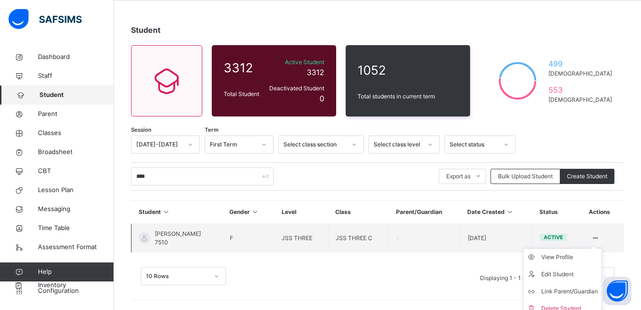
scroll to position [45, 0]
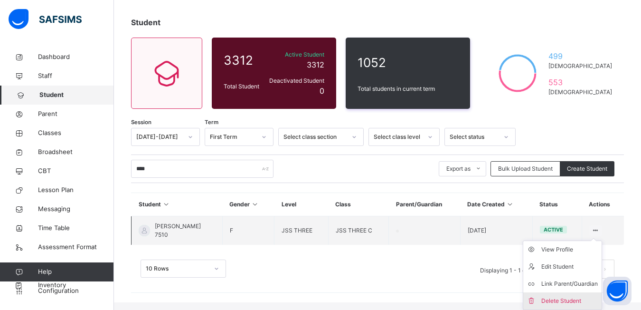
click at [564, 299] on div "Delete Student" at bounding box center [570, 301] width 57 height 10
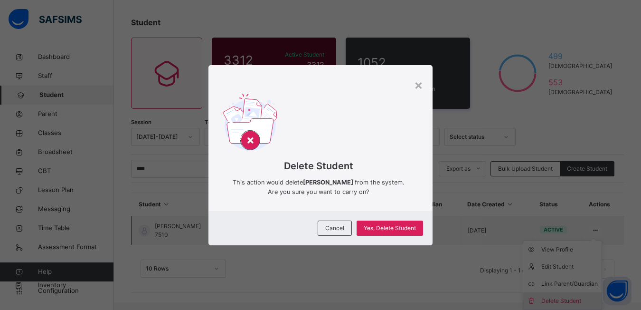
scroll to position [38, 0]
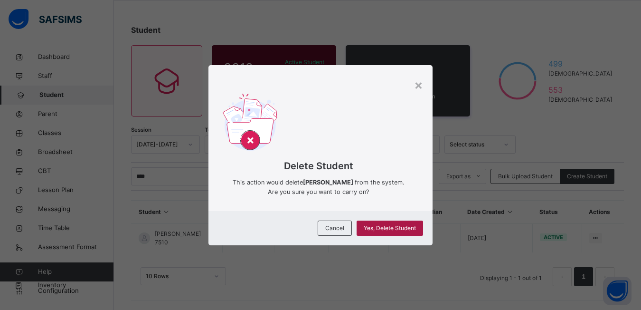
click at [374, 232] on span "Yes, Delete Student" at bounding box center [390, 228] width 52 height 9
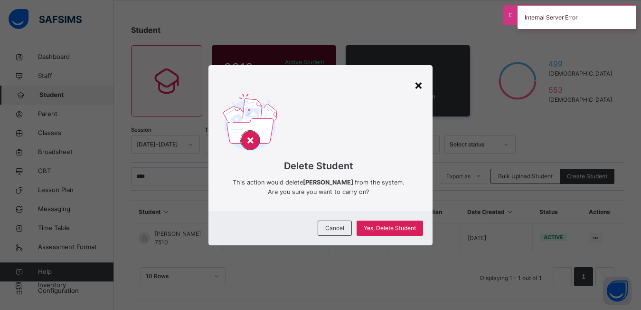
click at [422, 84] on div "×" at bounding box center [418, 85] width 9 height 20
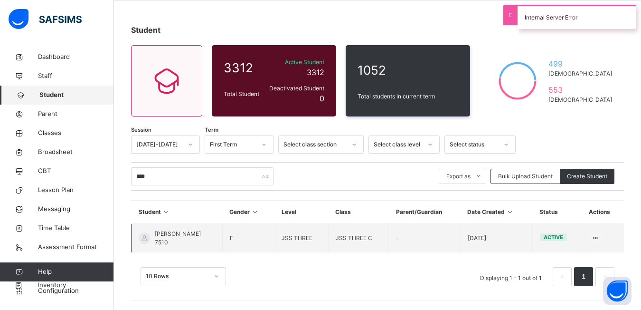
click at [389, 231] on td "JSS THREE C" at bounding box center [358, 238] width 61 height 29
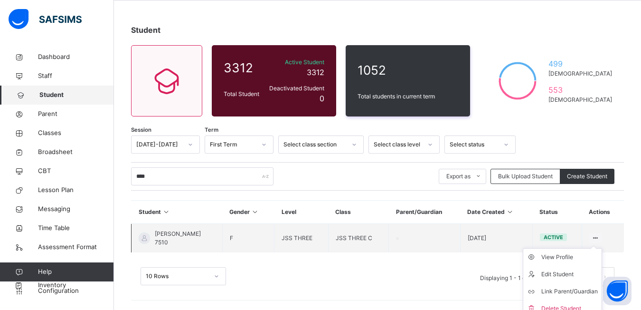
scroll to position [45, 0]
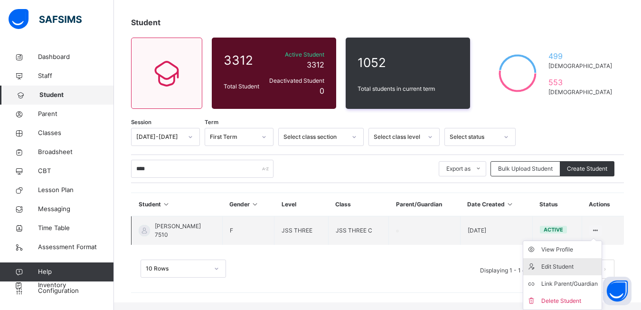
click at [575, 264] on div "Edit Student" at bounding box center [570, 267] width 57 height 10
select select "**"
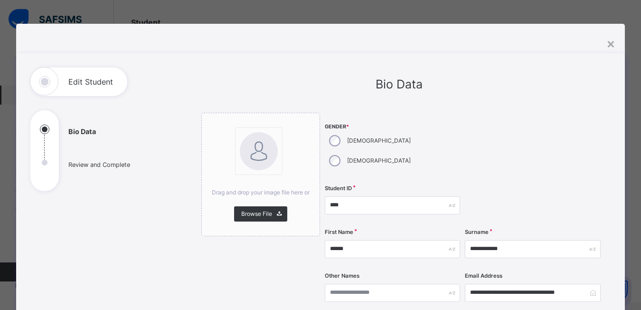
scroll to position [38, 0]
click at [339, 196] on input "****" at bounding box center [393, 205] width 136 height 18
type input "****"
click at [587, 284] on input "**********" at bounding box center [533, 293] width 136 height 18
type input "*"
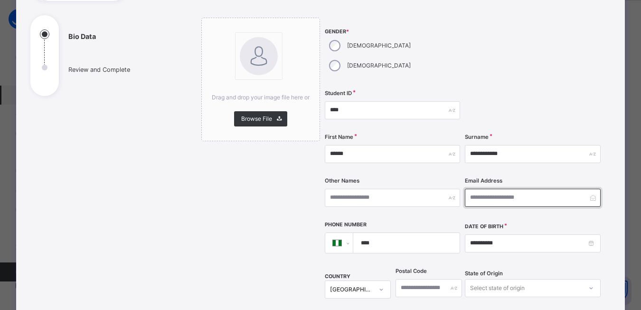
scroll to position [143, 0]
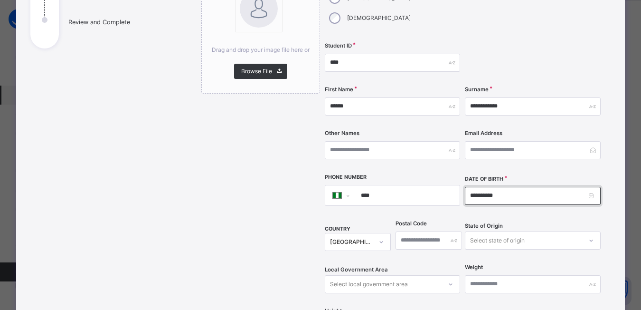
click at [472, 187] on input "**********" at bounding box center [533, 196] width 136 height 18
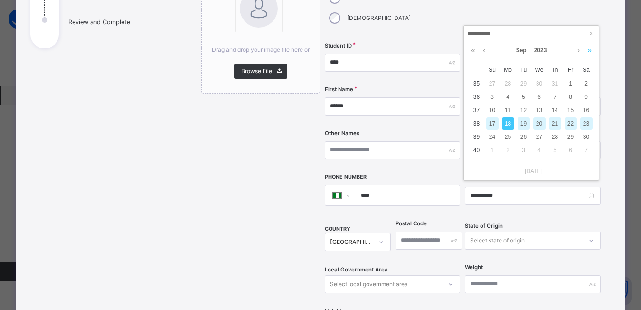
click at [588, 51] on link at bounding box center [589, 50] width 9 height 16
click at [577, 52] on link at bounding box center [578, 50] width 7 height 16
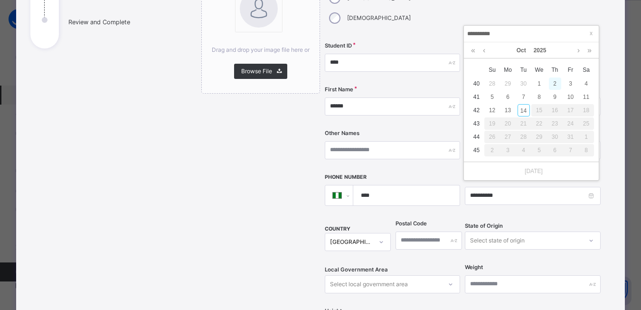
click at [553, 84] on div "2" at bounding box center [555, 83] width 12 height 12
type input "**********"
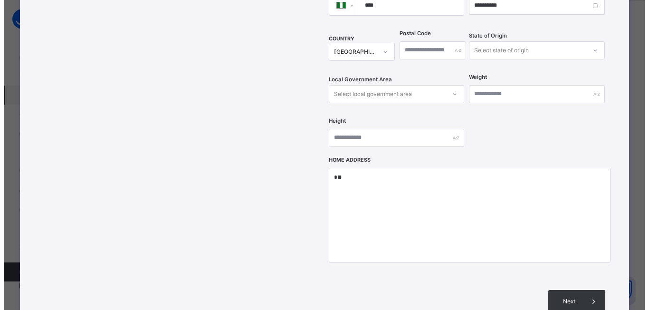
scroll to position [380, 0]
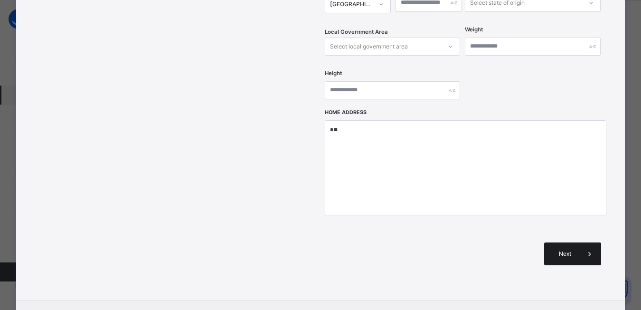
click at [562, 249] on span "Next" at bounding box center [565, 253] width 27 height 9
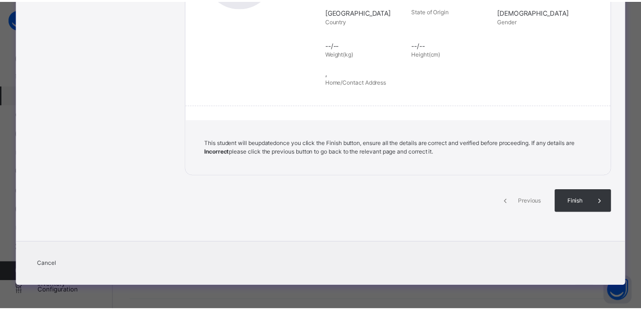
scroll to position [213, 0]
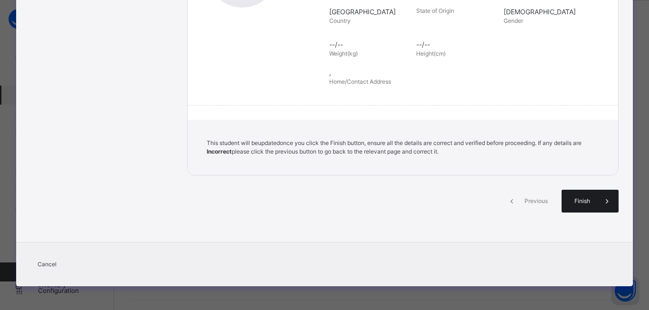
click at [577, 199] on span "Finish" at bounding box center [582, 201] width 27 height 9
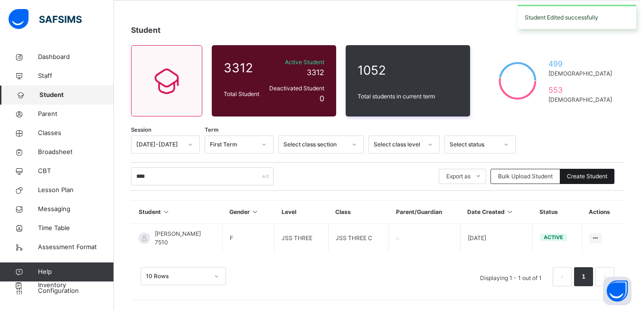
click at [587, 177] on span "Create Student" at bounding box center [587, 176] width 40 height 9
select select "**"
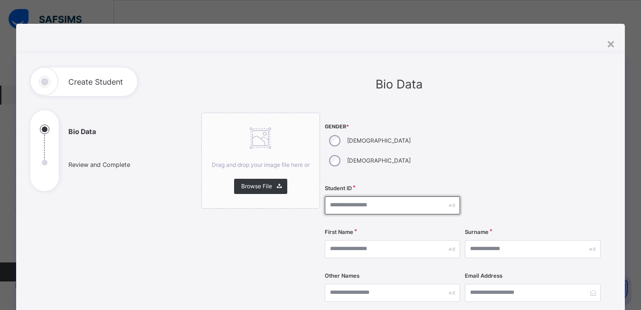
click at [333, 196] on input "text" at bounding box center [393, 205] width 136 height 18
type input "****"
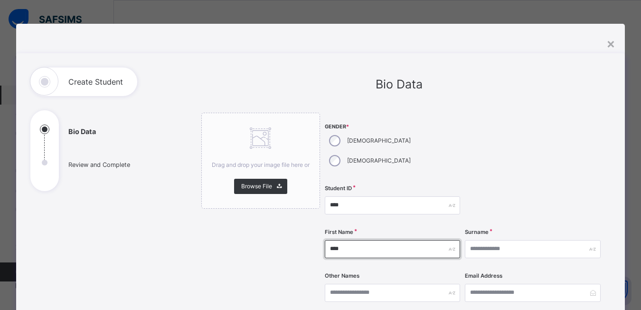
type input "****"
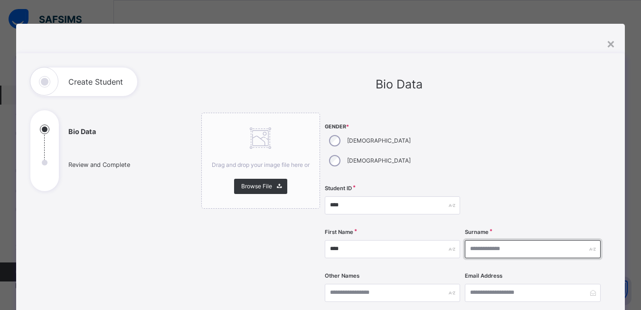
type input "*"
type input "*******"
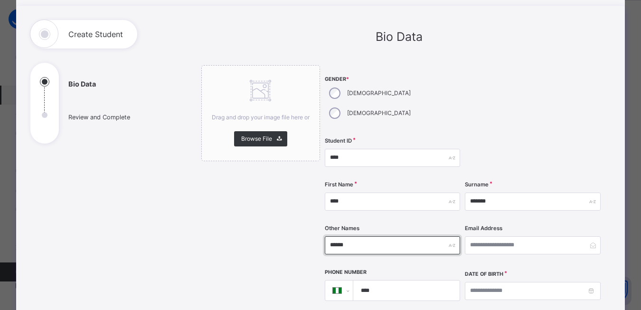
scroll to position [95, 0]
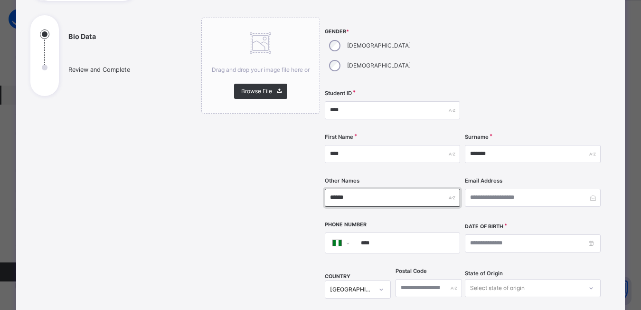
type input "******"
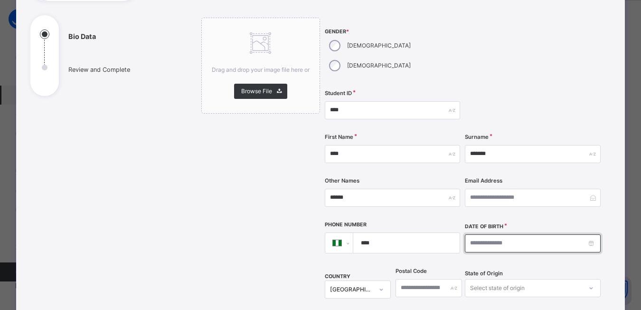
click at [472, 234] on input at bounding box center [533, 243] width 136 height 18
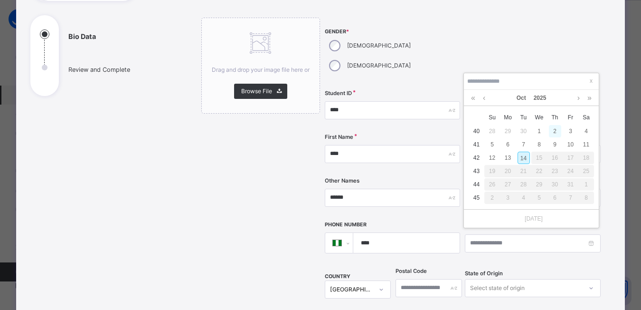
click at [557, 130] on div "2" at bounding box center [555, 131] width 12 height 12
type input "**********"
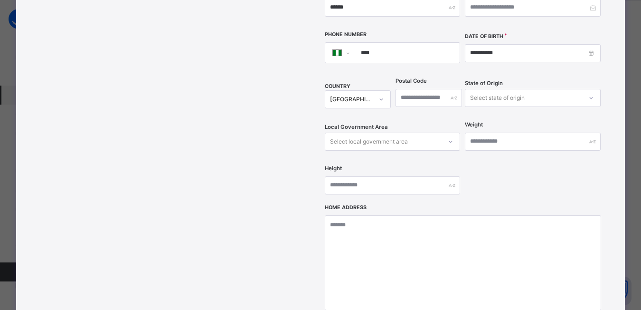
scroll to position [419, 0]
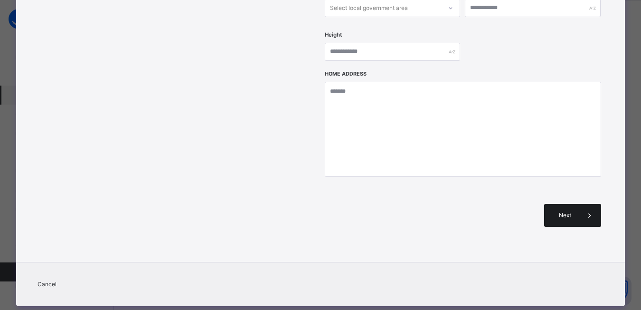
click at [559, 211] on span "Next" at bounding box center [565, 215] width 27 height 9
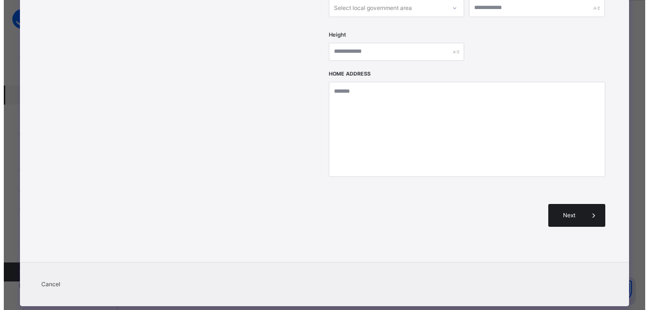
scroll to position [213, 0]
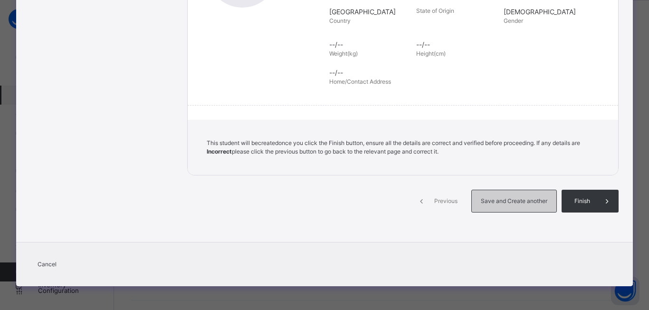
click at [506, 207] on div "Save and Create another" at bounding box center [514, 201] width 86 height 23
select select "**"
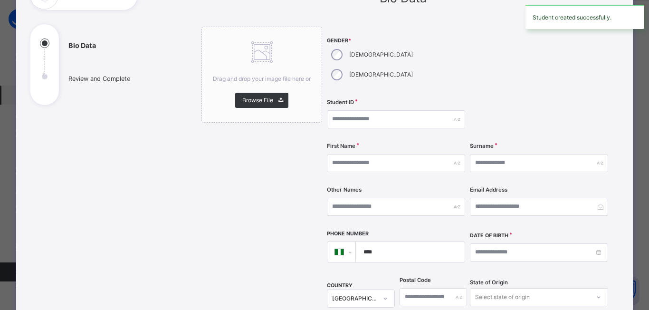
scroll to position [38, 0]
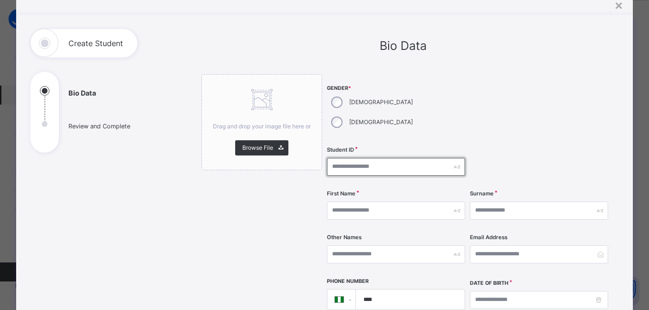
click at [336, 158] on input "text" at bounding box center [396, 167] width 138 height 18
type input "****"
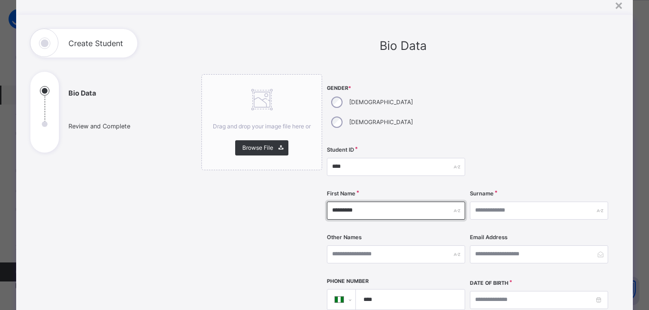
type input "*********"
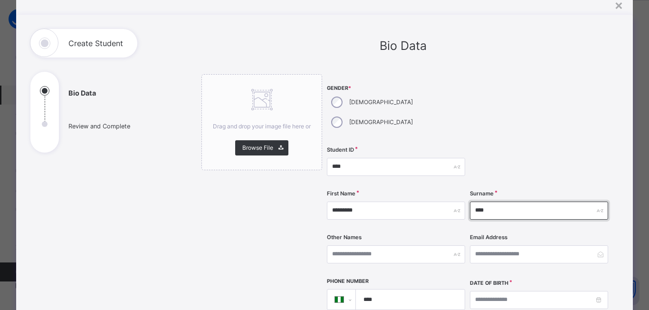
type input "****"
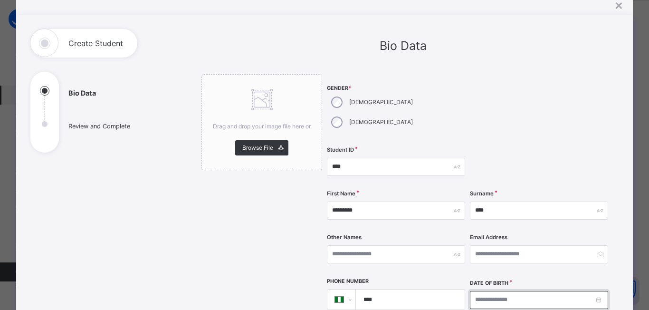
click at [474, 291] on input at bounding box center [539, 300] width 138 height 18
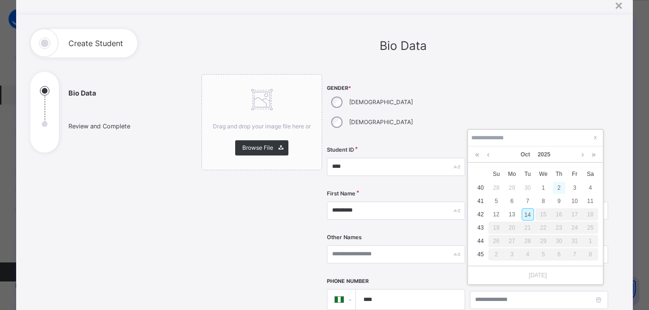
click at [557, 189] on div "2" at bounding box center [559, 187] width 12 height 12
type input "**********"
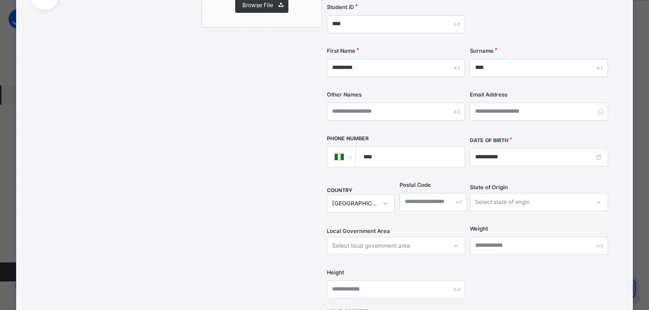
scroll to position [324, 0]
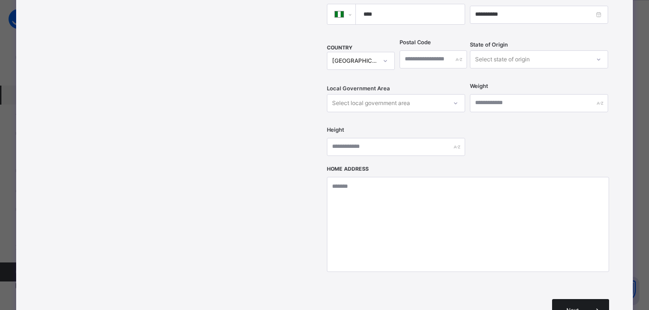
click at [570, 306] on span "Next" at bounding box center [572, 310] width 27 height 9
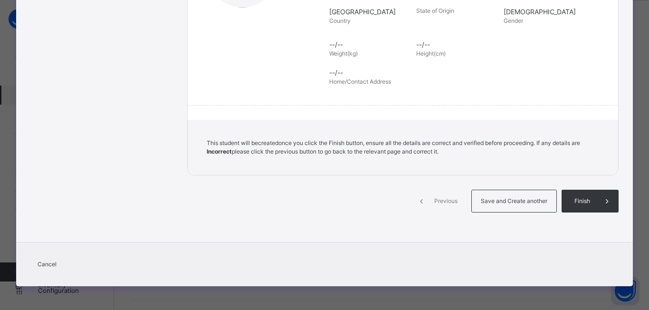
scroll to position [213, 0]
click at [497, 205] on div "Save and Create another" at bounding box center [514, 201] width 86 height 23
select select "**"
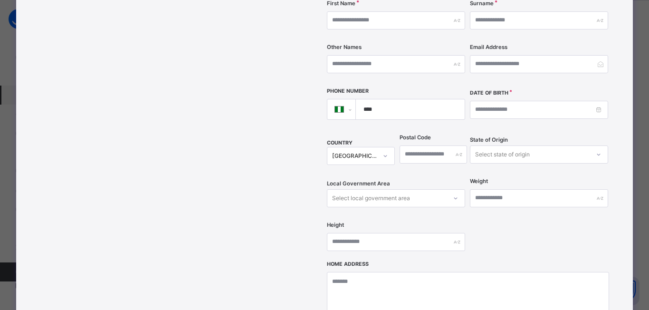
scroll to position [86, 0]
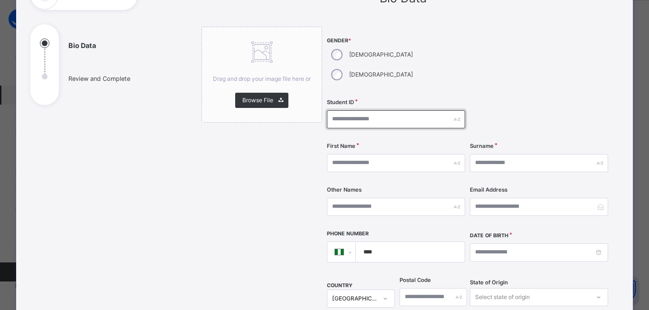
click at [334, 110] on input "text" at bounding box center [396, 119] width 138 height 18
type input "****"
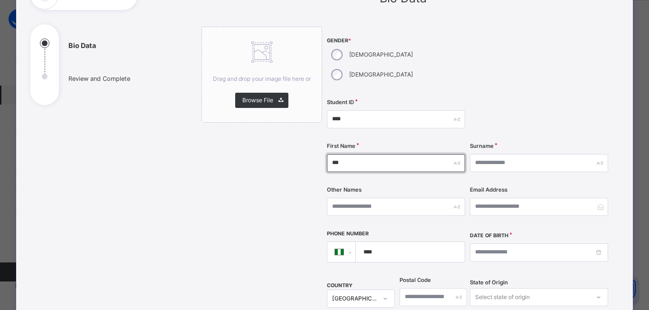
type input "***"
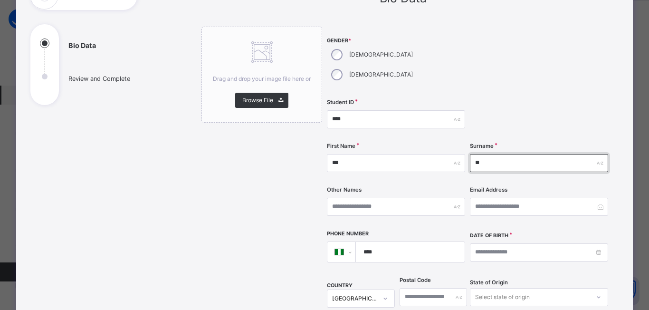
type input "**"
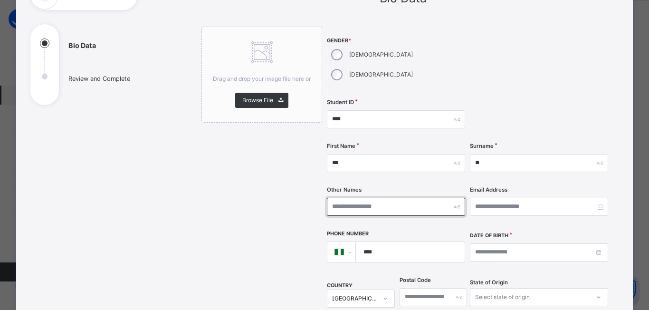
click at [332, 198] on input "text" at bounding box center [396, 207] width 138 height 18
type input "**"
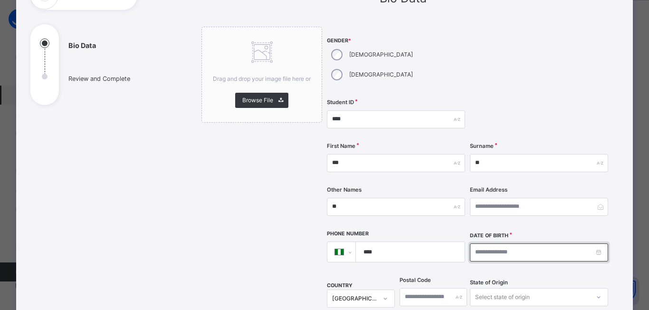
click at [473, 243] on input at bounding box center [539, 252] width 138 height 18
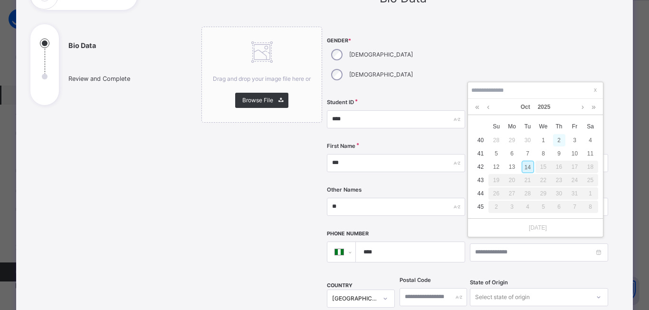
click at [559, 138] on div "2" at bounding box center [559, 140] width 12 height 12
type input "**********"
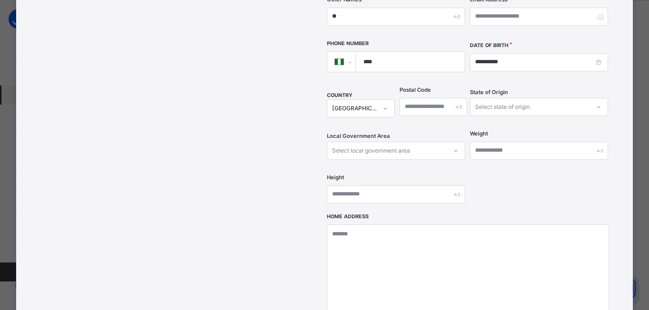
scroll to position [419, 0]
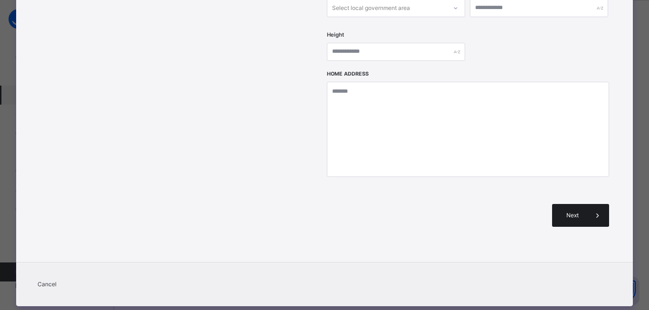
click at [561, 211] on span "Next" at bounding box center [572, 215] width 27 height 9
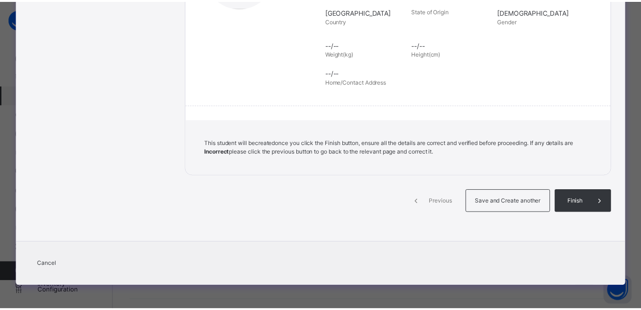
scroll to position [213, 0]
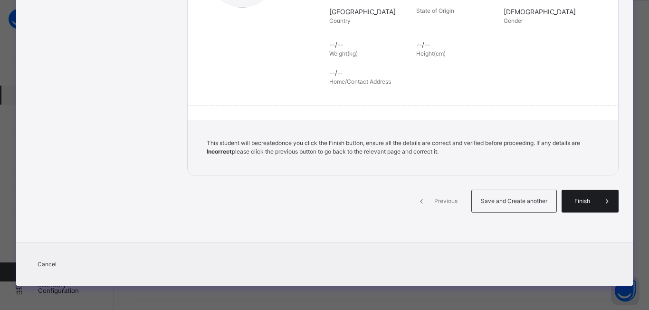
click at [569, 200] on span "Finish" at bounding box center [582, 201] width 27 height 9
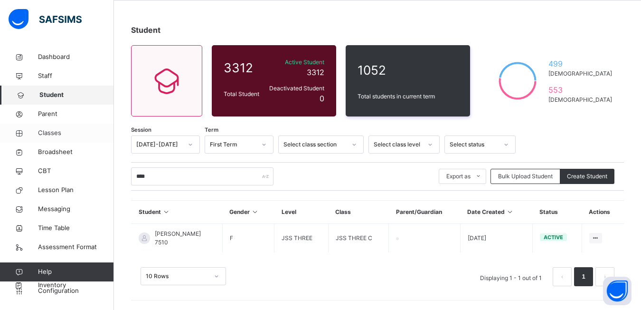
click at [42, 133] on span "Classes" at bounding box center [76, 133] width 76 height 10
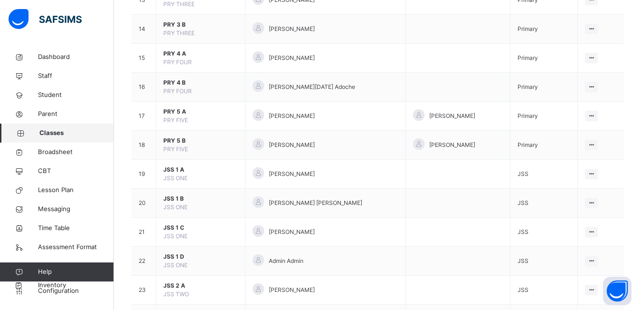
scroll to position [808, 0]
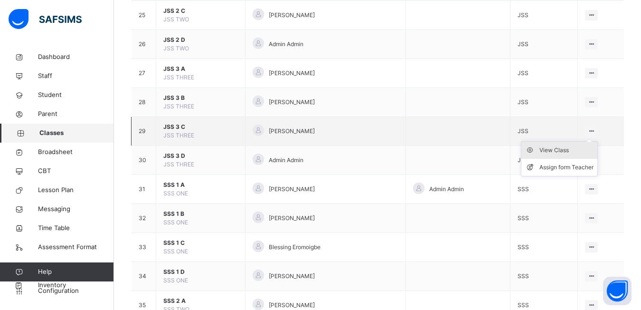
click at [561, 150] on div "View Class" at bounding box center [567, 150] width 54 height 10
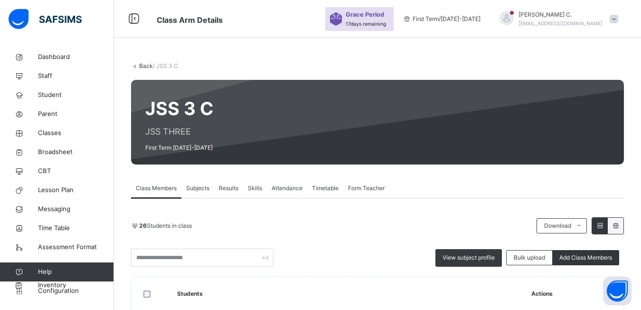
scroll to position [143, 0]
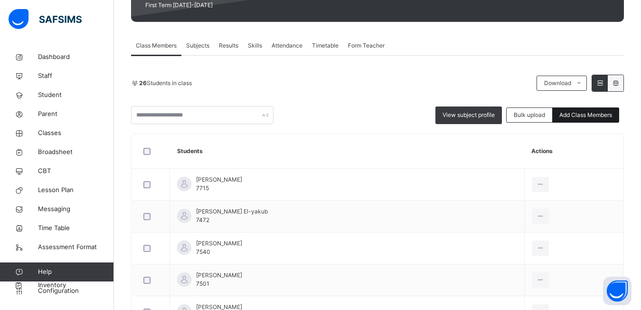
click at [586, 113] on span "Add Class Members" at bounding box center [586, 115] width 53 height 9
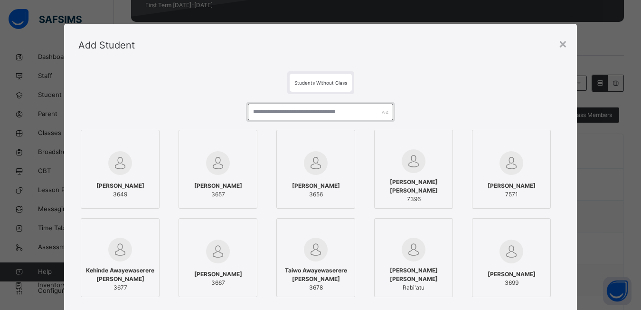
click at [251, 115] on input "text" at bounding box center [320, 112] width 145 height 17
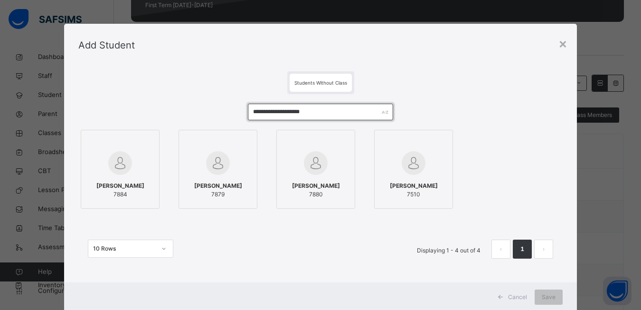
type input "**********"
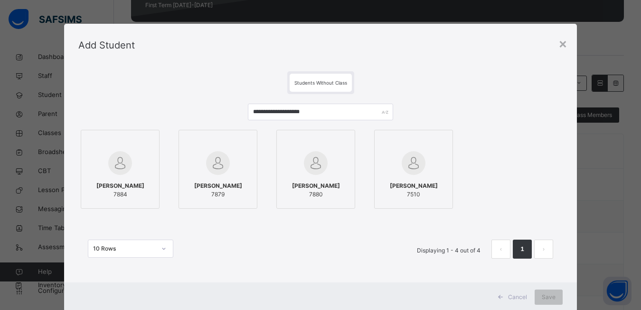
click at [143, 146] on div at bounding box center [120, 142] width 68 height 14
click at [248, 140] on div at bounding box center [220, 142] width 68 height 14
click at [344, 143] on div at bounding box center [319, 142] width 68 height 14
click at [431, 144] on div at bounding box center [418, 142] width 68 height 14
click at [562, 299] on div "Save" at bounding box center [556, 296] width 28 height 15
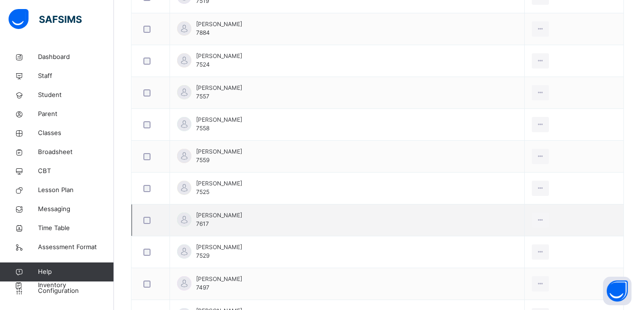
scroll to position [1009, 0]
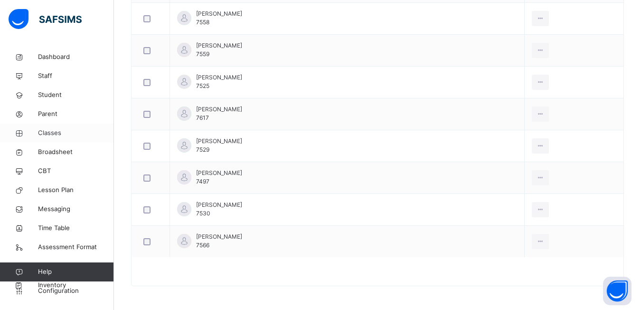
click at [52, 134] on span "Classes" at bounding box center [76, 133] width 76 height 10
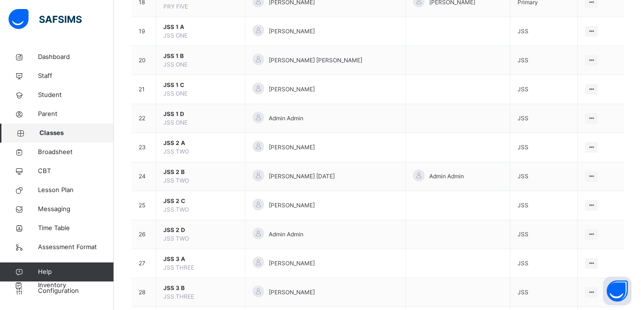
scroll to position [570, 0]
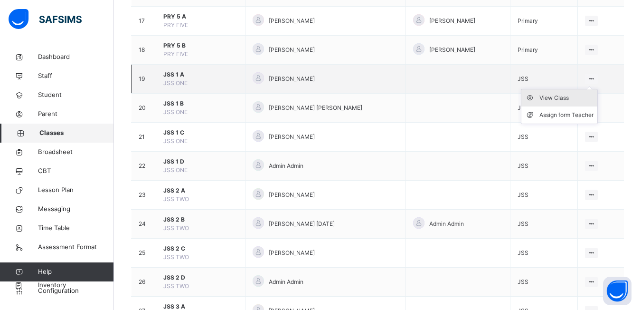
click at [564, 96] on div "View Class" at bounding box center [567, 98] width 54 height 10
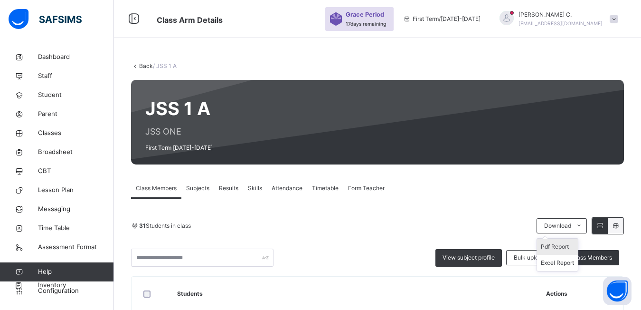
click at [569, 244] on li "Pdf Report" at bounding box center [557, 247] width 41 height 16
click at [565, 249] on li "Pdf Report" at bounding box center [557, 247] width 41 height 16
click at [583, 224] on icon at bounding box center [579, 226] width 7 height 8
click at [566, 249] on li "Pdf Report" at bounding box center [557, 247] width 41 height 16
click at [45, 132] on span "Classes" at bounding box center [76, 133] width 76 height 10
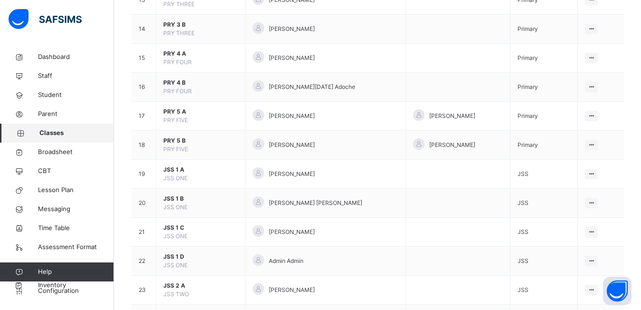
scroll to position [570, 0]
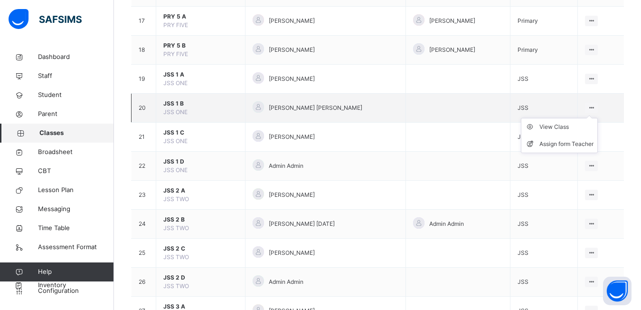
click at [593, 106] on icon at bounding box center [592, 107] width 8 height 7
click at [560, 130] on div "View Class" at bounding box center [567, 127] width 54 height 10
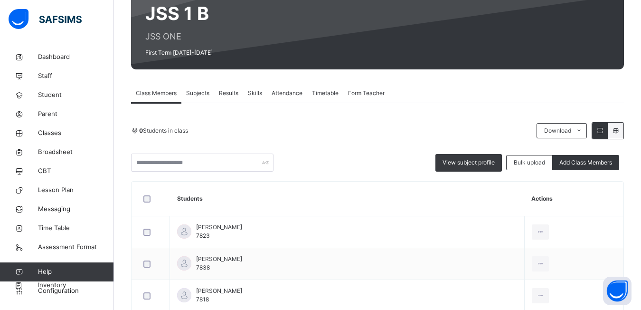
scroll to position [143, 0]
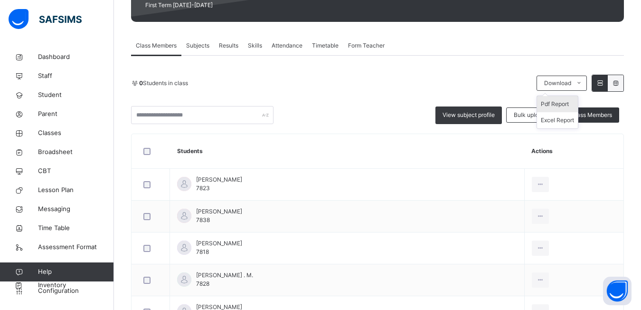
click at [549, 102] on li "Pdf Report" at bounding box center [557, 104] width 41 height 16
click at [565, 105] on li "Pdf Report" at bounding box center [557, 104] width 41 height 16
click at [579, 95] on ul "Pdf Report Excel Report" at bounding box center [558, 111] width 42 height 33
click at [564, 105] on li "Pdf Report" at bounding box center [557, 104] width 41 height 16
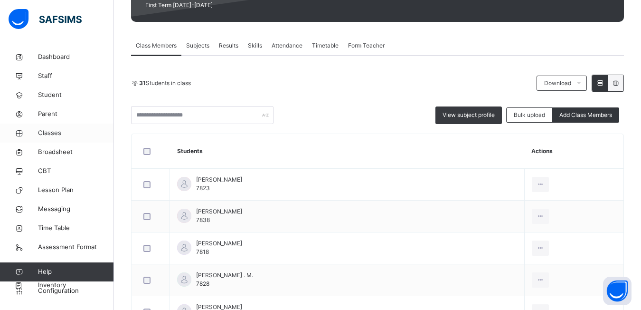
click at [48, 130] on span "Classes" at bounding box center [76, 133] width 76 height 10
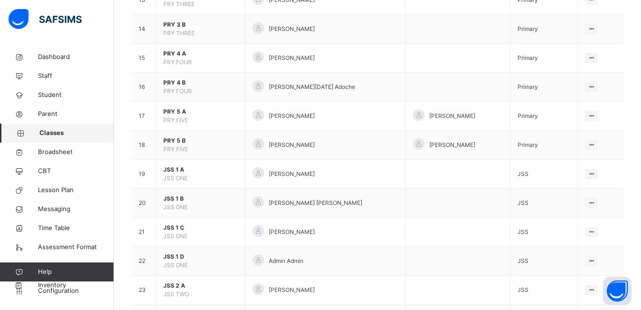
scroll to position [523, 0]
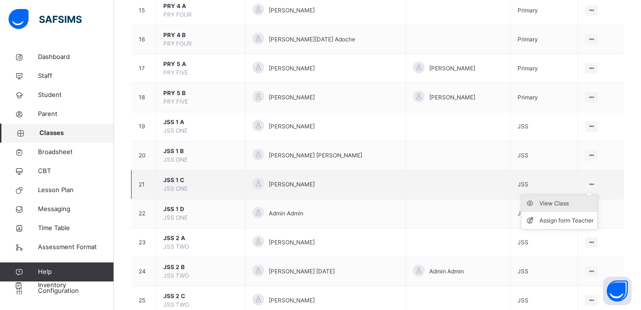
click at [566, 207] on div "View Class" at bounding box center [567, 204] width 54 height 10
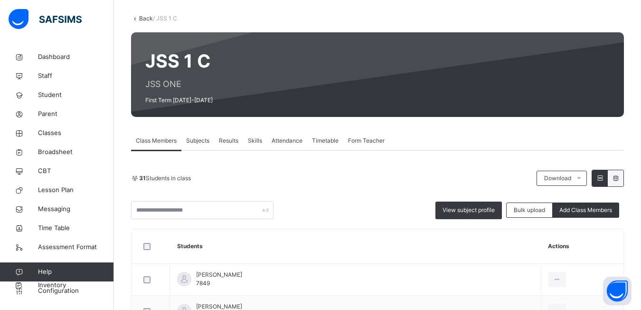
scroll to position [95, 0]
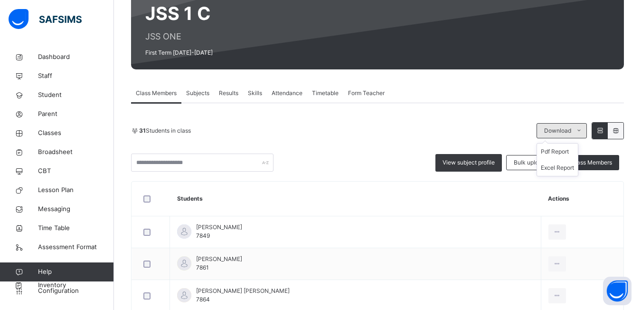
click at [579, 143] on ul "Pdf Report Excel Report" at bounding box center [558, 159] width 42 height 33
click at [560, 154] on li "Pdf Report" at bounding box center [557, 151] width 41 height 16
click at [550, 156] on li "Pdf Report" at bounding box center [557, 151] width 41 height 16
click at [42, 132] on span "Classes" at bounding box center [76, 133] width 76 height 10
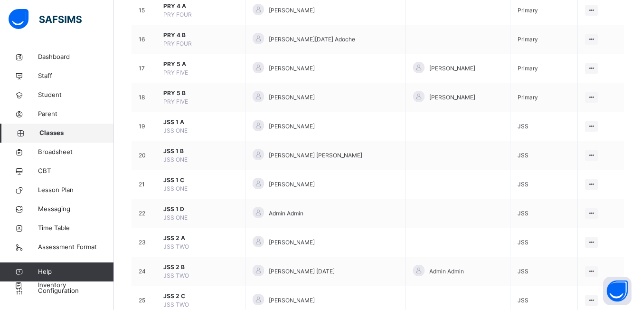
scroll to position [570, 0]
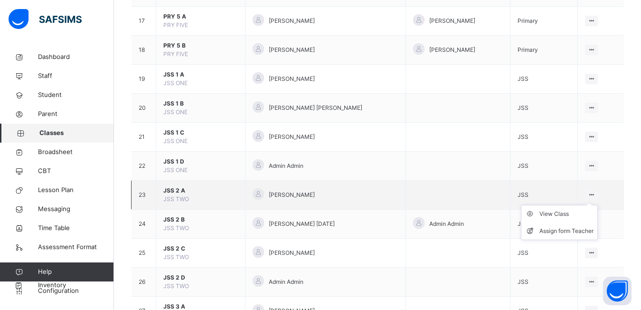
click at [592, 205] on ul "View Class Assign form Teacher" at bounding box center [559, 222] width 77 height 35
click at [573, 219] on li "View Class" at bounding box center [560, 213] width 76 height 17
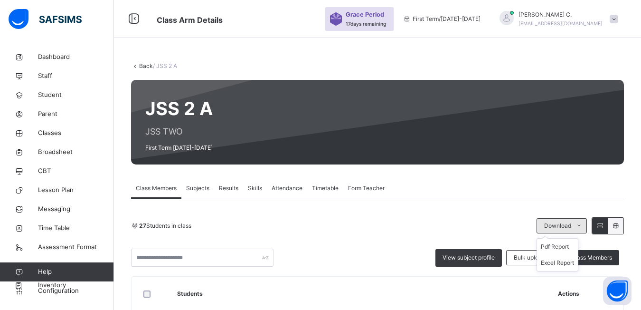
scroll to position [95, 0]
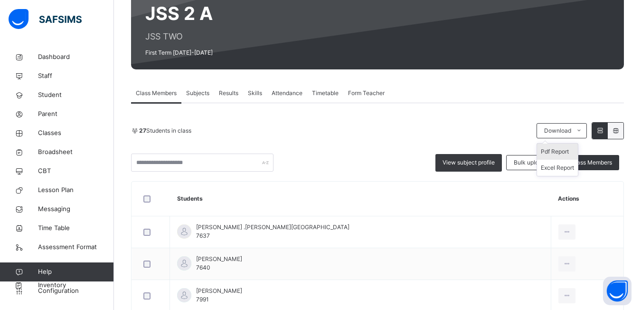
click at [567, 153] on li "Pdf Report" at bounding box center [557, 151] width 41 height 16
click at [563, 154] on li "Pdf Report" at bounding box center [557, 151] width 41 height 16
click at [569, 156] on li "Pdf Report" at bounding box center [557, 151] width 41 height 16
click at [562, 155] on div "Add Class Members" at bounding box center [586, 162] width 67 height 15
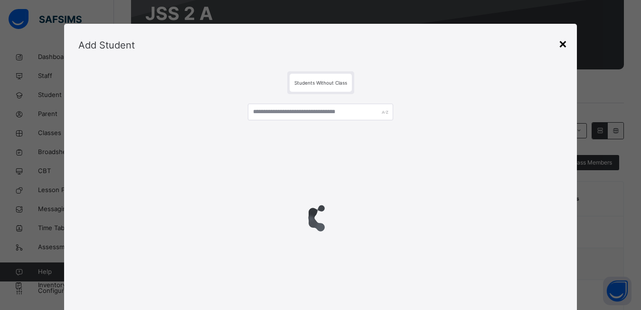
click at [562, 45] on div "×" at bounding box center [563, 43] width 9 height 20
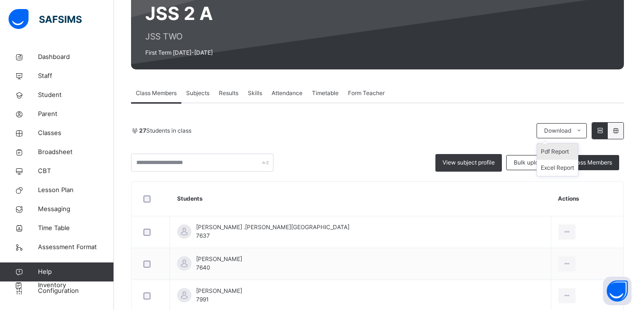
click at [567, 153] on li "Pdf Report" at bounding box center [557, 151] width 41 height 16
click at [48, 133] on span "Classes" at bounding box center [76, 133] width 76 height 10
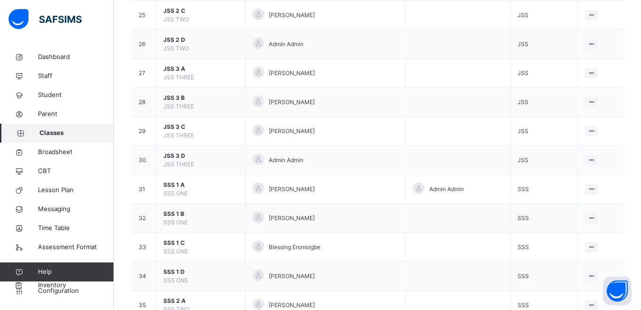
scroll to position [760, 0]
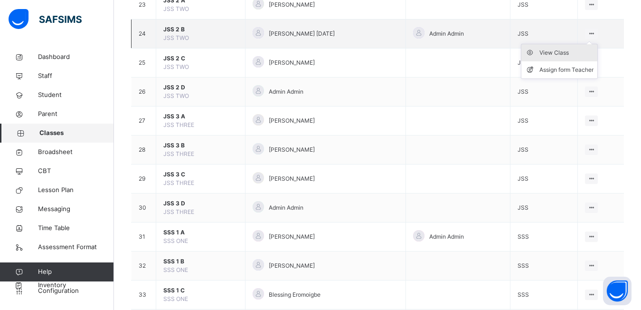
click at [575, 55] on div "View Class" at bounding box center [567, 53] width 54 height 10
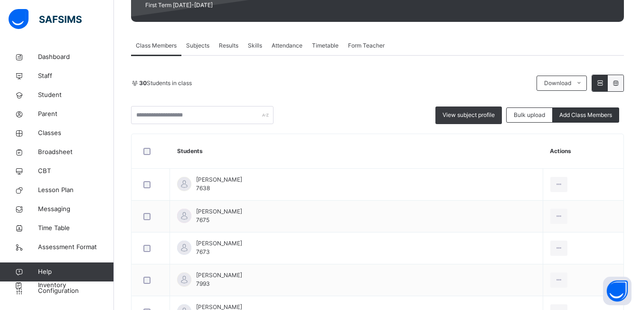
scroll to position [190, 0]
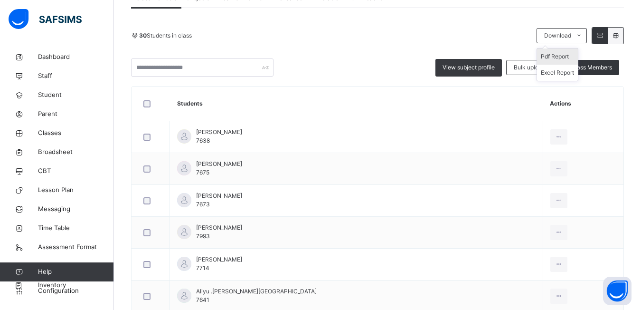
click at [563, 56] on li "Pdf Report" at bounding box center [557, 56] width 41 height 16
click at [554, 56] on li "Pdf Report" at bounding box center [557, 56] width 41 height 16
click at [566, 58] on li "Pdf Report" at bounding box center [557, 56] width 41 height 16
click at [562, 58] on li "Pdf Report" at bounding box center [557, 56] width 41 height 16
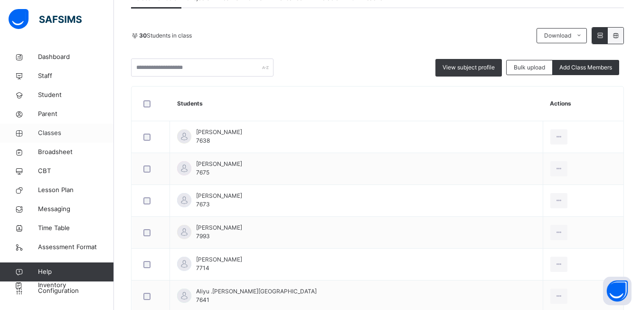
click at [47, 134] on span "Classes" at bounding box center [76, 133] width 76 height 10
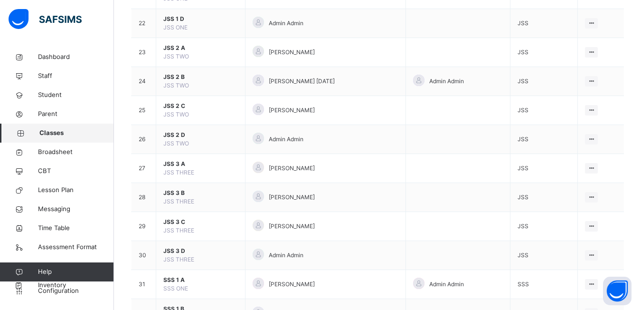
scroll to position [760, 0]
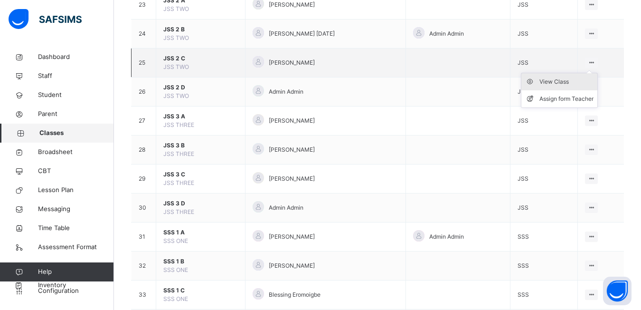
click at [556, 79] on div "View Class" at bounding box center [567, 82] width 54 height 10
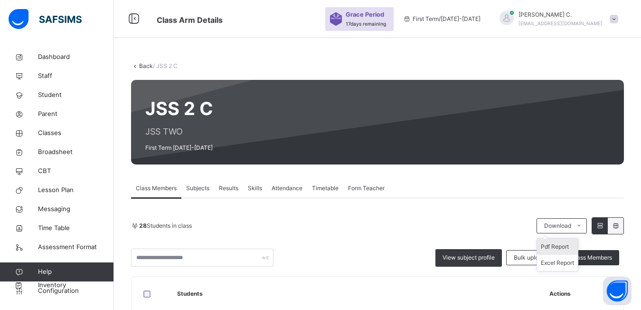
click at [570, 246] on li "Pdf Report" at bounding box center [557, 247] width 41 height 16
drag, startPoint x: 465, startPoint y: 261, endPoint x: 568, endPoint y: 216, distance: 112.7
click at [521, 221] on div "28 Students in class" at bounding box center [331, 225] width 401 height 9
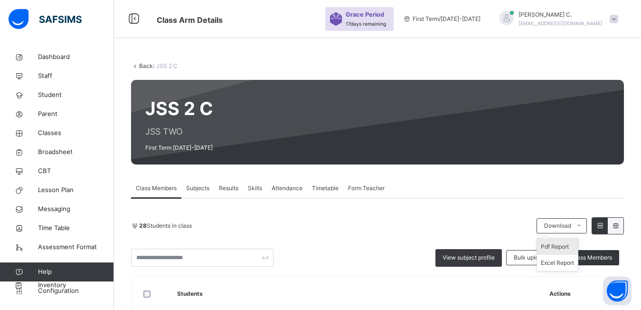
click at [568, 248] on li "Pdf Report" at bounding box center [557, 247] width 41 height 16
click at [53, 134] on span "Classes" at bounding box center [76, 133] width 76 height 10
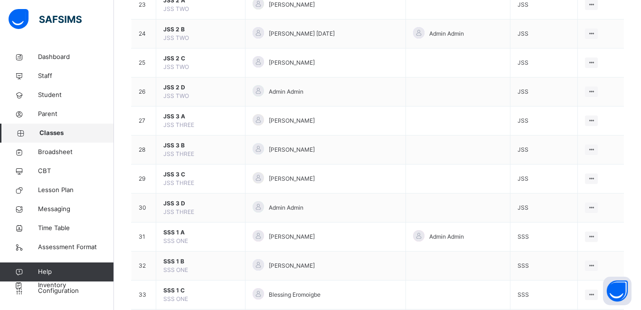
scroll to position [808, 0]
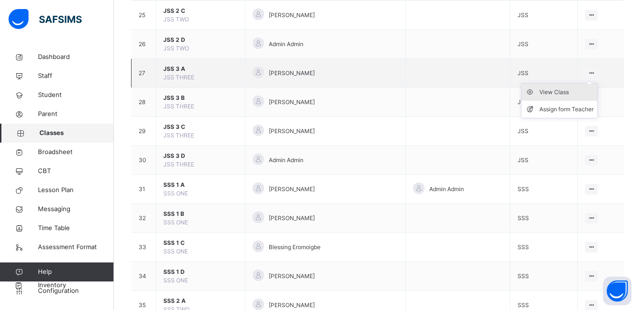
click at [566, 89] on div "View Class" at bounding box center [567, 92] width 54 height 10
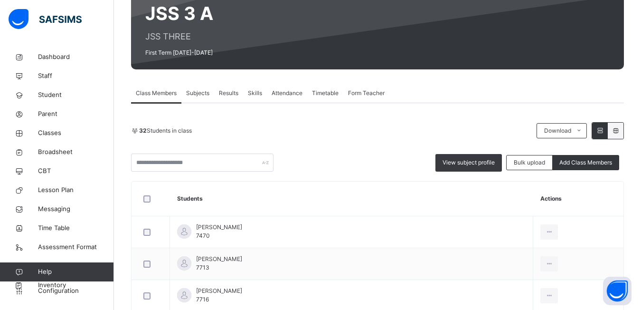
scroll to position [143, 0]
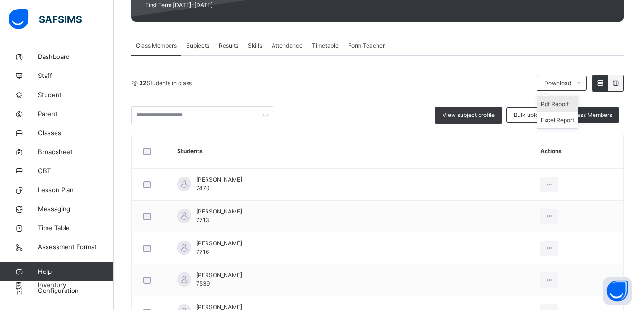
click at [551, 107] on li "Pdf Report" at bounding box center [557, 104] width 41 height 16
click at [558, 101] on div "32 Students in class Download Pdf Report Excel Report View subject profile Bulk…" at bounding box center [377, 99] width 493 height 49
click at [566, 105] on li "Pdf Report" at bounding box center [557, 104] width 41 height 16
click at [563, 103] on li "Pdf Report" at bounding box center [557, 104] width 41 height 16
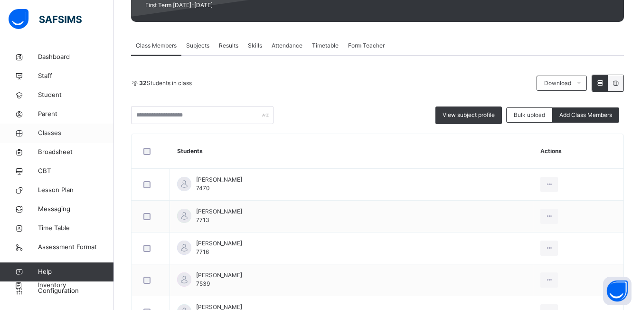
click at [40, 133] on span "Classes" at bounding box center [76, 133] width 76 height 10
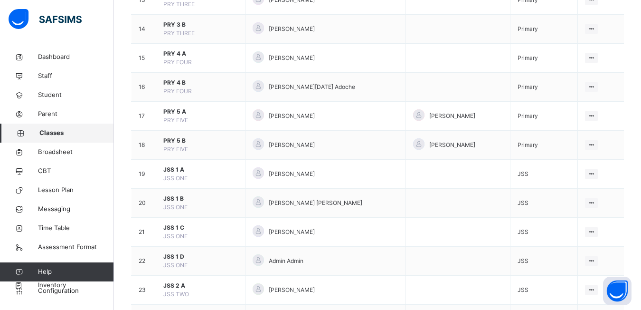
scroll to position [713, 0]
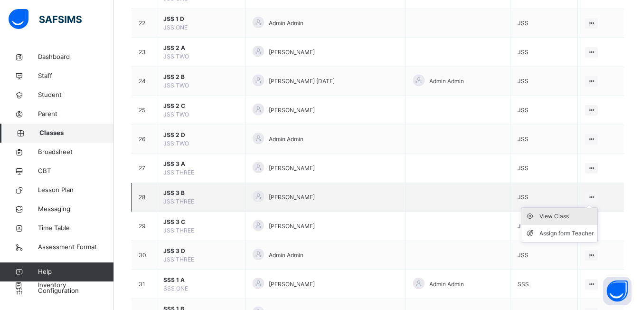
click at [562, 216] on div "View Class" at bounding box center [567, 216] width 54 height 10
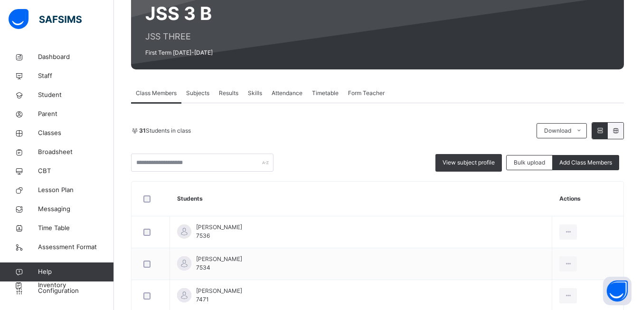
scroll to position [143, 0]
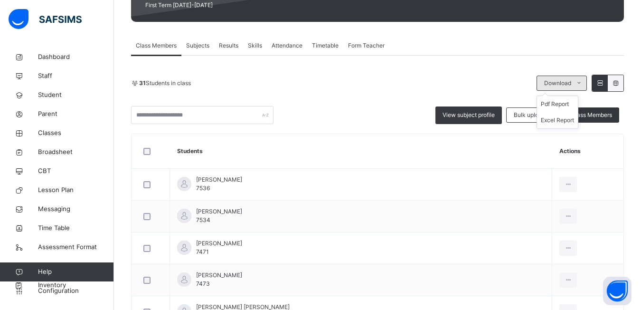
click at [583, 81] on icon at bounding box center [579, 83] width 7 height 8
click at [568, 107] on li "Pdf Report" at bounding box center [557, 104] width 41 height 16
click at [562, 106] on li "Pdf Report" at bounding box center [557, 104] width 41 height 16
click at [48, 135] on span "Classes" at bounding box center [76, 133] width 76 height 10
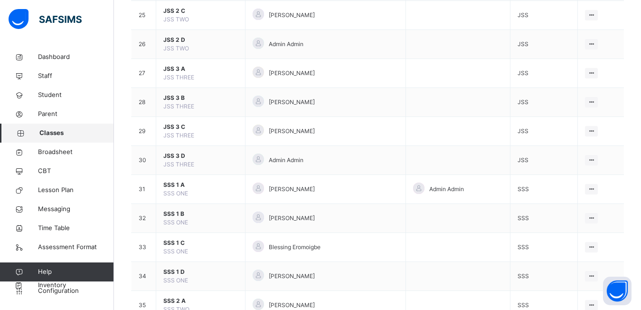
scroll to position [855, 0]
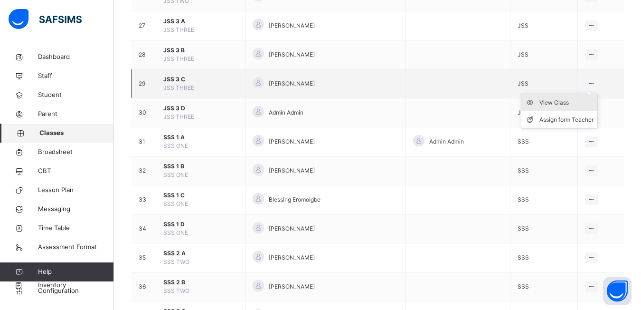
click at [555, 105] on div "View Class" at bounding box center [567, 103] width 54 height 10
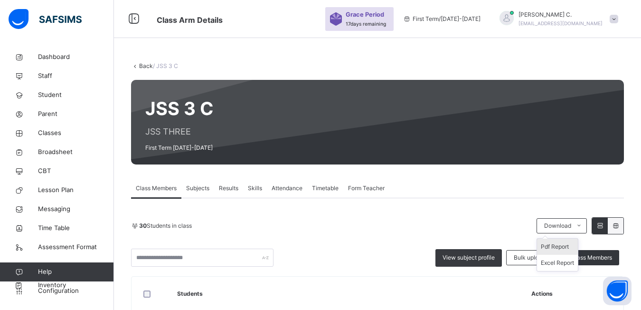
click at [573, 251] on li "Pdf Report" at bounding box center [557, 247] width 41 height 16
click at [560, 244] on li "Pdf Report" at bounding box center [557, 247] width 41 height 16
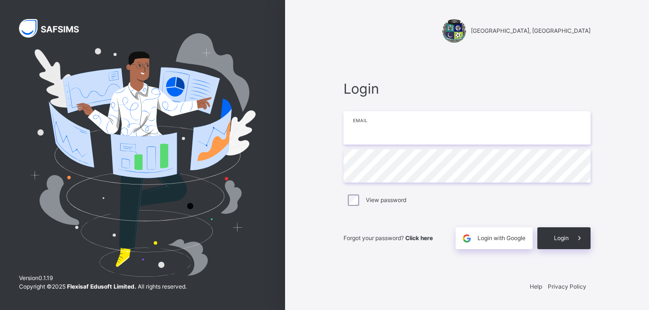
type input "**********"
